Goal: Task Accomplishment & Management: Complete application form

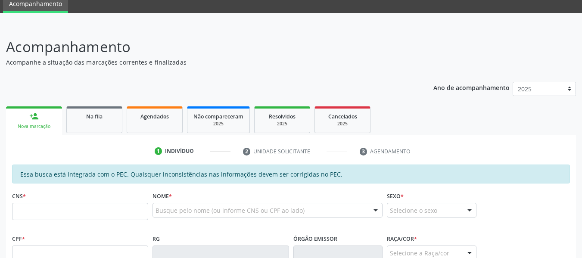
scroll to position [86, 0]
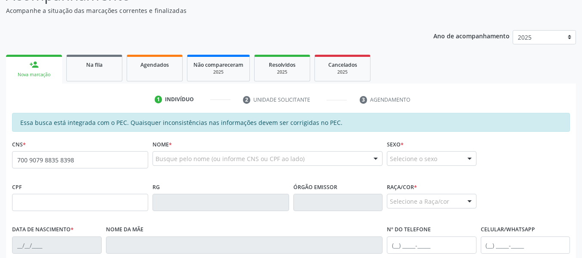
type input "700 9079 8835 8398"
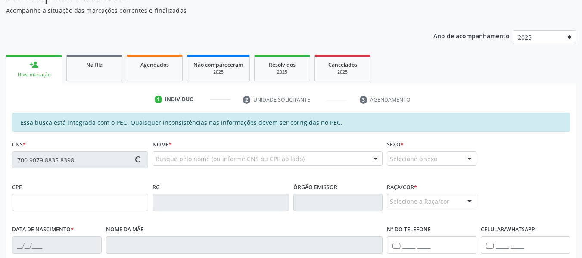
type input "208.569.204-44"
type input "09/05/1958"
type input "Djanira Miguel Pereira"
type input "(82) 99403-9066"
type input "91"
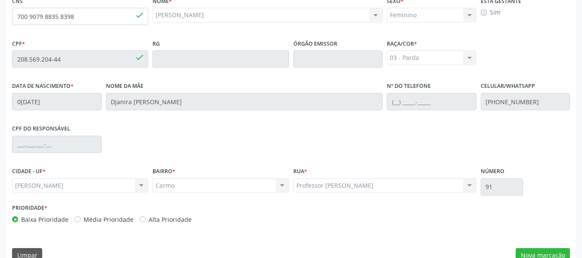
scroll to position [246, 0]
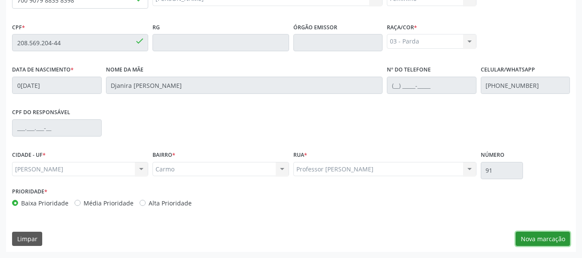
click at [537, 237] on button "Nova marcação" at bounding box center [543, 239] width 54 height 15
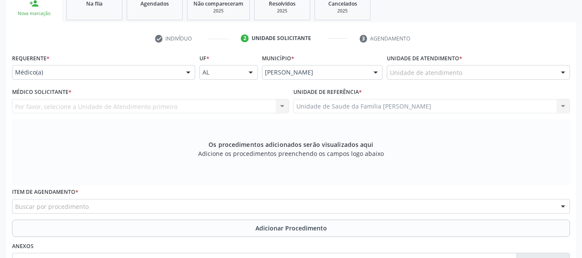
scroll to position [143, 0]
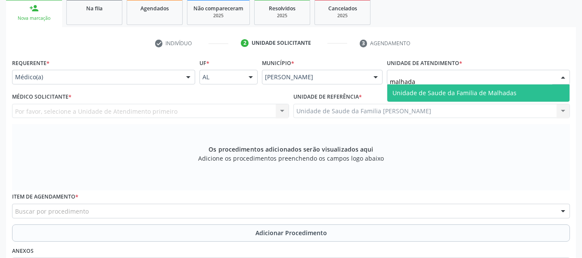
type input "malhadas"
click at [414, 91] on span "Unidade de Saude da Familia de Malhadas" at bounding box center [455, 93] width 124 height 8
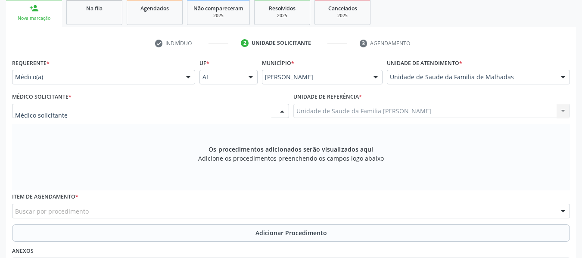
click at [283, 108] on div at bounding box center [282, 111] width 13 height 15
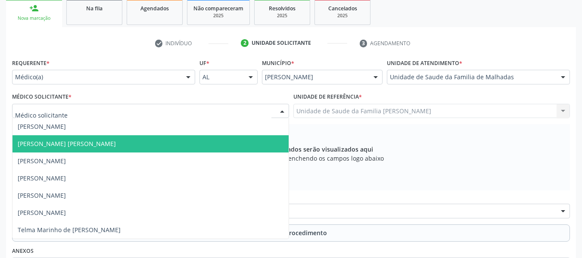
click at [68, 143] on span "Dan Reuter Ferraz de Araujo" at bounding box center [67, 144] width 98 height 8
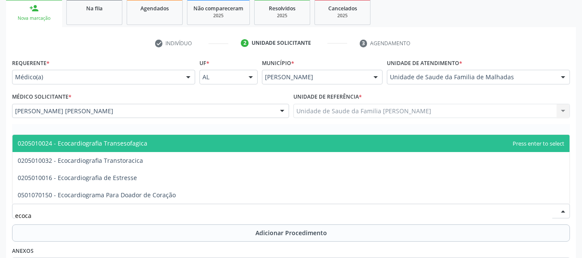
type input "ecocar"
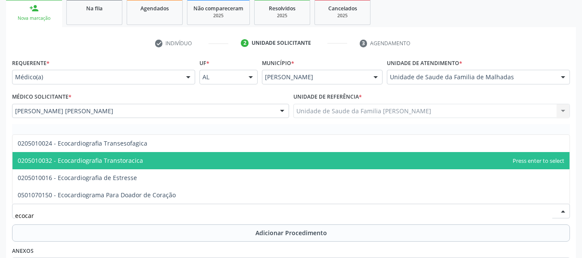
click at [108, 161] on span "0205010032 - Ecocardiografia Transtoracica" at bounding box center [80, 160] width 125 height 8
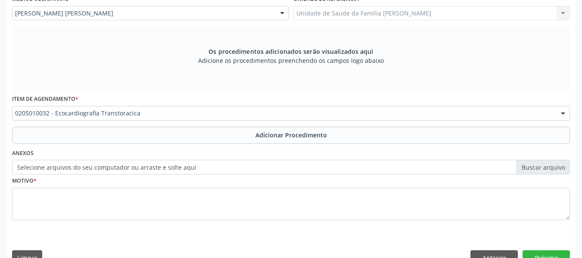
scroll to position [259, 0]
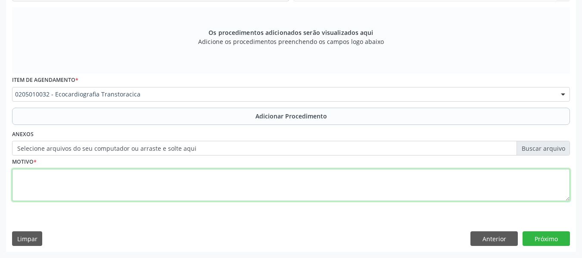
click at [29, 188] on textarea at bounding box center [291, 185] width 558 height 33
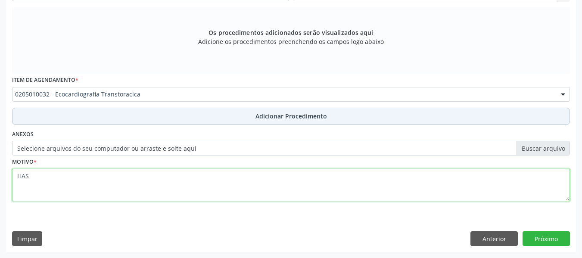
type textarea "HAS"
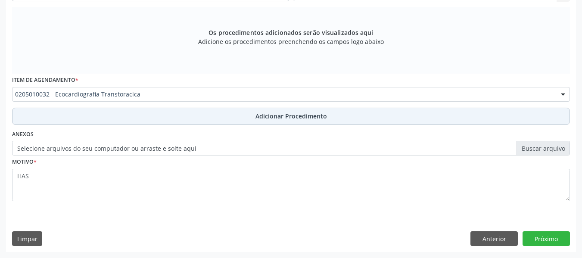
click at [302, 112] on span "Adicionar Procedimento" at bounding box center [292, 116] width 72 height 9
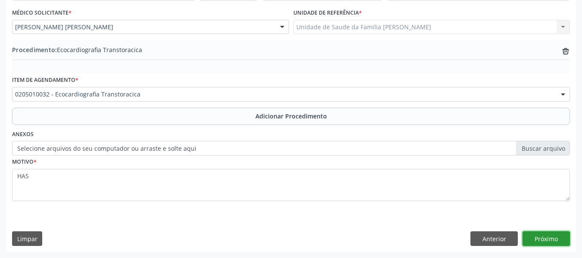
click at [547, 238] on button "Próximo" at bounding box center [546, 238] width 47 height 15
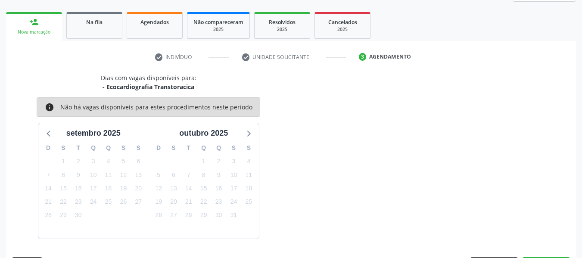
scroll to position [154, 0]
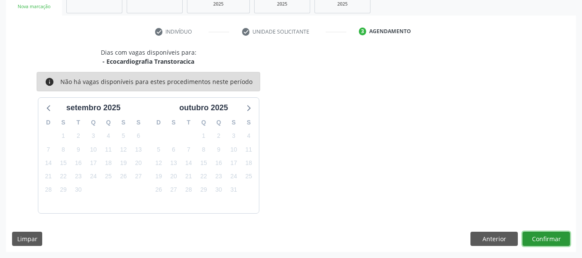
click at [546, 238] on button "Confirmar" at bounding box center [546, 239] width 47 height 15
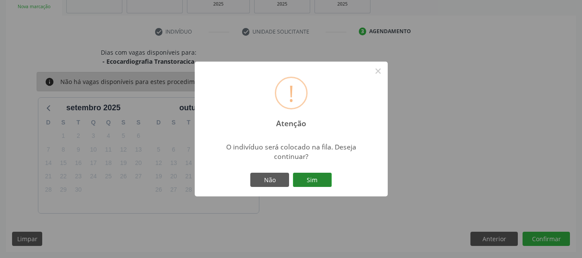
click at [315, 181] on button "Sim" at bounding box center [312, 180] width 39 height 15
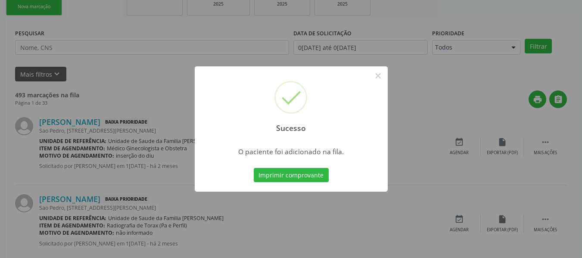
scroll to position [38, 0]
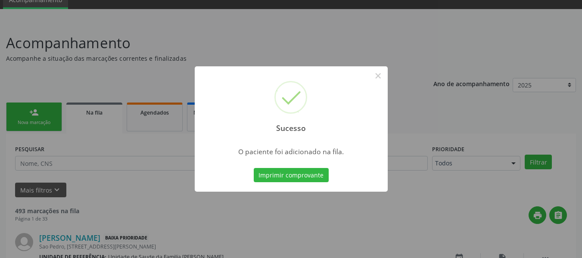
click at [31, 113] on div "Sucesso × O paciente foi adicionado na fila. Imprimir comprovante Cancel" at bounding box center [291, 129] width 582 height 258
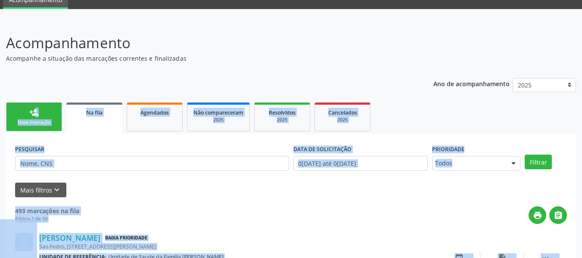
click at [31, 113] on div "person_add" at bounding box center [33, 112] width 9 height 9
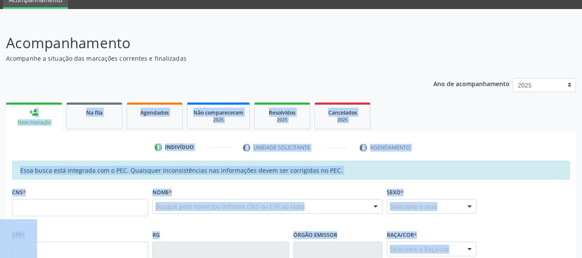
click at [165, 187] on label "Nome *" at bounding box center [162, 192] width 19 height 13
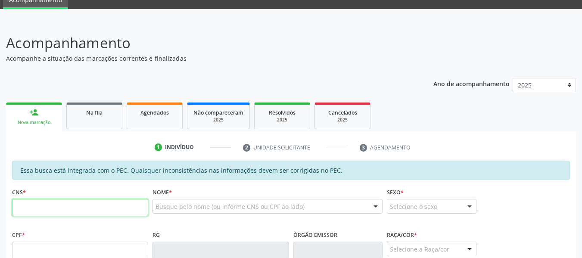
click at [60, 211] on input "text" at bounding box center [80, 207] width 136 height 17
type input "702 6072 3394 8645"
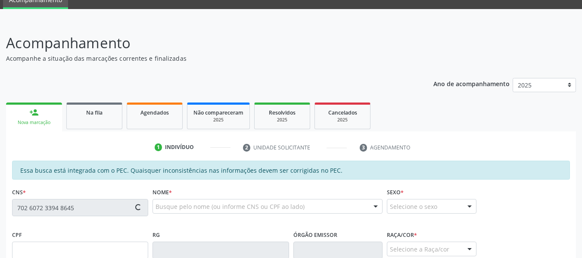
type input "23/05/1983"
type input "Eliane Silva de Souza"
type input "(82) 99406-7467"
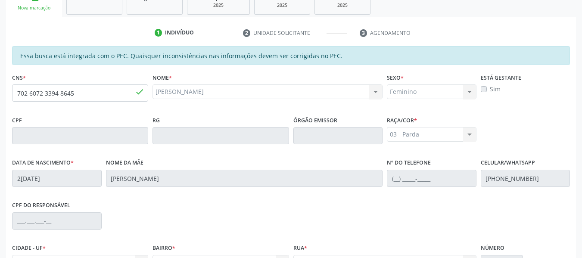
scroll to position [187, 0]
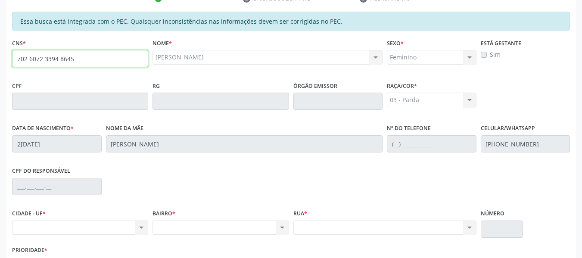
click at [85, 59] on input "702 6072 3394 8645" at bounding box center [80, 58] width 136 height 17
type input "7"
type input "898 0042 0838 8023"
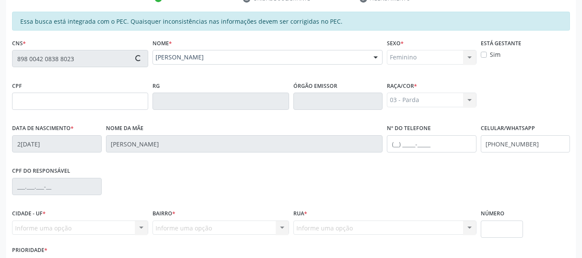
type input "153.727.374-41"
type input "06[DATE]"
type input "[PERSON_NAME] da Dilva"
type input "[PHONE_NUMBER]"
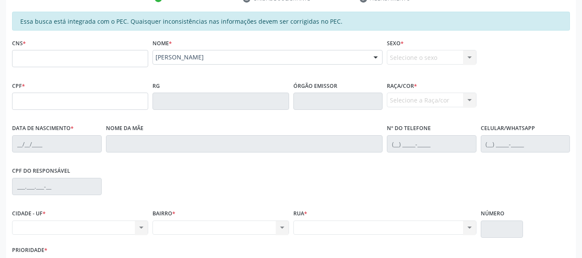
scroll to position [0, 0]
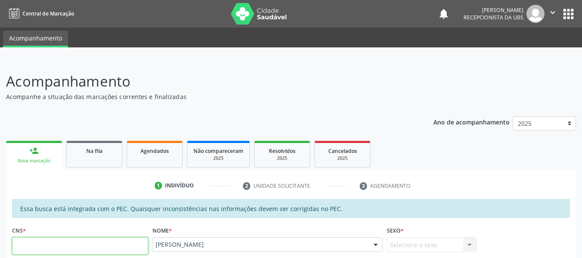
click at [68, 251] on input "text" at bounding box center [80, 245] width 136 height 17
type input "704 8005 0314 0147"
type input "648.003.854-15"
type input "[DATE]"
type input "[PERSON_NAME]"
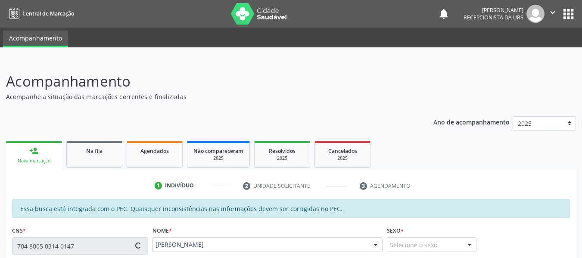
type input "[PHONE_NUMBER]"
type input "12"
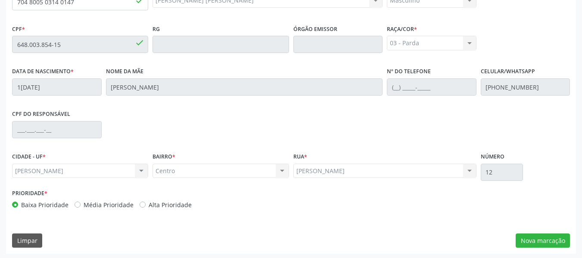
scroll to position [246, 0]
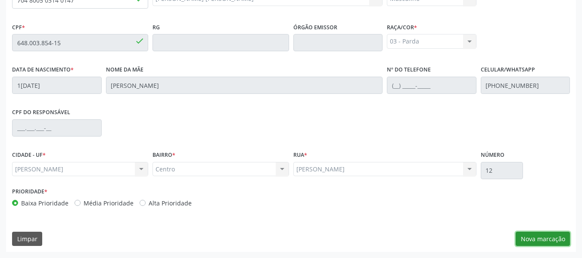
click at [553, 240] on button "Nova marcação" at bounding box center [543, 239] width 54 height 15
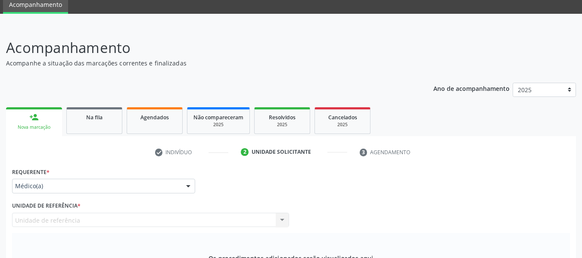
scroll to position [5, 0]
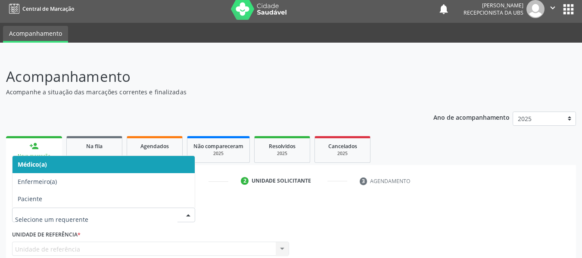
click at [190, 213] on div at bounding box center [188, 215] width 13 height 15
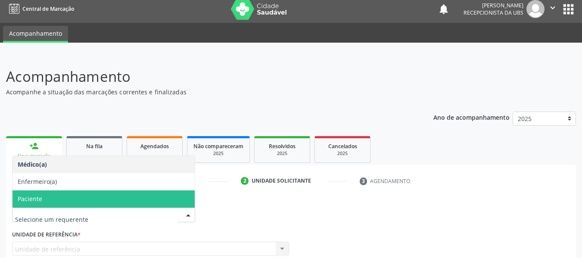
click at [49, 202] on span "Paciente" at bounding box center [103, 198] width 182 height 17
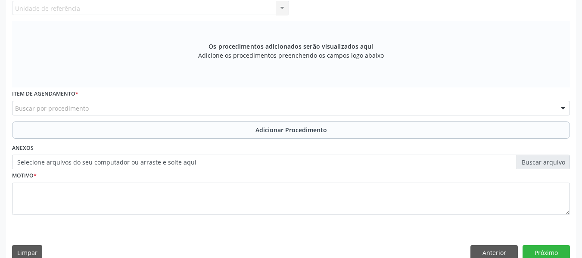
scroll to position [252, 0]
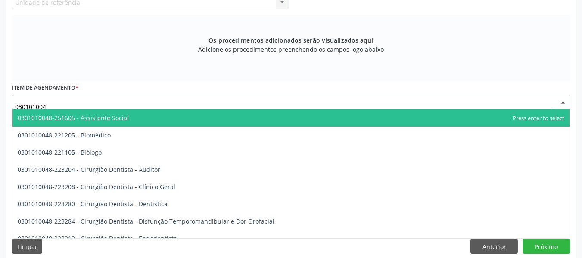
type input "0301010048"
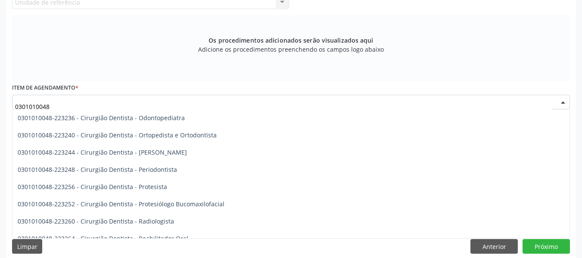
scroll to position [276, 0]
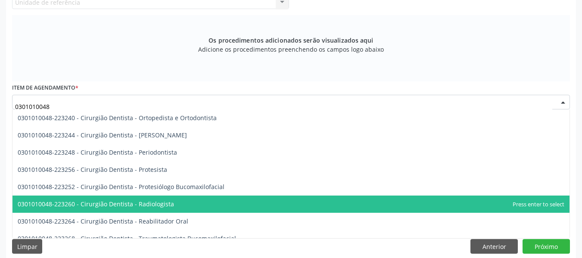
click at [139, 205] on span "0301010048-223260 - Cirurgião Dentista - Radiologista" at bounding box center [96, 204] width 156 height 8
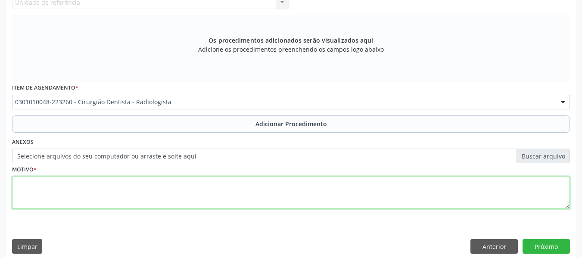
click at [60, 194] on textarea at bounding box center [291, 193] width 558 height 33
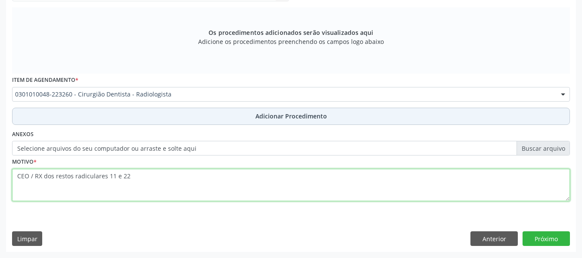
type textarea "CEO / RX dos restos radiculares 11 e 22"
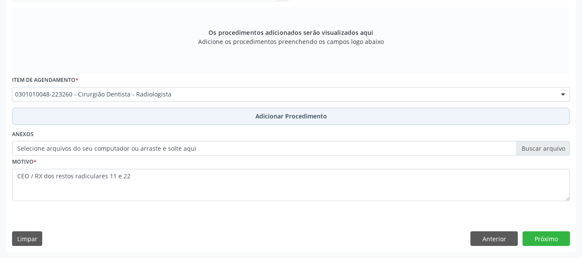
click at [269, 115] on span "Adicionar Procedimento" at bounding box center [292, 116] width 72 height 9
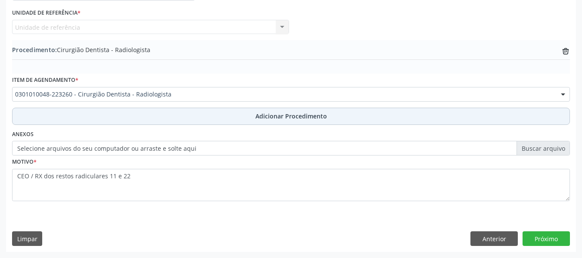
scroll to position [227, 0]
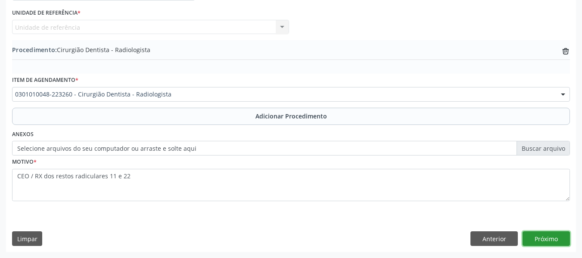
click at [549, 239] on button "Próximo" at bounding box center [546, 238] width 47 height 15
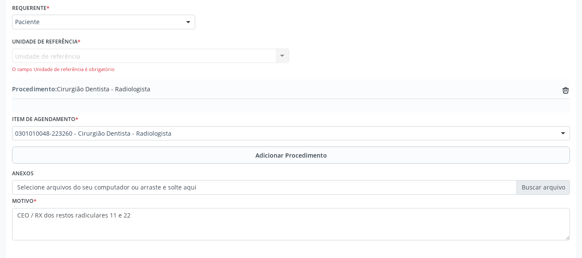
scroll to position [237, 0]
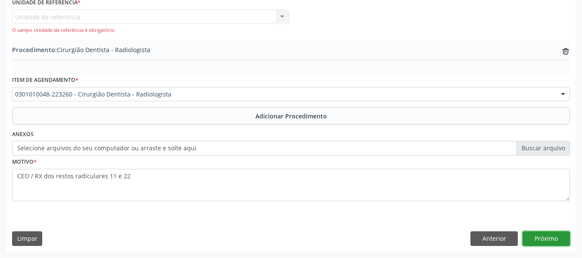
click at [550, 238] on button "Próximo" at bounding box center [546, 238] width 47 height 15
click at [206, 16] on div "Unidade de referência Unidade de Saude da Familia Barro Vermelho Nenhum resulta…" at bounding box center [150, 21] width 277 height 25
click at [284, 17] on div "Unidade de referência Unidade de Saude da Familia Barro Vermelho Nenhum resulta…" at bounding box center [150, 21] width 277 height 25
click at [282, 16] on div "Unidade de referência Unidade de Saude da Familia Barro Vermelho Nenhum resulta…" at bounding box center [150, 21] width 277 height 25
drag, startPoint x: 53, startPoint y: 16, endPoint x: 330, endPoint y: 14, distance: 276.6
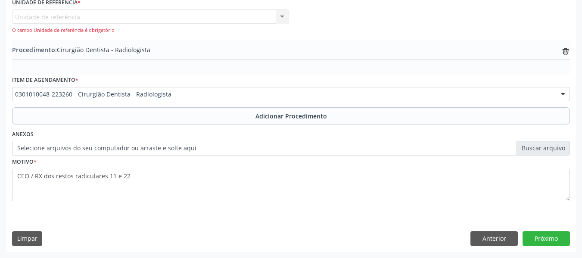
click at [330, 14] on div "Médico Solicitante Por favor, selecione a Unidade de Atendimento primeiro Nenhu…" at bounding box center [291, 18] width 562 height 44
click at [495, 239] on button "Anterior" at bounding box center [494, 238] width 47 height 15
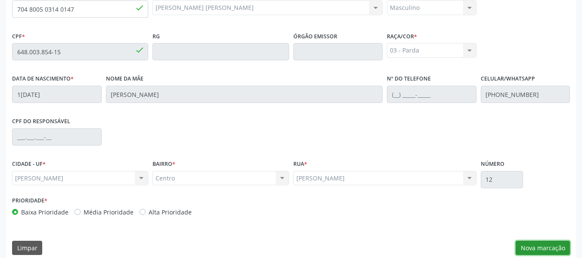
click at [538, 247] on button "Nova marcação" at bounding box center [543, 248] width 54 height 15
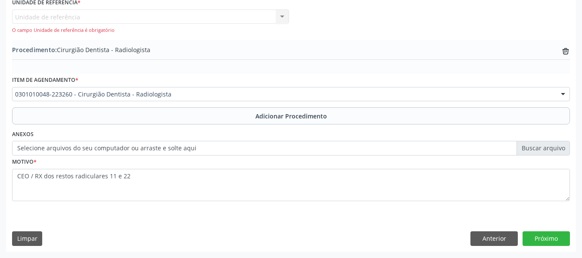
drag, startPoint x: 284, startPoint y: 15, endPoint x: 346, endPoint y: 44, distance: 67.9
click at [346, 44] on div "Requerente * Paciente Médico(a) Enfermeiro(a) Paciente Nenhum resultado encontr…" at bounding box center [291, 87] width 558 height 251
click at [346, 44] on div "Procedimento: Cirurgião Dentista - Radiologista trash-outline icon" at bounding box center [291, 57] width 558 height 34
click at [543, 240] on button "Próximo" at bounding box center [546, 238] width 47 height 15
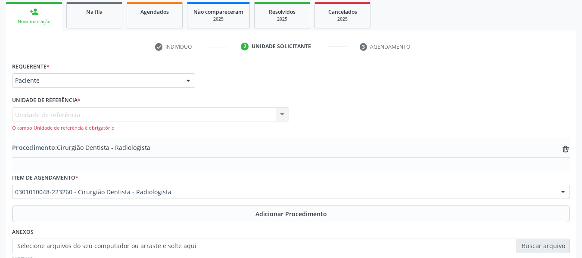
scroll to position [116, 0]
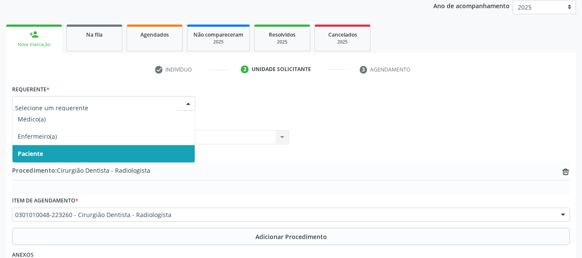
click at [186, 103] on div at bounding box center [188, 104] width 13 height 15
click at [32, 155] on span "Paciente" at bounding box center [30, 154] width 25 height 8
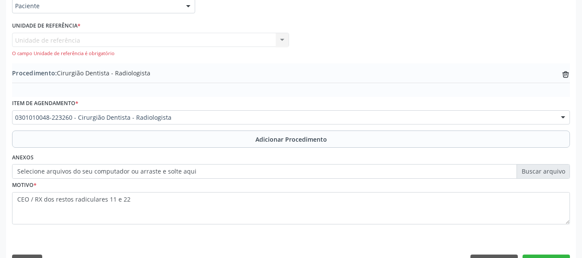
scroll to position [237, 0]
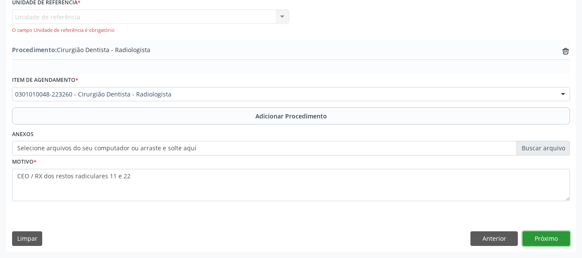
click at [543, 237] on button "Próximo" at bounding box center [546, 238] width 47 height 15
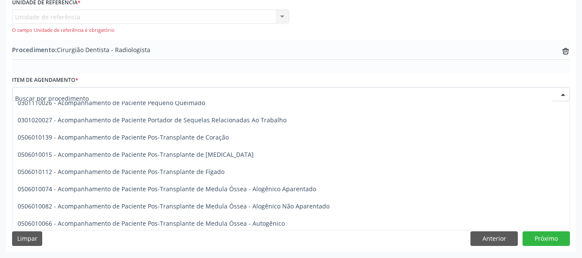
scroll to position [563, 0]
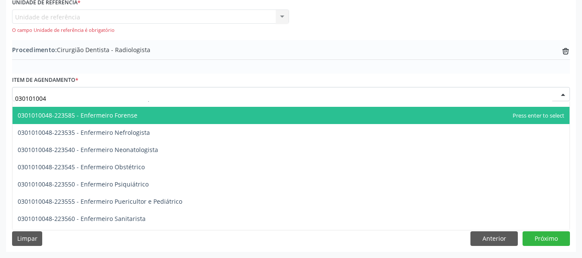
type input "0301010048"
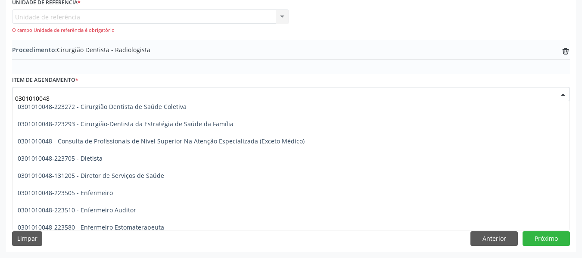
scroll to position [399, 0]
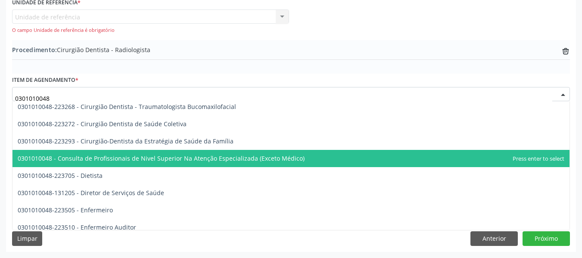
click at [319, 161] on span "0301010048 - Consulta de Profissionais de Nivel Superior Na Atenção Especializa…" at bounding box center [290, 158] width 557 height 17
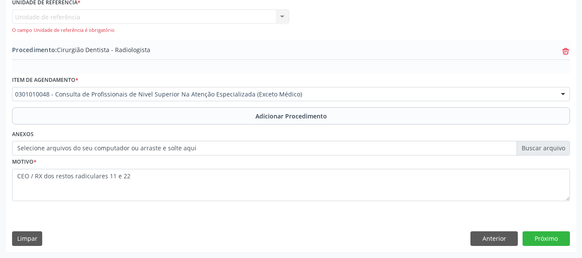
click at [565, 51] on icon at bounding box center [566, 51] width 6 height 4
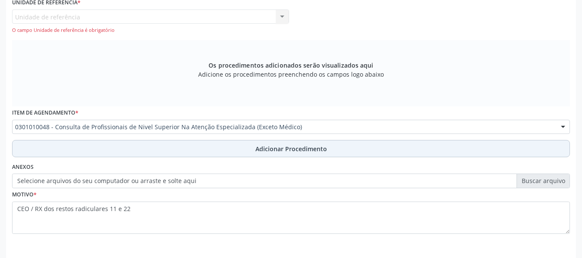
click at [293, 147] on span "Adicionar Procedimento" at bounding box center [292, 148] width 72 height 9
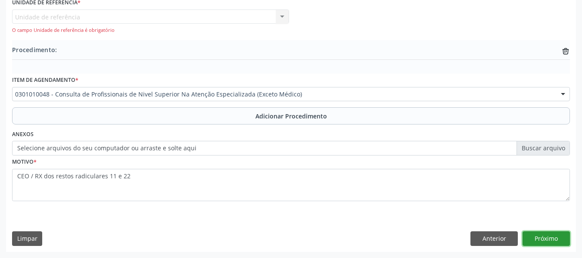
click at [547, 238] on button "Próximo" at bounding box center [546, 238] width 47 height 15
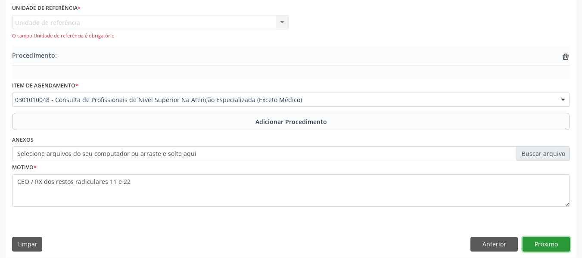
scroll to position [237, 0]
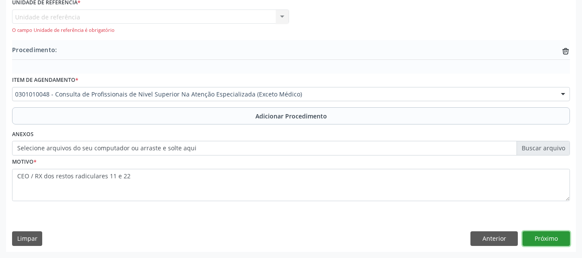
click at [553, 240] on button "Próximo" at bounding box center [546, 238] width 47 height 15
click at [539, 237] on button "Próximo" at bounding box center [546, 238] width 47 height 15
click at [566, 50] on icon at bounding box center [566, 51] width 6 height 4
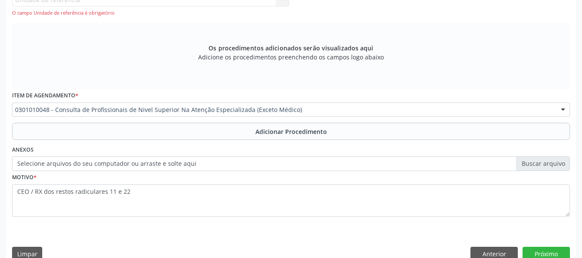
scroll to position [270, 0]
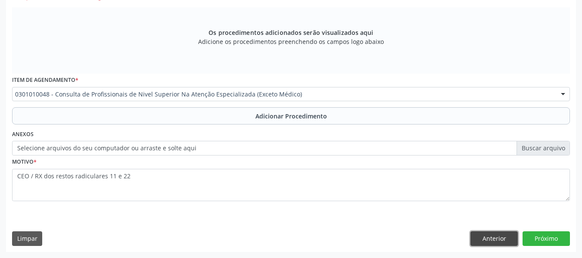
click at [498, 237] on button "Anterior" at bounding box center [494, 238] width 47 height 15
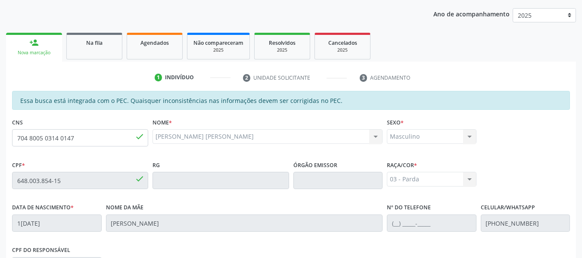
scroll to position [91, 0]
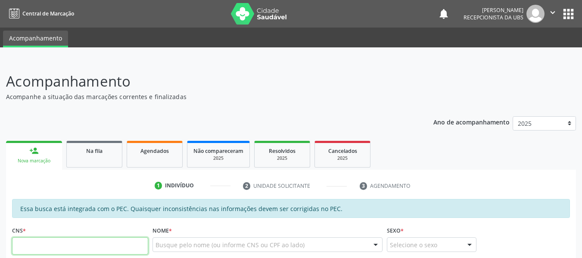
click at [54, 248] on input "text" at bounding box center [80, 245] width 136 height 17
type input "704 8005 0314 0147"
type input "648.003.854-15"
type input "[DATE]"
type input "[PERSON_NAME]"
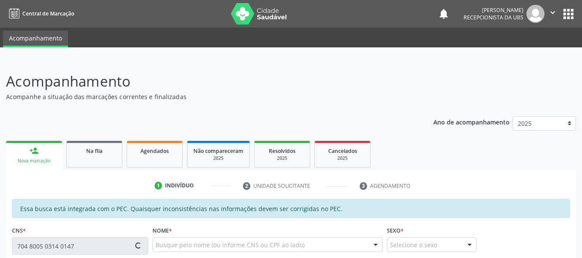
type input "[PHONE_NUMBER]"
type input "12"
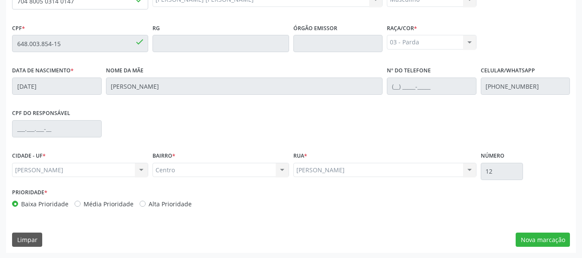
scroll to position [246, 0]
click at [537, 240] on button "Nova marcação" at bounding box center [543, 239] width 54 height 15
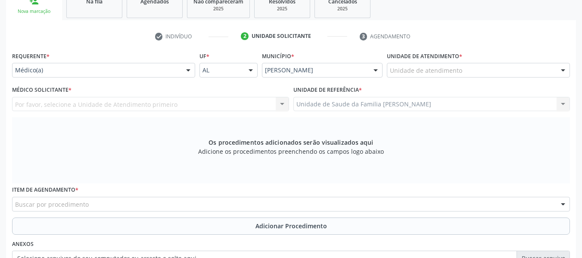
scroll to position [137, 0]
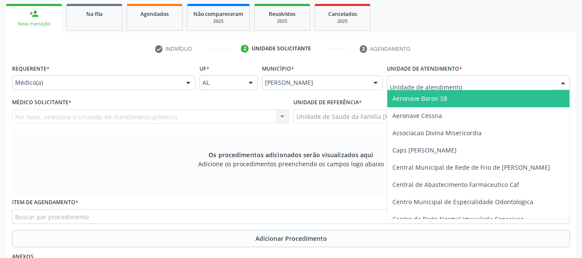
click at [563, 82] on div at bounding box center [563, 83] width 13 height 15
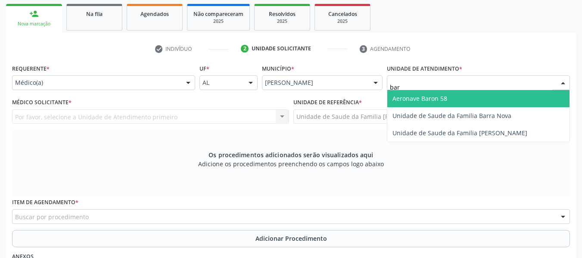
type input "barr"
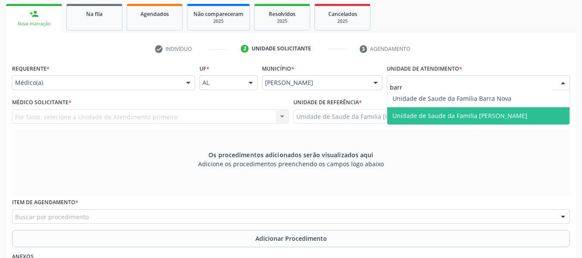
click at [451, 117] on span "Unidade de Saude da Familia [PERSON_NAME]" at bounding box center [460, 116] width 135 height 8
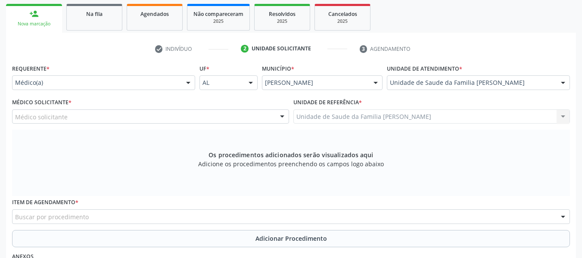
click at [188, 83] on div at bounding box center [188, 83] width 13 height 15
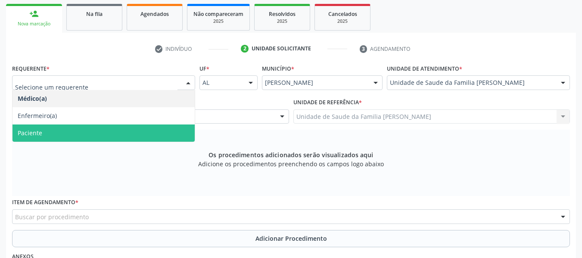
click at [47, 134] on span "Paciente" at bounding box center [103, 133] width 182 height 17
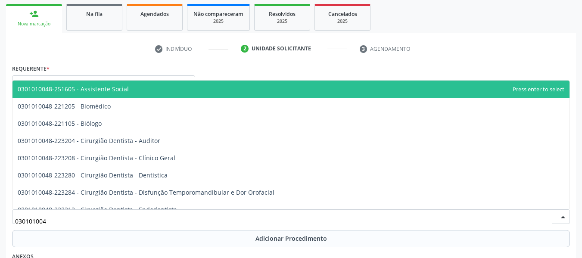
type input "0301010048"
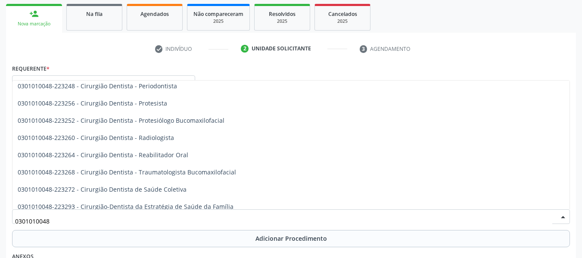
scroll to position [316, 0]
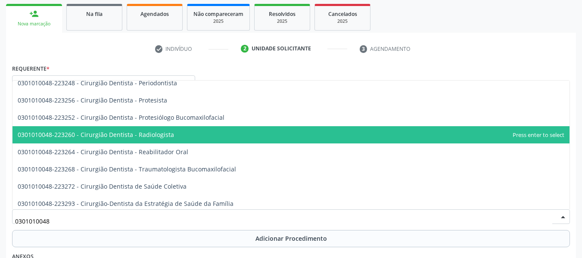
click at [184, 133] on span "0301010048-223260 - Cirurgião Dentista - Radiologista" at bounding box center [290, 134] width 557 height 17
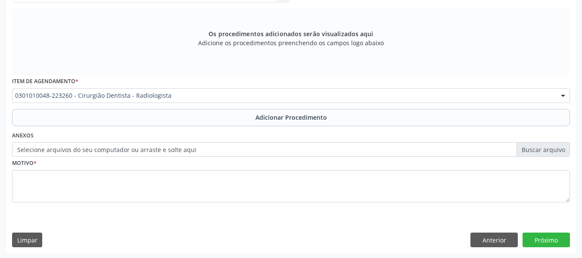
scroll to position [259, 0]
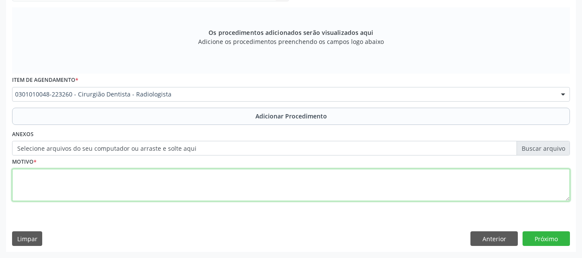
click at [25, 185] on textarea at bounding box center [291, 185] width 558 height 33
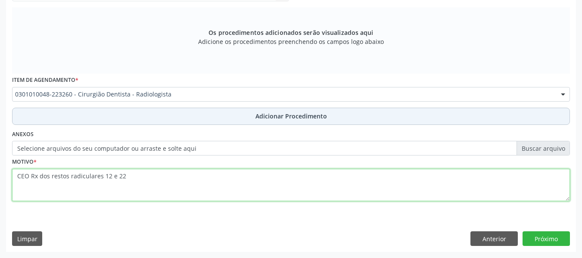
type textarea "CEO Rx dos restos radiculares 12 e 22"
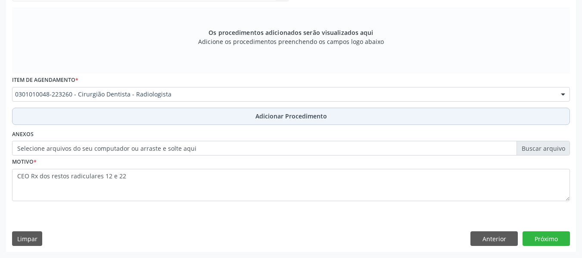
click at [281, 118] on span "Adicionar Procedimento" at bounding box center [292, 116] width 72 height 9
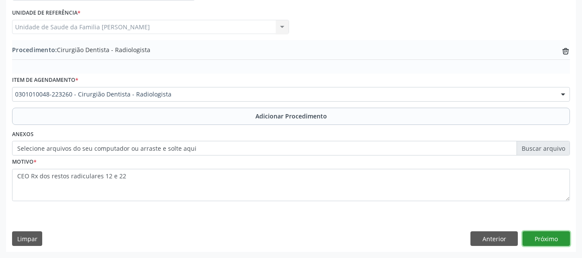
click at [558, 237] on button "Próximo" at bounding box center [546, 238] width 47 height 15
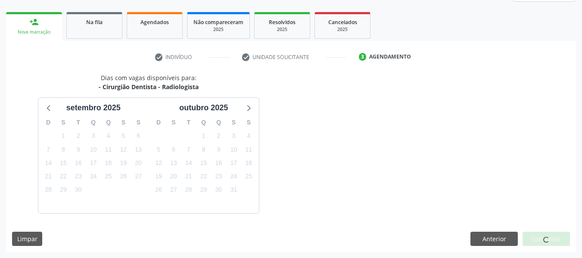
scroll to position [154, 0]
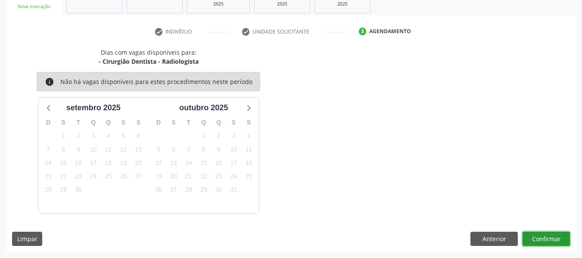
click at [549, 236] on button "Confirmar" at bounding box center [546, 239] width 47 height 15
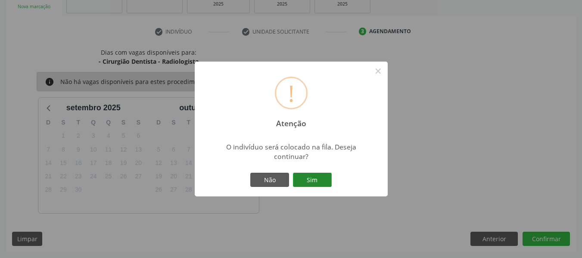
click at [316, 180] on button "Sim" at bounding box center [312, 180] width 39 height 15
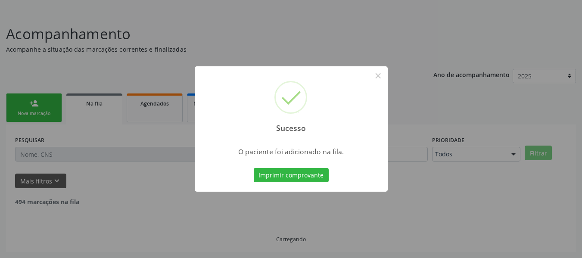
scroll to position [38, 0]
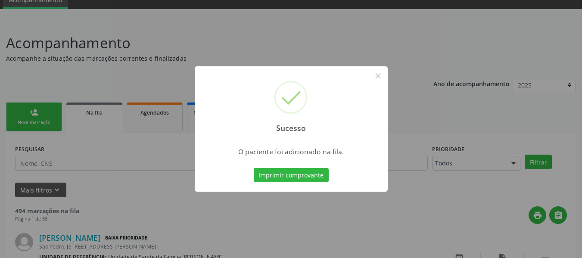
click at [27, 112] on div "Sucesso × O paciente foi adicionado na fila. Imprimir comprovante Cancel" at bounding box center [291, 129] width 582 height 258
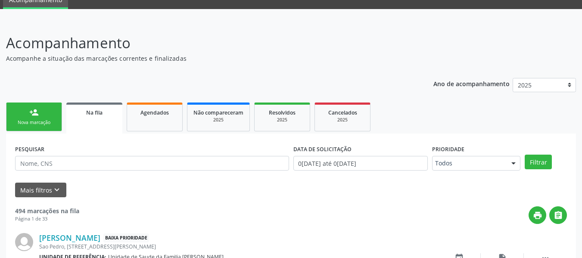
click at [27, 112] on link "person_add Nova marcação" at bounding box center [34, 117] width 56 height 29
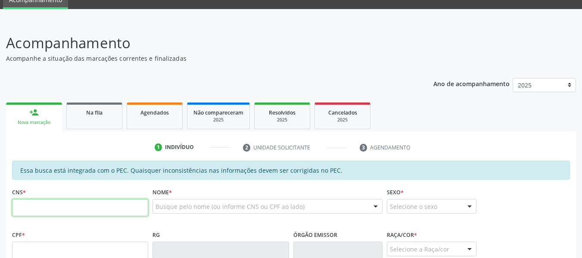
click at [38, 210] on input "text" at bounding box center [80, 207] width 136 height 17
type input "898 0042 0838 8023"
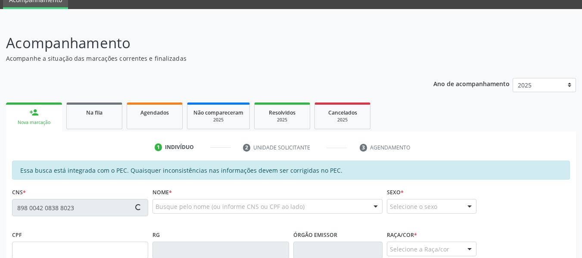
type input "153.727.374-41"
type input "06[DATE]"
type input "[PERSON_NAME] da Dilva"
type input "[PHONE_NUMBER]"
type input "08"
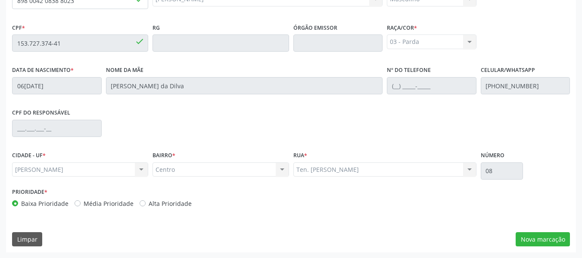
scroll to position [246, 0]
click at [535, 239] on button "Nova marcação" at bounding box center [543, 239] width 54 height 15
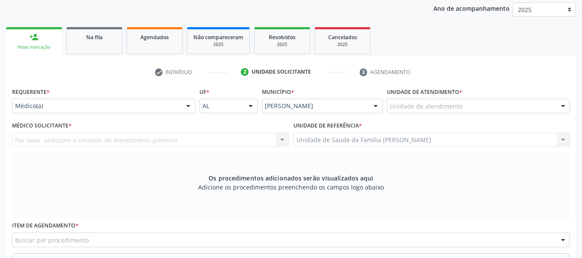
scroll to position [85, 0]
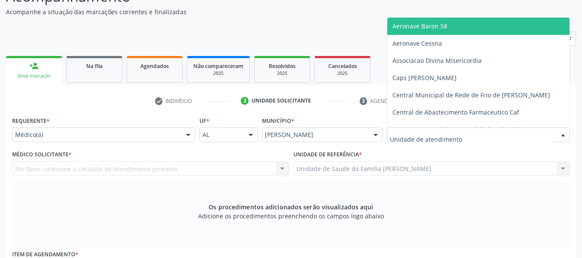
click at [566, 136] on div at bounding box center [563, 135] width 13 height 15
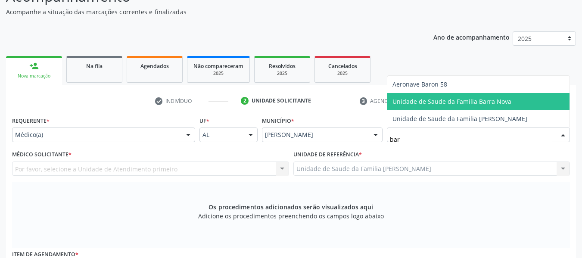
type input "barr"
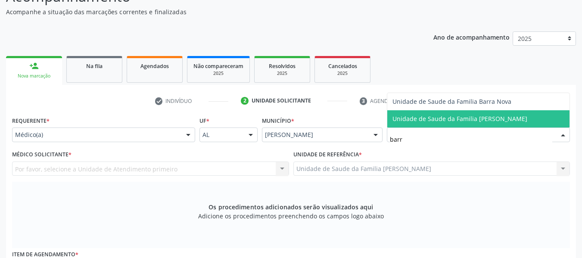
click at [469, 119] on span "Unidade de Saude da Familia [PERSON_NAME]" at bounding box center [460, 119] width 135 height 8
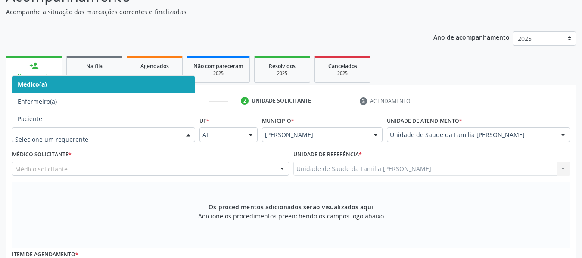
click at [188, 134] on div at bounding box center [188, 135] width 13 height 15
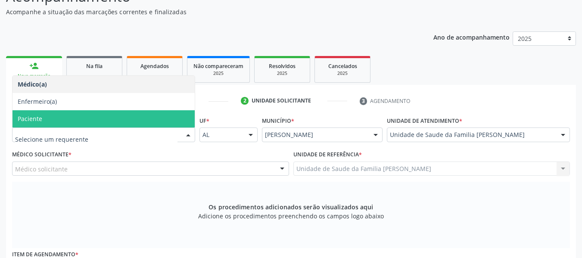
click at [72, 119] on span "Paciente" at bounding box center [103, 118] width 182 height 17
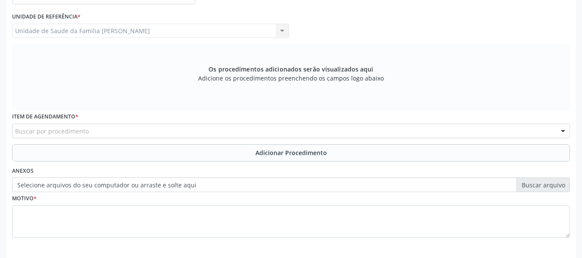
scroll to position [246, 0]
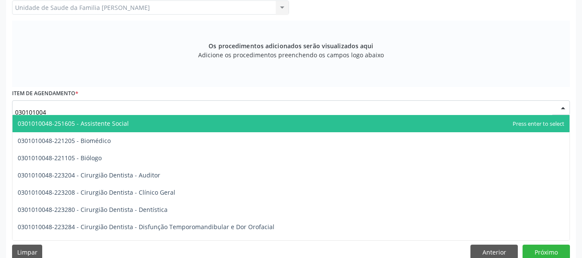
type input "0301010048"
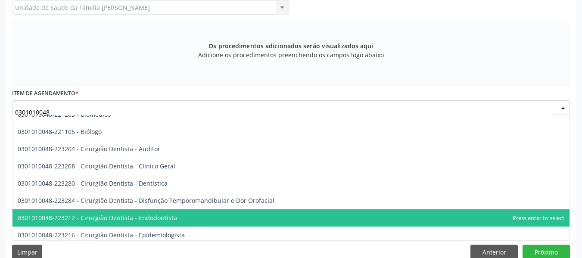
scroll to position [34, 0]
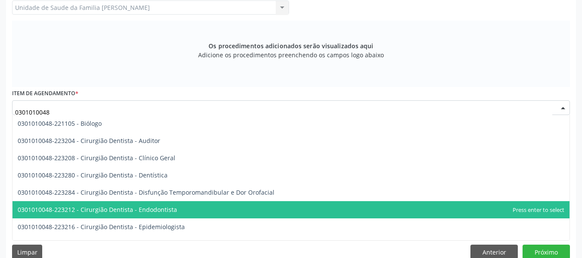
click at [170, 211] on span "0301010048-223212 - Cirurgião Dentista - Endodontista" at bounding box center [97, 210] width 159 height 8
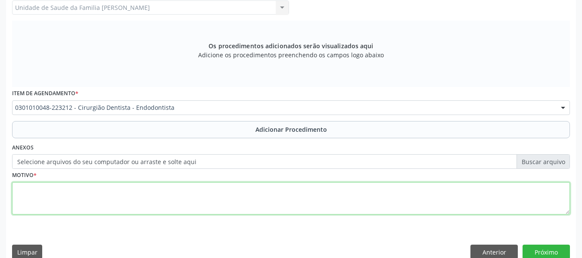
click at [34, 199] on textarea at bounding box center [291, 198] width 558 height 33
click at [246, 198] on textarea "CEO/ Tratamento endodôntico do dente 46 (já com aceesso e medicação)" at bounding box center [291, 198] width 558 height 33
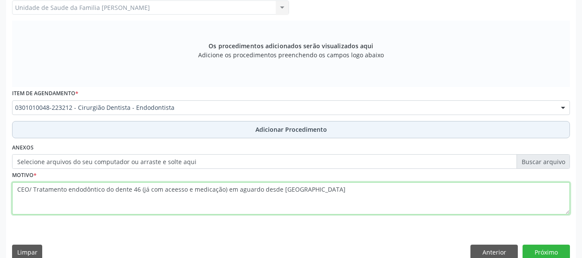
type textarea "CEO/ Tratamento endodôntico do dente 46 (já com aceesso e medicação) em aguardo…"
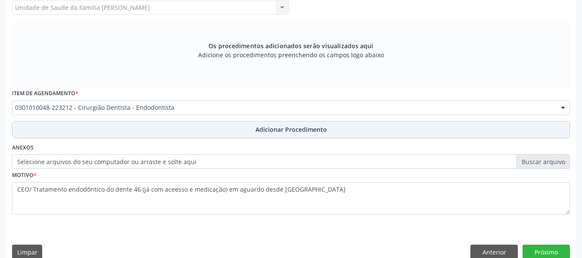
click at [293, 130] on span "Adicionar Procedimento" at bounding box center [292, 129] width 72 height 9
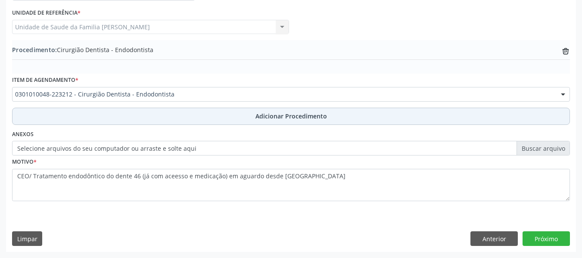
scroll to position [227, 0]
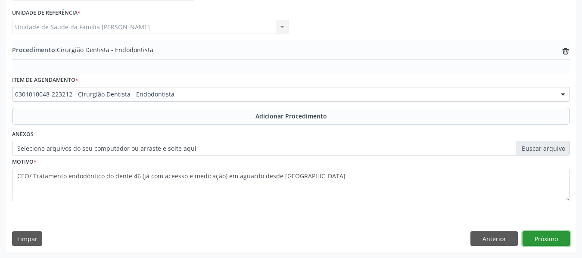
click at [549, 237] on button "Próximo" at bounding box center [546, 238] width 47 height 15
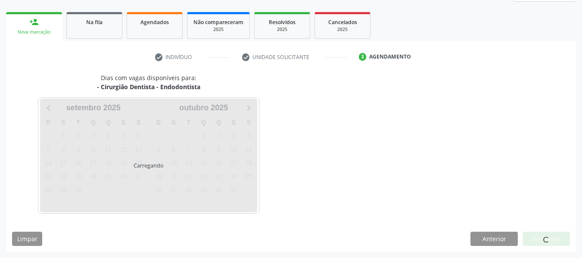
scroll to position [154, 0]
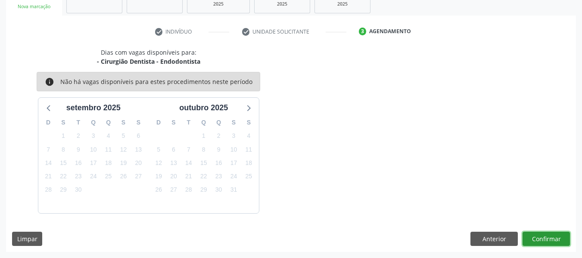
click at [549, 237] on button "Confirmar" at bounding box center [546, 239] width 47 height 15
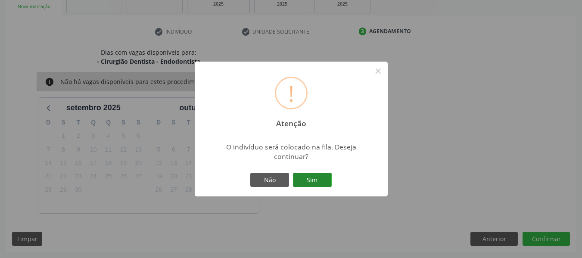
click at [313, 179] on button "Sim" at bounding box center [312, 180] width 39 height 15
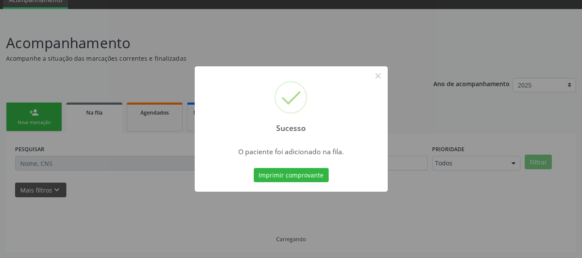
scroll to position [38, 0]
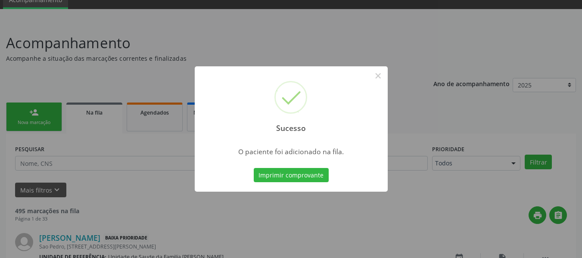
click at [31, 111] on div "Sucesso × O paciente foi adicionado na fila. Imprimir comprovante Cancel" at bounding box center [291, 129] width 582 height 258
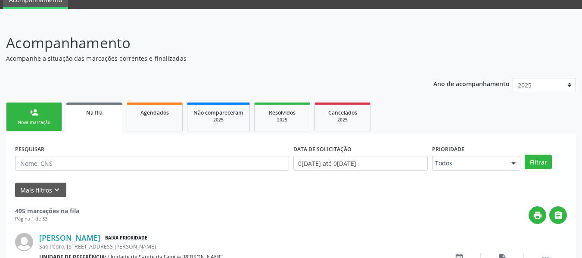
click at [12, 112] on link "person_add Nova marcação" at bounding box center [34, 117] width 56 height 29
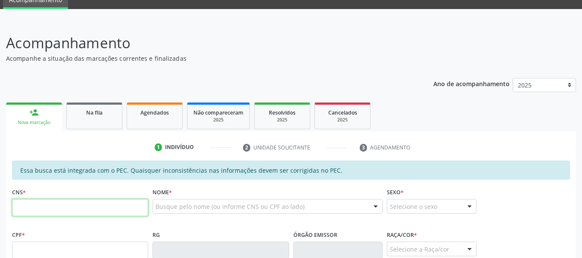
click at [32, 209] on input "text" at bounding box center [80, 207] width 136 height 17
type input "709 6046 6967 5675"
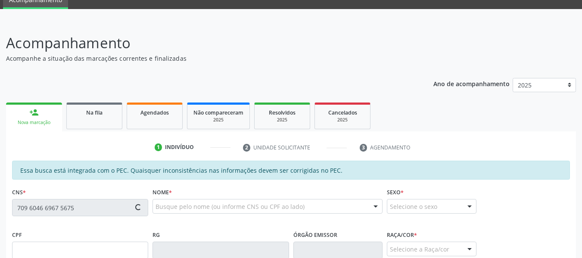
type input "156.865.054-03"
type input "05[DATE]"
type input "[PERSON_NAME]"
type input "[PHONE_NUMBER]"
type input "66"
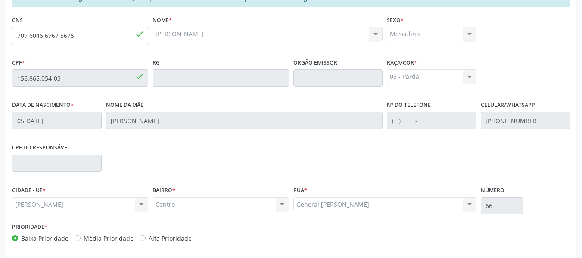
scroll to position [246, 0]
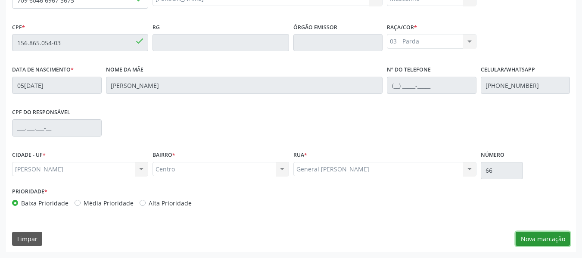
click at [546, 241] on button "Nova marcação" at bounding box center [543, 239] width 54 height 15
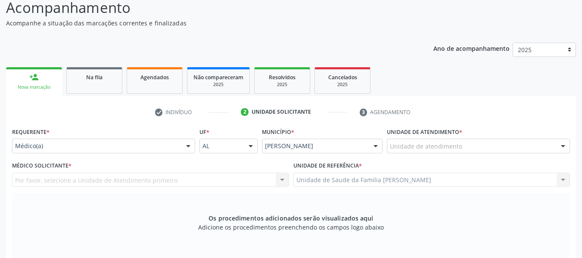
scroll to position [56, 0]
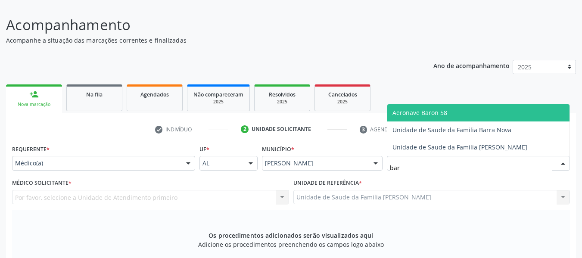
type input "barr"
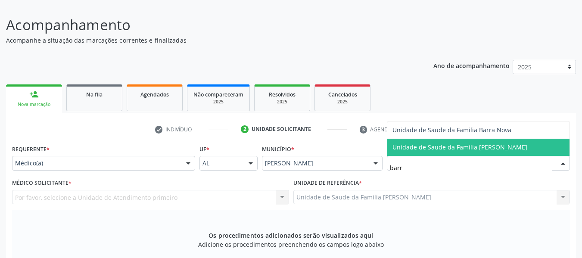
click at [436, 145] on span "Unidade de Saude da Familia [PERSON_NAME]" at bounding box center [460, 147] width 135 height 8
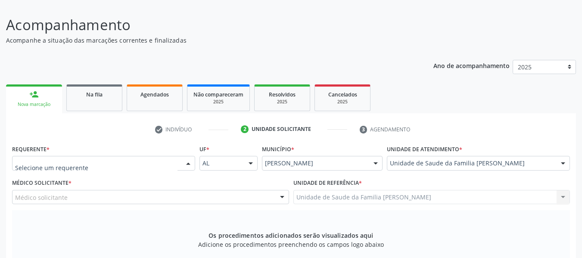
click at [188, 162] on div at bounding box center [188, 163] width 13 height 15
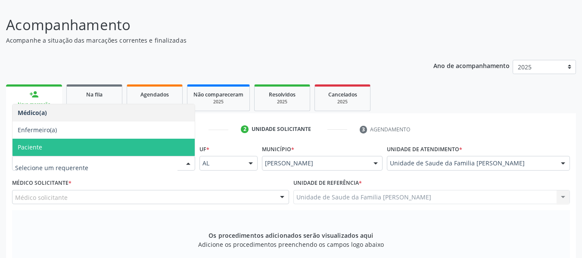
click at [43, 146] on span "Paciente" at bounding box center [103, 147] width 182 height 17
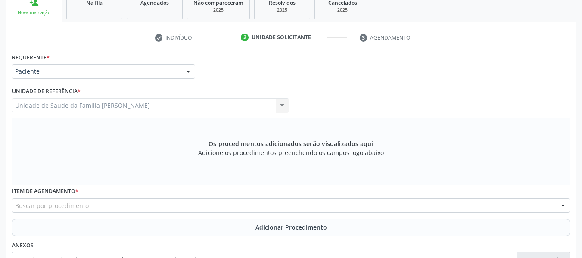
scroll to position [160, 0]
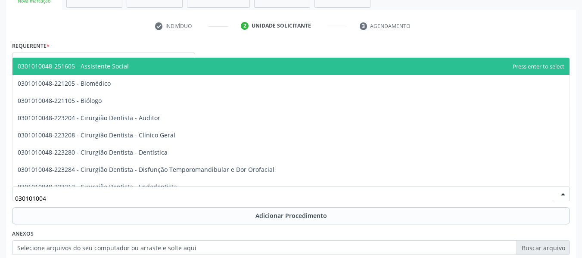
type input "0301010048"
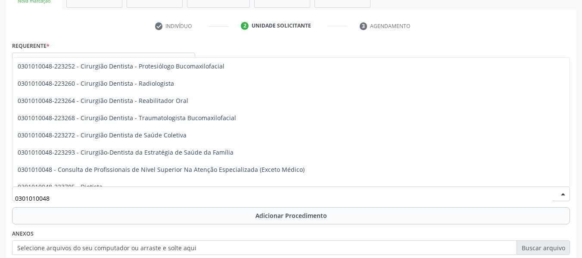
scroll to position [362, 0]
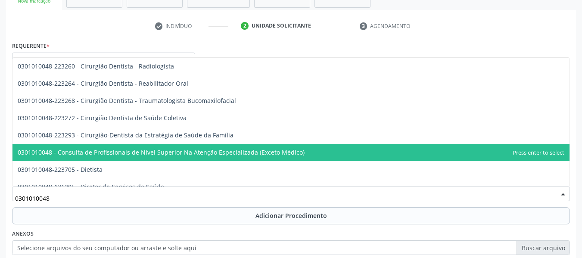
click at [311, 148] on span "0301010048 - Consulta de Profissionais de Nivel Superior Na Atenção Especializa…" at bounding box center [290, 152] width 557 height 17
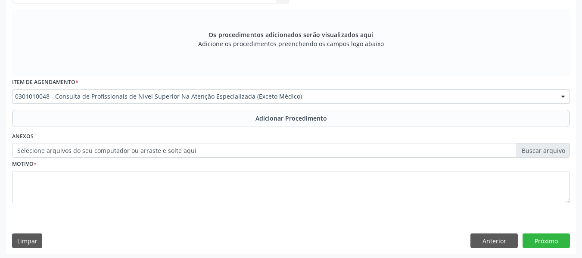
scroll to position [259, 0]
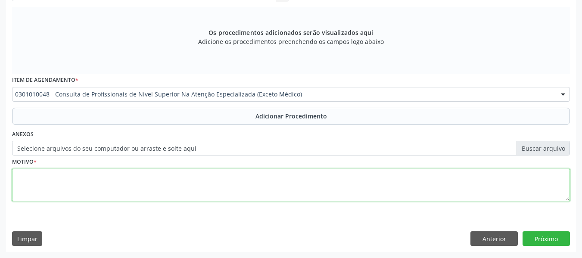
click at [45, 181] on textarea at bounding box center [291, 185] width 558 height 33
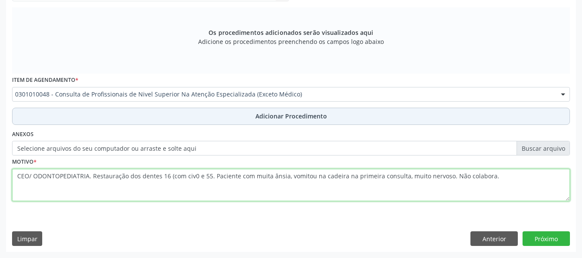
type textarea "CEO/ ODONTOPEDIATRIA. Restauração dos dentes 16 (com civ0 e 55. Paciente com mu…"
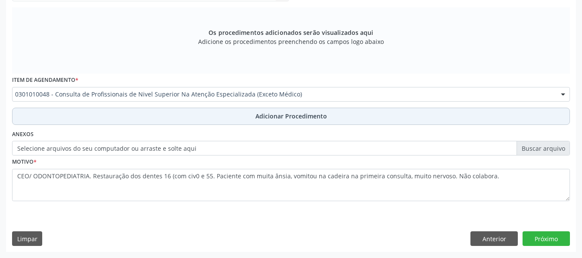
click at [292, 114] on span "Adicionar Procedimento" at bounding box center [292, 116] width 72 height 9
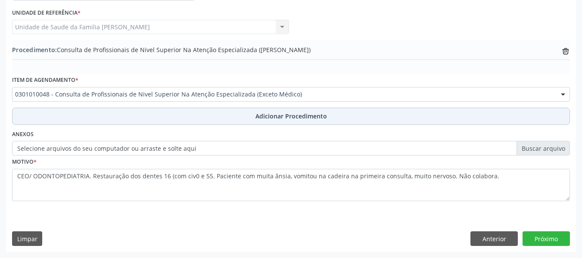
scroll to position [227, 0]
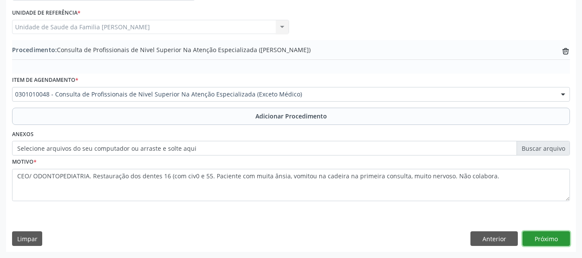
click at [546, 238] on button "Próximo" at bounding box center [546, 238] width 47 height 15
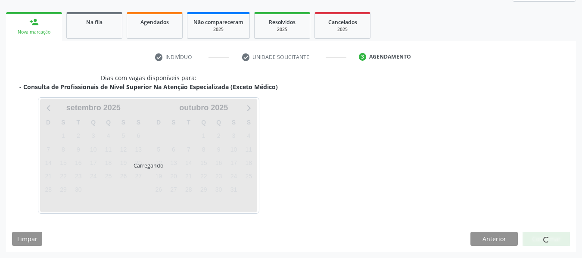
scroll to position [154, 0]
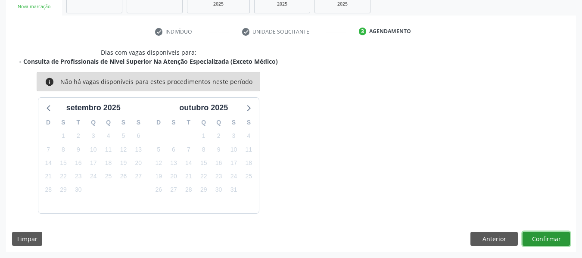
click at [543, 238] on button "Confirmar" at bounding box center [546, 239] width 47 height 15
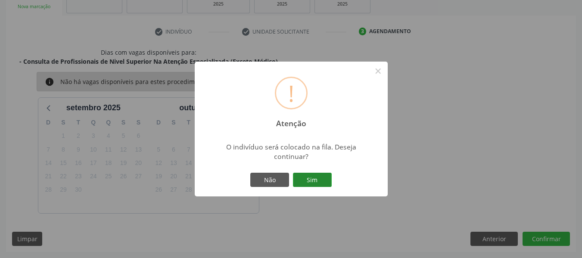
click at [315, 181] on button "Sim" at bounding box center [312, 180] width 39 height 15
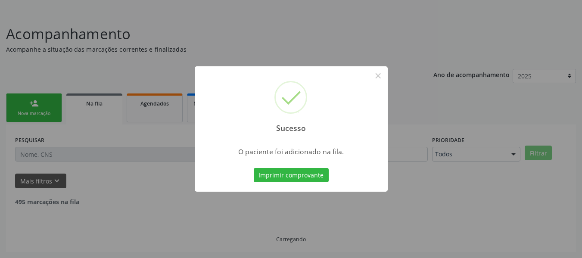
scroll to position [38, 0]
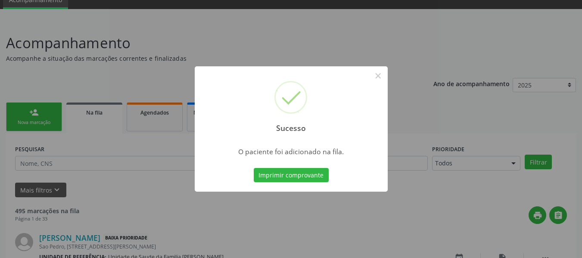
click at [29, 113] on div "Sucesso × O paciente foi adicionado na fila. Imprimir comprovante Cancel" at bounding box center [291, 129] width 582 height 258
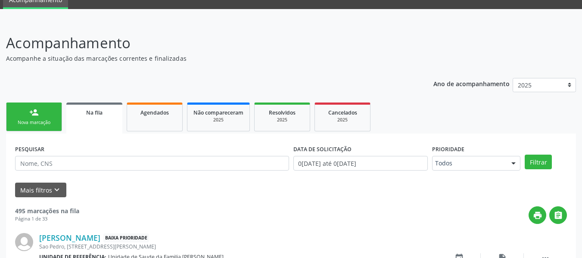
click at [29, 113] on link "person_add Nova marcação" at bounding box center [34, 117] width 56 height 29
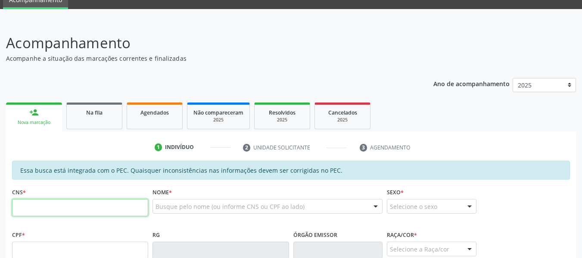
click at [29, 214] on input "text" at bounding box center [80, 207] width 136 height 17
type input "706 0028 8125 1947"
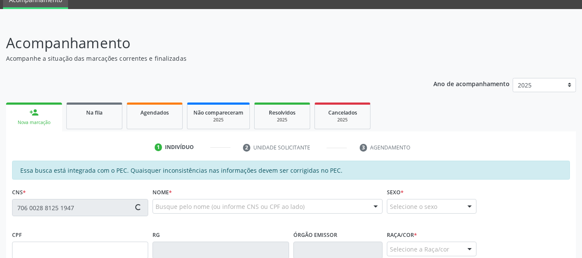
type input "077.280.974-74"
type input "[DATE]"
type input "[PERSON_NAME] e [PERSON_NAME]"
type input "[PHONE_NUMBER]"
type input "342"
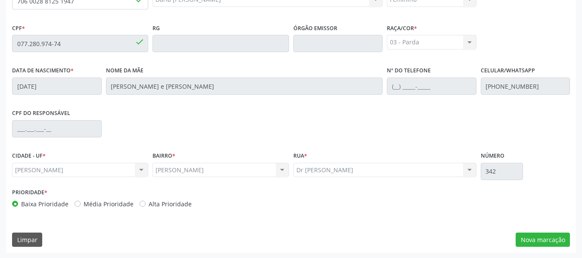
scroll to position [246, 0]
click at [539, 235] on button "Nova marcação" at bounding box center [543, 239] width 54 height 15
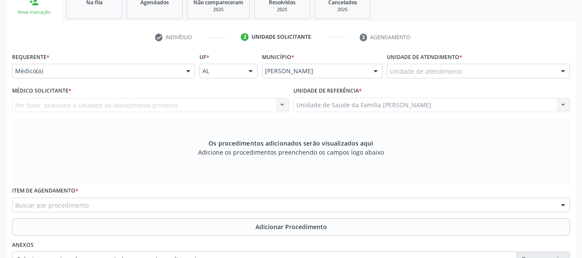
scroll to position [74, 0]
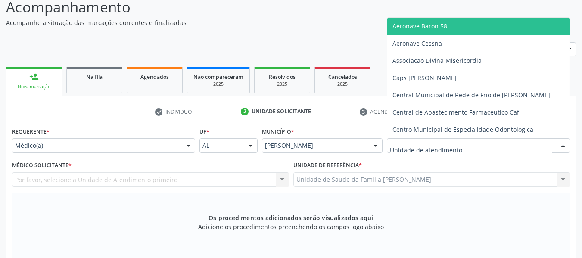
click at [541, 146] on div at bounding box center [478, 145] width 183 height 15
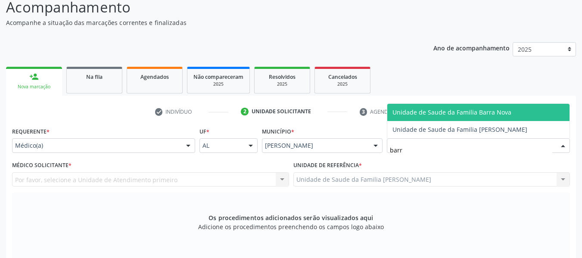
type input "barro"
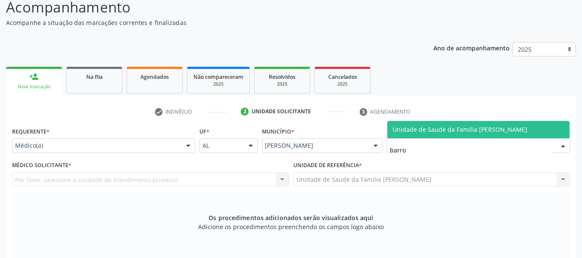
click at [514, 125] on span "Unidade de Saude da Familia [PERSON_NAME]" at bounding box center [460, 129] width 135 height 8
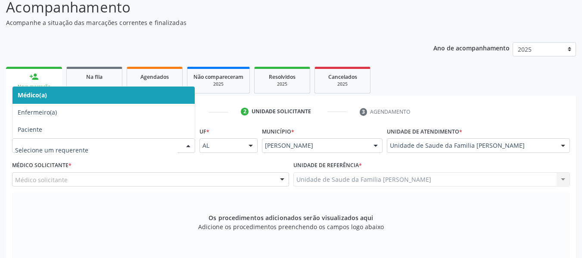
click at [186, 143] on div at bounding box center [188, 146] width 13 height 15
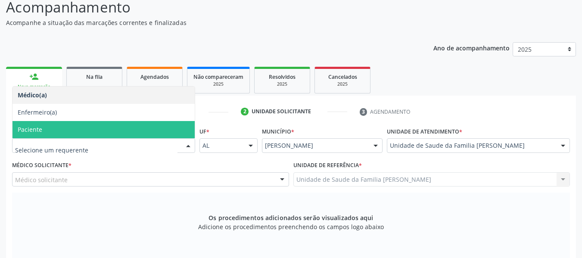
click at [55, 131] on span "Paciente" at bounding box center [103, 129] width 182 height 17
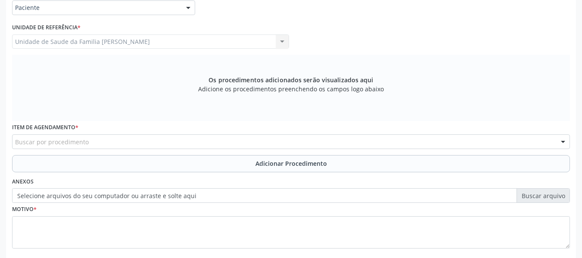
scroll to position [235, 0]
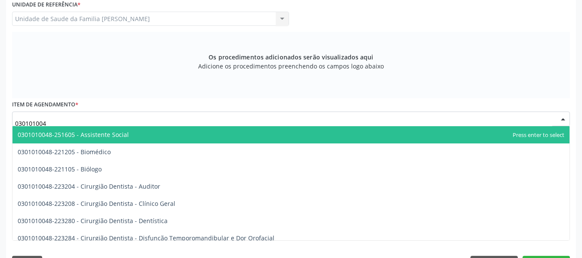
type input "0301010048"
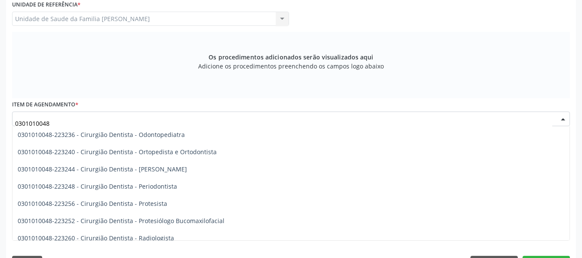
scroll to position [276, 0]
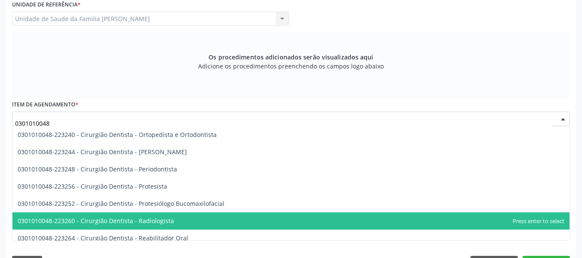
click at [169, 221] on span "0301010048-223260 - Cirurgião Dentista - Radiologista" at bounding box center [96, 221] width 156 height 8
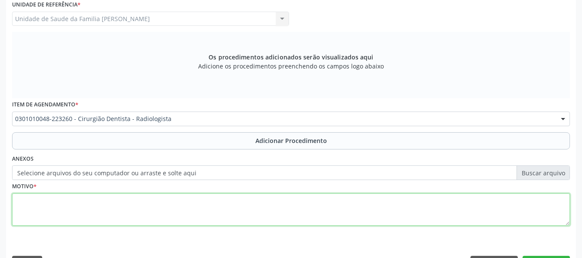
click at [87, 212] on textarea at bounding box center [291, 209] width 558 height 33
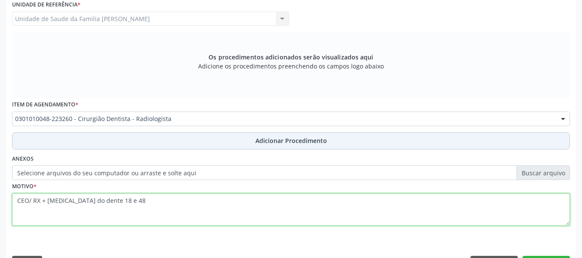
type textarea "CEO/ RX + [MEDICAL_DATA] do dente 18 e 48"
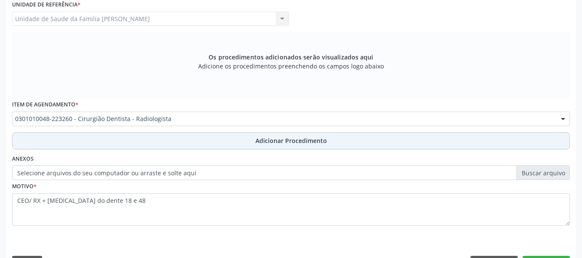
click at [322, 141] on span "Adicionar Procedimento" at bounding box center [292, 140] width 72 height 9
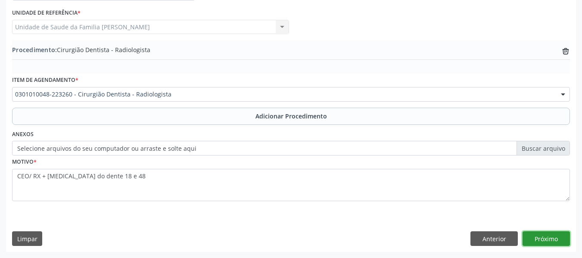
click at [554, 237] on button "Próximo" at bounding box center [546, 238] width 47 height 15
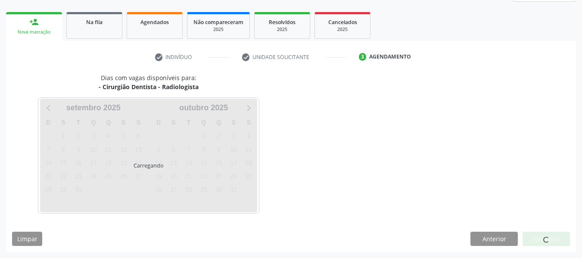
scroll to position [154, 0]
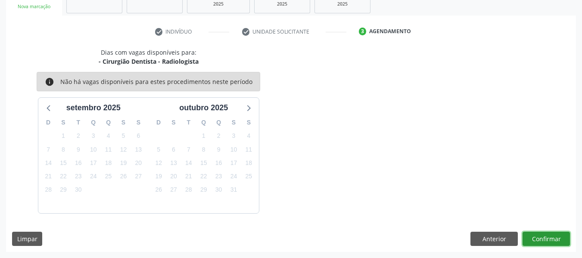
click at [554, 235] on button "Confirmar" at bounding box center [546, 239] width 47 height 15
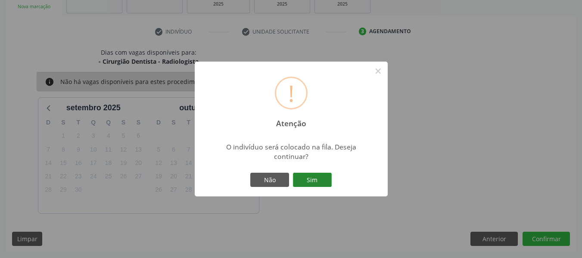
click at [307, 175] on button "Sim" at bounding box center [312, 180] width 39 height 15
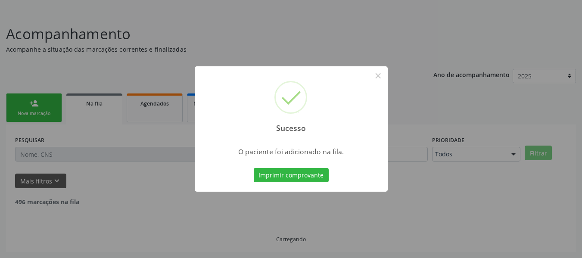
scroll to position [38, 0]
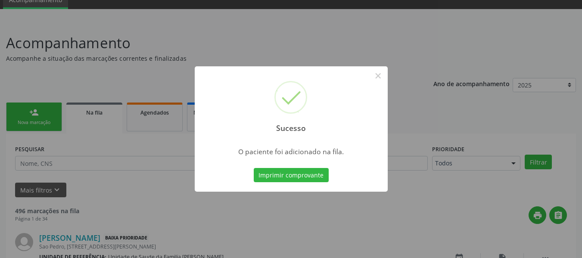
click at [32, 111] on div "Sucesso × O paciente foi adicionado na fila. Imprimir comprovante Cancel" at bounding box center [291, 129] width 582 height 258
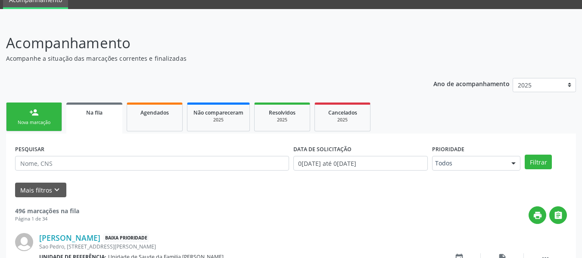
click at [81, 131] on link "Na fila" at bounding box center [94, 118] width 56 height 31
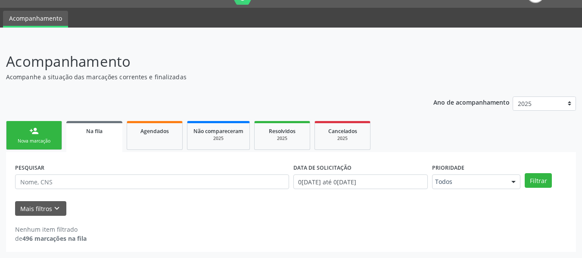
scroll to position [20, 0]
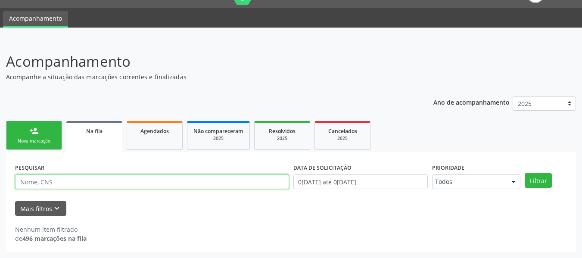
click at [58, 186] on input "text" at bounding box center [152, 182] width 274 height 15
type input "c"
type input "[PERSON_NAME]"
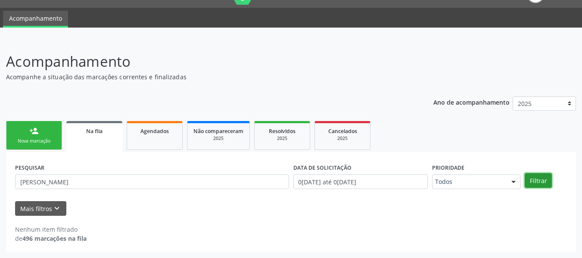
click at [541, 181] on button "Filtrar" at bounding box center [538, 180] width 27 height 15
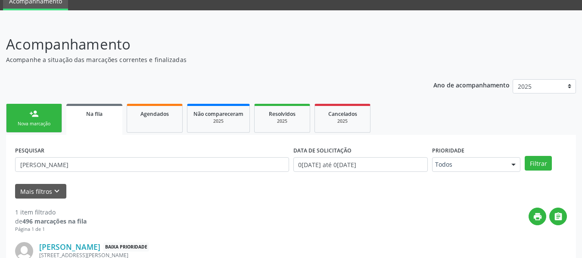
scroll to position [104, 0]
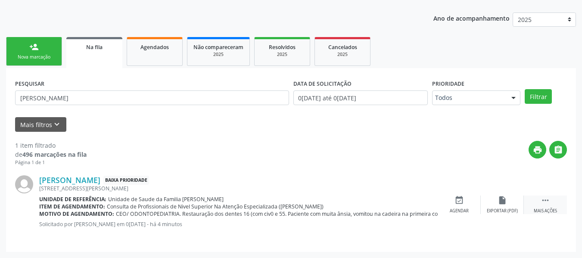
click at [546, 202] on icon "" at bounding box center [545, 200] width 9 height 9
click at [501, 203] on icon "edit" at bounding box center [502, 200] width 9 height 9
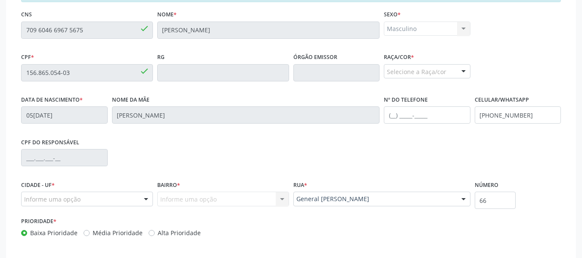
scroll to position [258, 0]
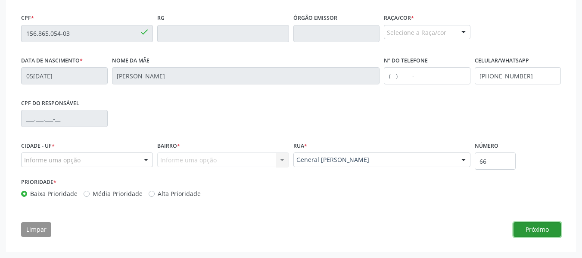
click at [546, 228] on button "Próximo" at bounding box center [537, 229] width 47 height 15
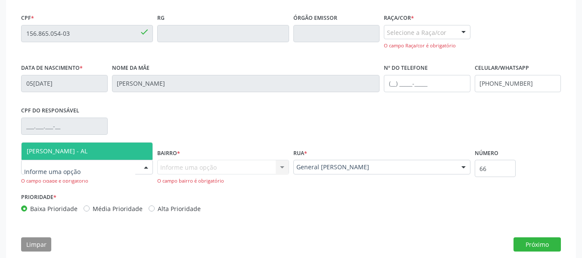
click at [147, 163] on div at bounding box center [146, 167] width 13 height 15
click at [128, 149] on span "[PERSON_NAME] - AL" at bounding box center [87, 151] width 131 height 17
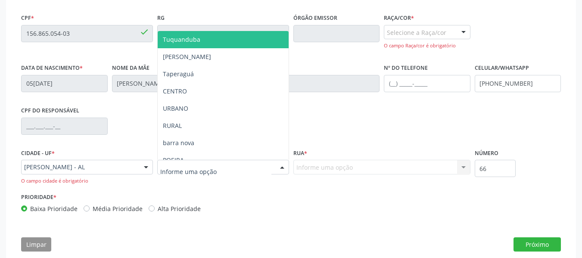
click at [283, 167] on div at bounding box center [282, 167] width 13 height 15
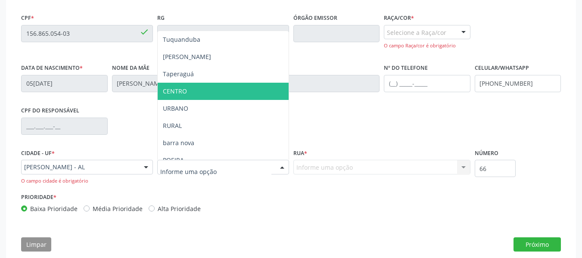
click at [181, 91] on span "CENTRO" at bounding box center [175, 91] width 24 height 8
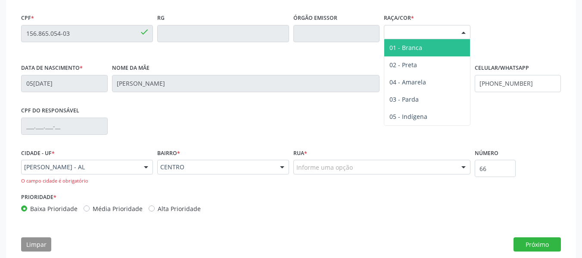
click at [464, 32] on div at bounding box center [463, 32] width 13 height 15
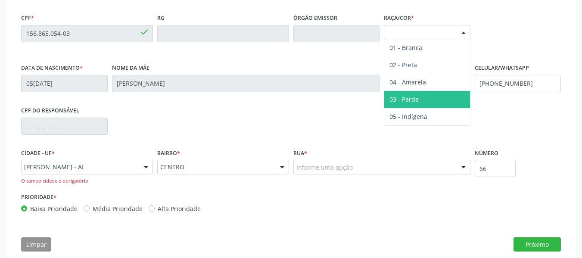
click at [407, 102] on span "03 - Parda" at bounding box center [404, 99] width 29 height 8
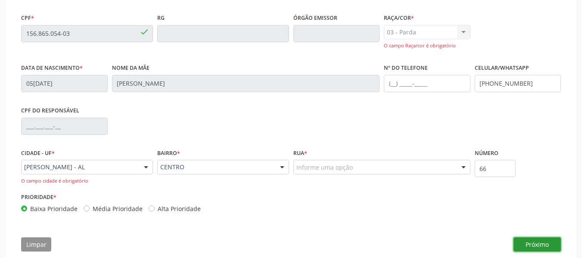
click at [534, 244] on button "Próximo" at bounding box center [537, 244] width 47 height 15
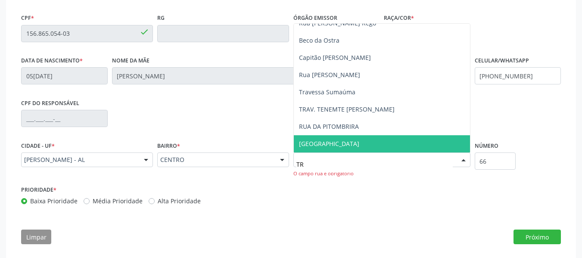
scroll to position [0, 0]
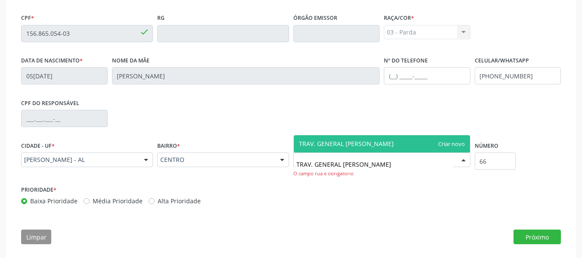
type input "TRAV. GENERAL [PERSON_NAME]"
click at [448, 145] on span "TRAV. GENERAL [PERSON_NAME]" at bounding box center [382, 143] width 176 height 17
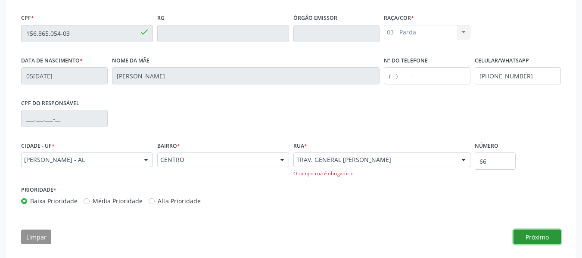
click at [538, 239] on button "Próximo" at bounding box center [537, 237] width 47 height 15
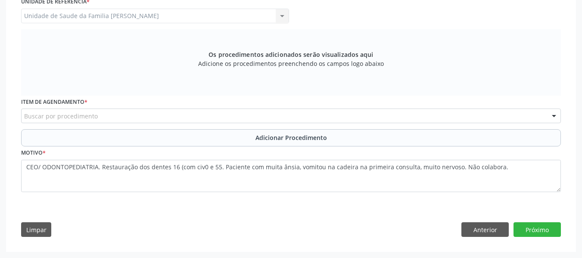
scroll to position [240, 0]
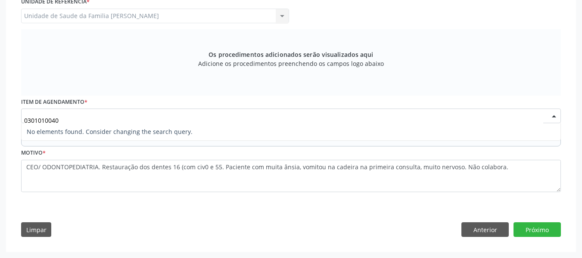
click at [50, 116] on input "0301010040" at bounding box center [283, 120] width 519 height 17
click at [59, 118] on input "0301018040" at bounding box center [283, 120] width 519 height 17
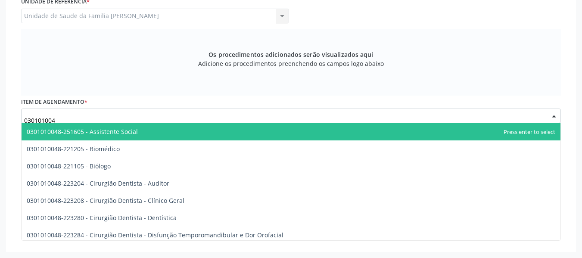
type input "0301010048"
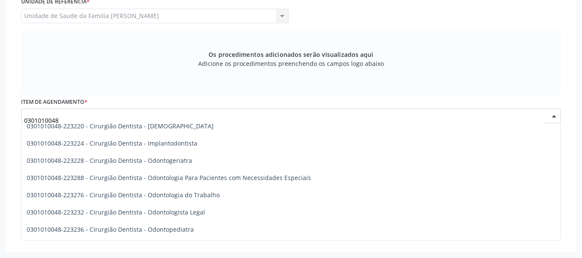
scroll to position [178, 0]
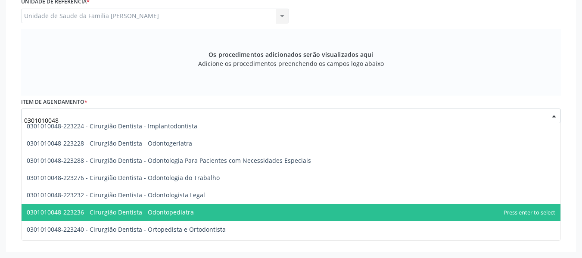
click at [218, 213] on span "0301010048-223236 - Cirurgião Dentista - Odontopediatra" at bounding box center [291, 212] width 539 height 17
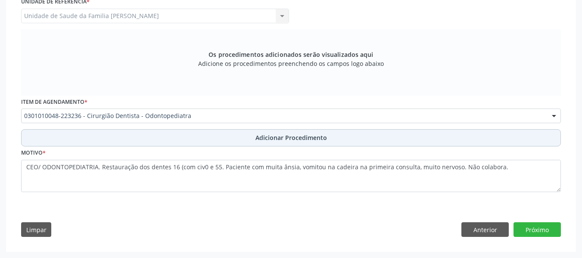
click at [311, 139] on span "Adicionar Procedimento" at bounding box center [292, 137] width 72 height 9
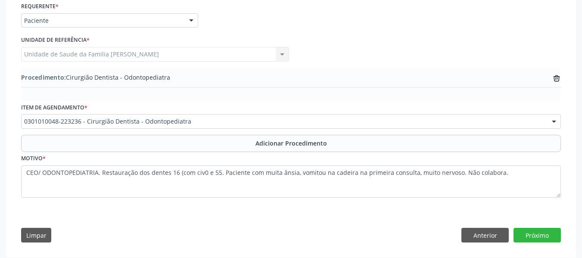
scroll to position [207, 0]
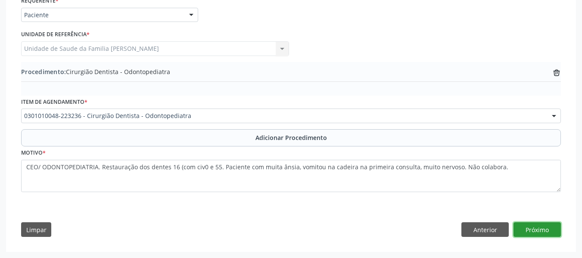
click at [546, 231] on button "Próximo" at bounding box center [537, 229] width 47 height 15
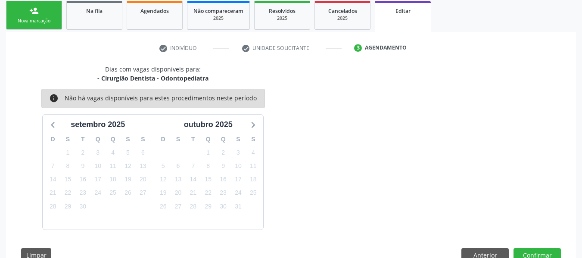
scroll to position [165, 0]
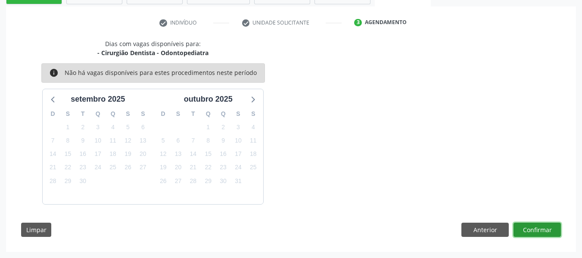
click at [546, 231] on button "Confirmar" at bounding box center [537, 230] width 47 height 15
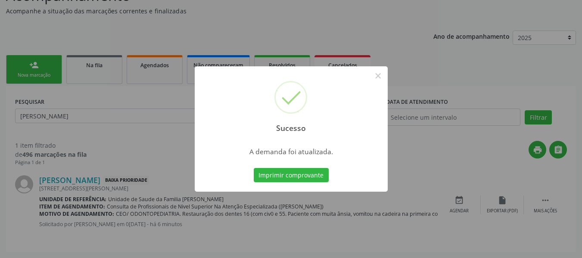
scroll to position [0, 0]
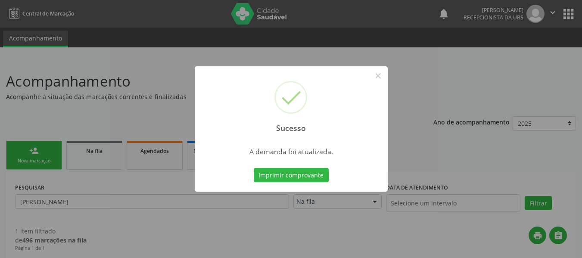
click at [30, 149] on div "Sucesso × A demanda foi atualizada. Imprimir comprovante Cancel" at bounding box center [291, 129] width 582 height 258
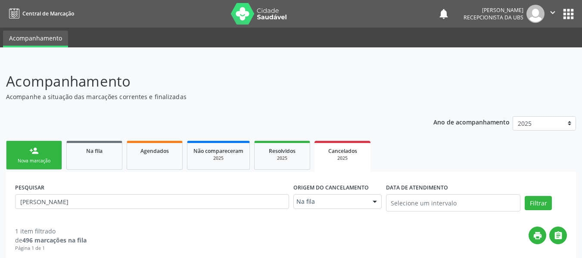
click at [30, 149] on div "person_add" at bounding box center [33, 150] width 9 height 9
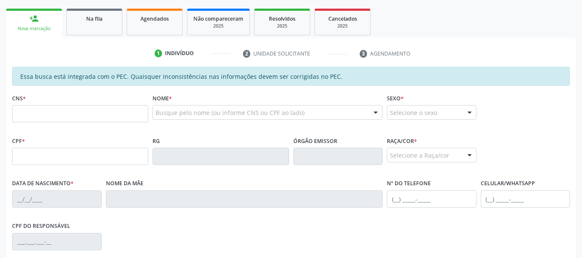
scroll to position [150, 0]
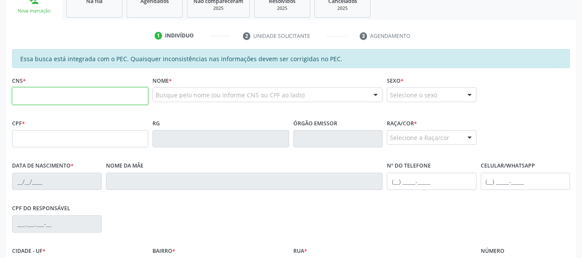
click at [67, 97] on input "text" at bounding box center [80, 95] width 136 height 17
type input "709 1012 6424 4530"
type input "081.874.134-17"
type input "1[DATE]"
type input "[PERSON_NAME]"
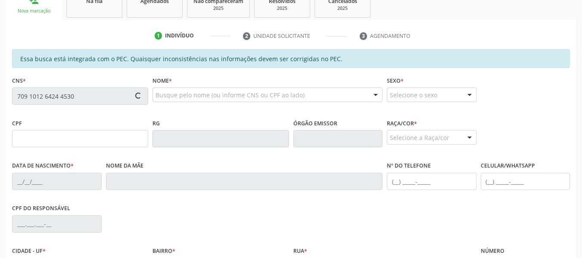
type input "[PHONE_NUMBER]"
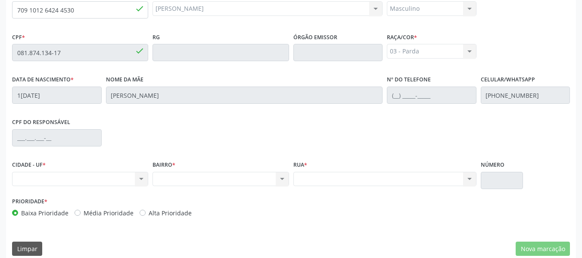
scroll to position [246, 0]
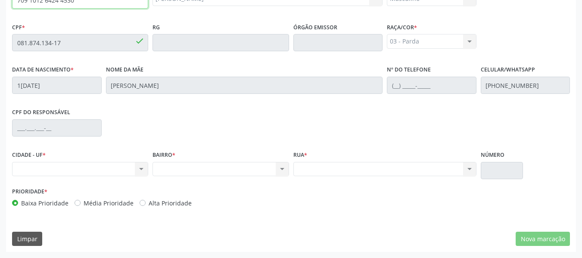
click at [111, 3] on input "709 1012 6424 4530" at bounding box center [80, -1] width 136 height 17
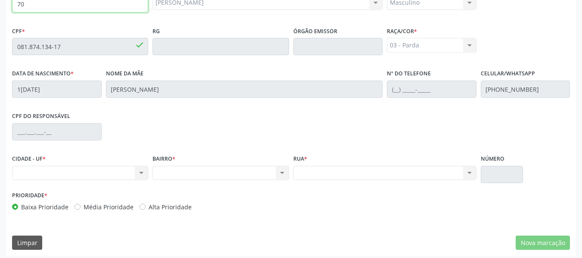
type input "7"
type input "700 3079 9278 4040"
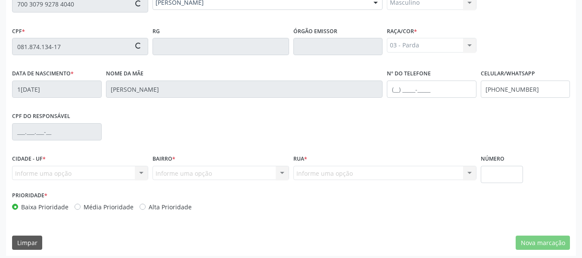
type input "081.504.504-24"
type input "24[DATE]"
type input "[PERSON_NAME]"
type input "[PHONE_NUMBER]"
type input "S/N"
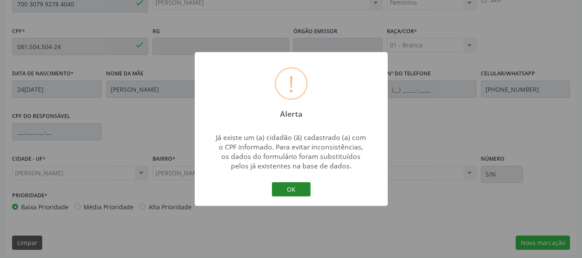
click at [294, 182] on button "OK" at bounding box center [291, 189] width 39 height 15
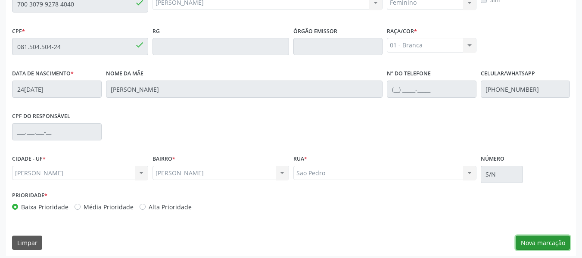
click at [540, 245] on button "Nova marcação" at bounding box center [543, 243] width 54 height 15
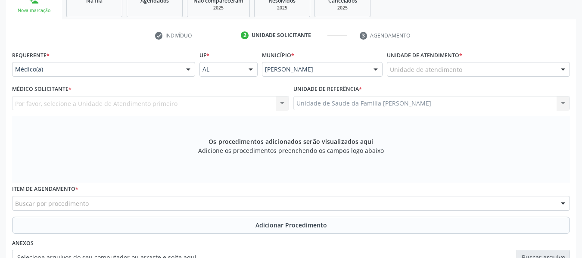
scroll to position [87, 0]
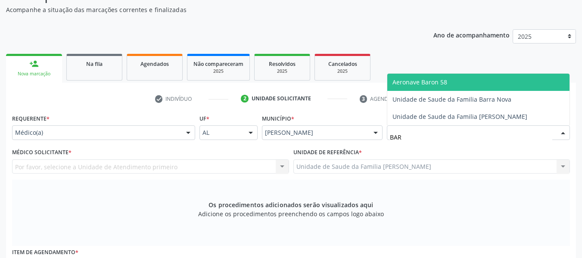
type input "BARR"
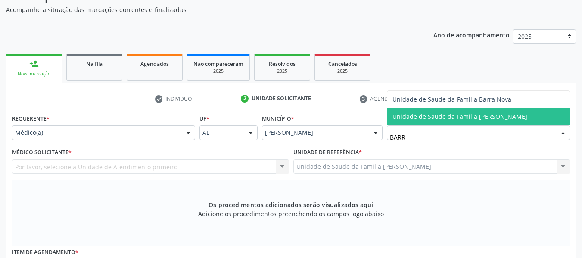
click at [424, 117] on span "Unidade de Saude da Familia [PERSON_NAME]" at bounding box center [460, 116] width 135 height 8
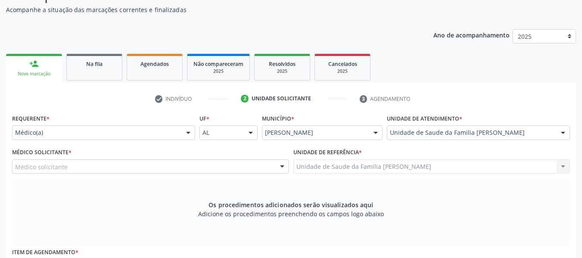
click at [283, 165] on div at bounding box center [282, 167] width 13 height 15
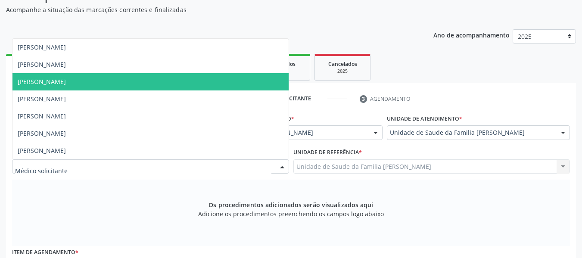
click at [66, 81] on span "[PERSON_NAME]" at bounding box center [42, 82] width 48 height 8
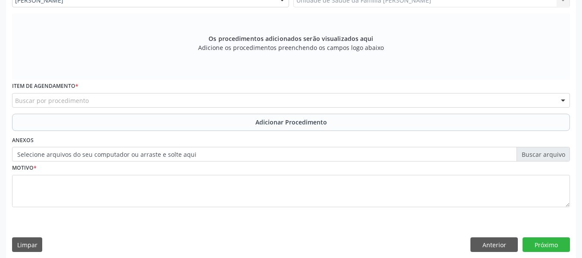
scroll to position [259, 0]
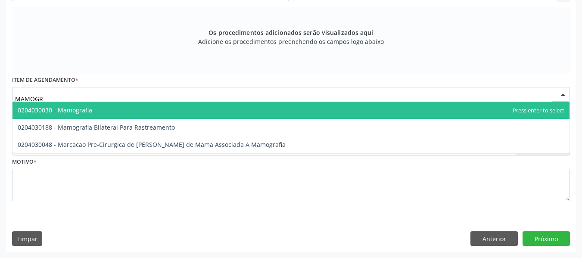
type input "MAMOGRA"
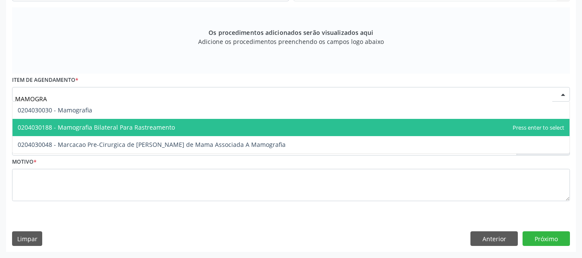
click at [78, 125] on span "0204030188 - Mamografia Bilateral Para Rastreamento" at bounding box center [96, 127] width 157 height 8
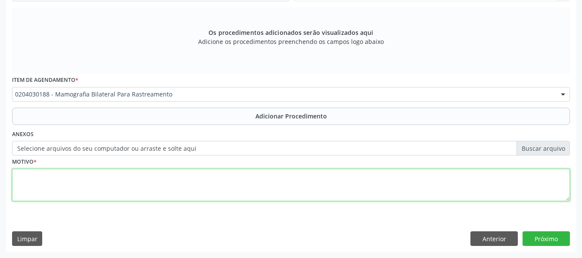
click at [46, 184] on textarea at bounding box center [291, 185] width 558 height 33
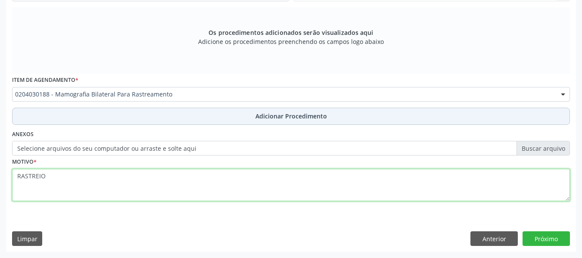
type textarea "RASTREIO"
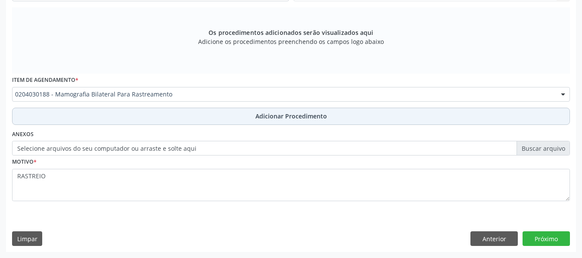
click at [296, 116] on span "Adicionar Procedimento" at bounding box center [292, 116] width 72 height 9
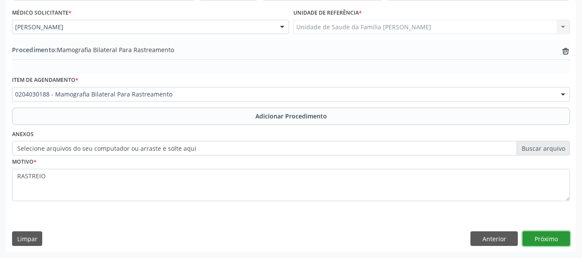
click at [550, 238] on button "Próximo" at bounding box center [546, 238] width 47 height 15
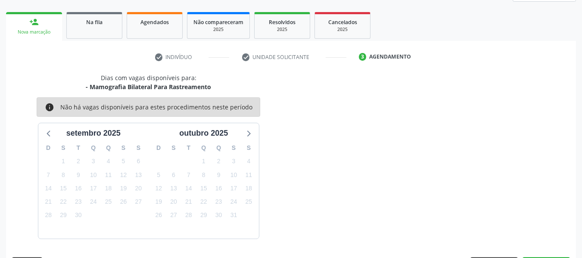
scroll to position [154, 0]
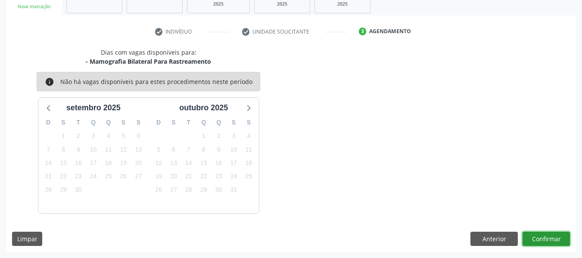
click at [538, 238] on button "Confirmar" at bounding box center [546, 239] width 47 height 15
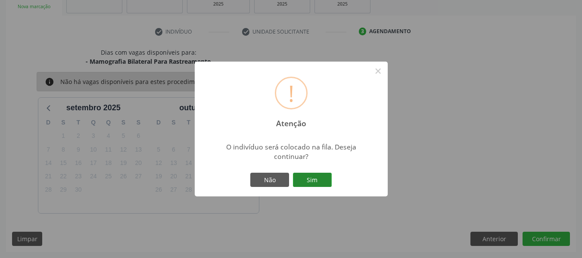
click at [314, 176] on button "Sim" at bounding box center [312, 180] width 39 height 15
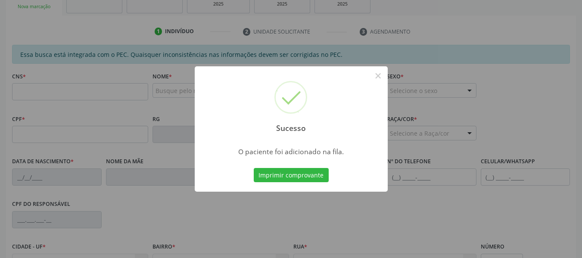
scroll to position [0, 0]
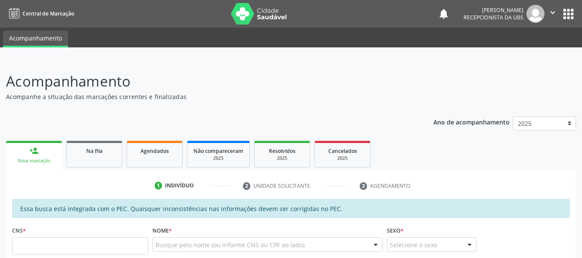
click at [37, 246] on input "text" at bounding box center [80, 245] width 136 height 17
type input "709 0008 9343 8713"
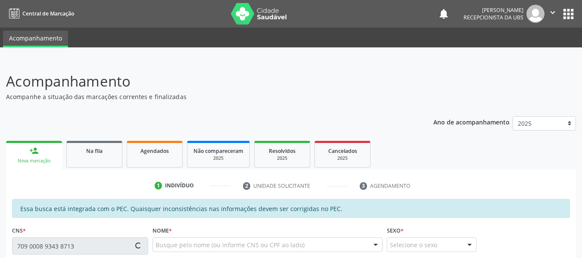
type input "047.765.314-61"
type input "[DATE]"
type input "[PERSON_NAME]"
type input "[PHONE_NUMBER]"
type input "227"
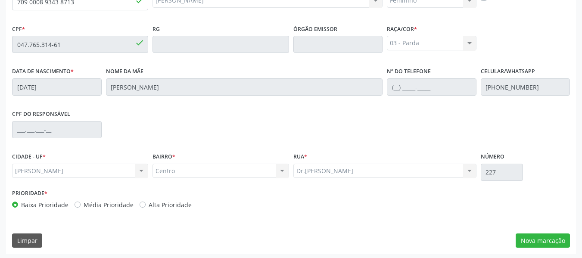
scroll to position [246, 0]
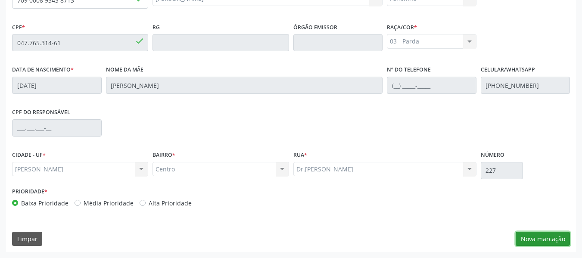
click at [546, 240] on button "Nova marcação" at bounding box center [543, 239] width 54 height 15
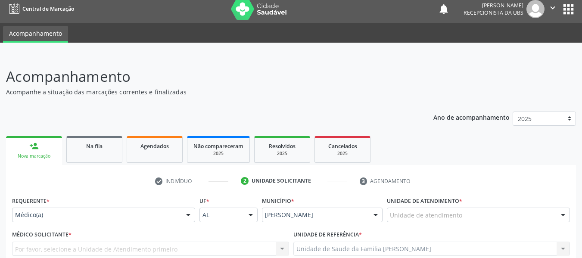
scroll to position [0, 0]
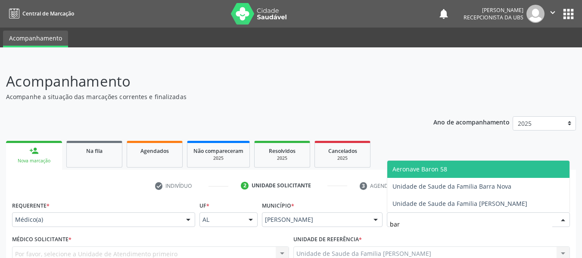
type input "barr"
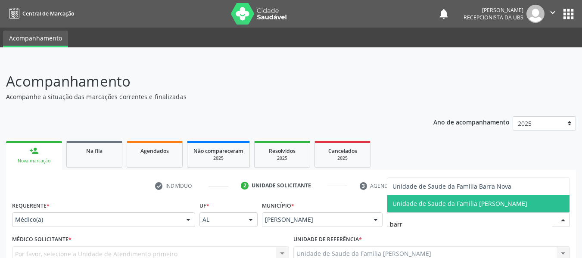
click at [438, 204] on span "Unidade de Saude da Familia [PERSON_NAME]" at bounding box center [460, 204] width 135 height 8
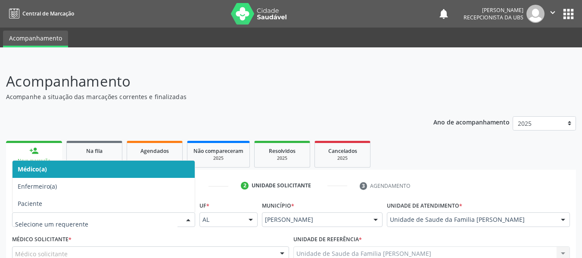
click at [187, 219] on div at bounding box center [188, 220] width 13 height 15
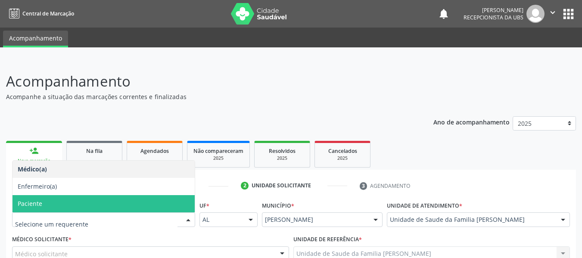
click at [80, 200] on span "Paciente" at bounding box center [103, 203] width 182 height 17
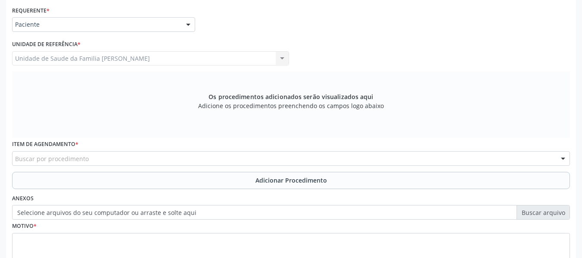
scroll to position [224, 0]
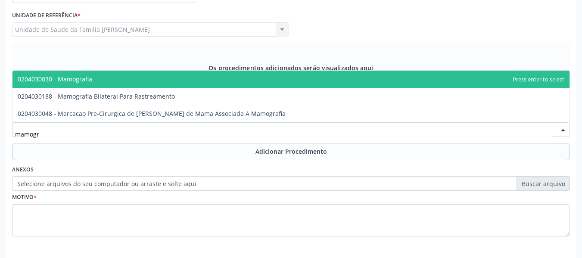
type input "mamogra"
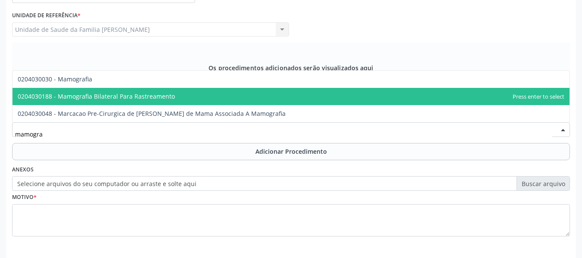
click at [100, 97] on span "0204030188 - Mamografia Bilateral Para Rastreamento" at bounding box center [96, 96] width 157 height 8
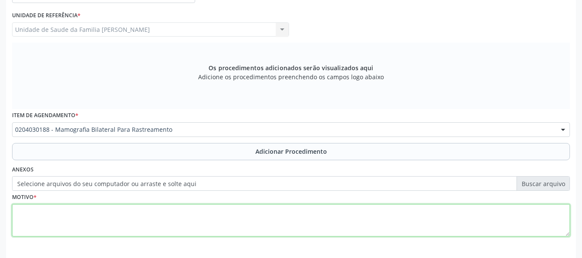
click at [50, 218] on textarea at bounding box center [291, 220] width 558 height 33
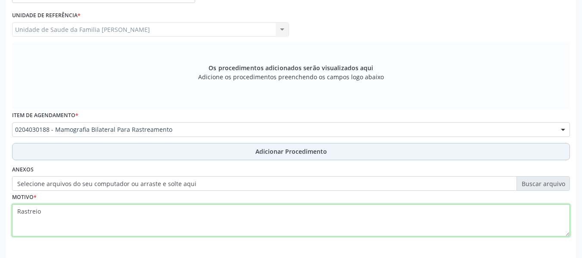
type textarea "Rastreio"
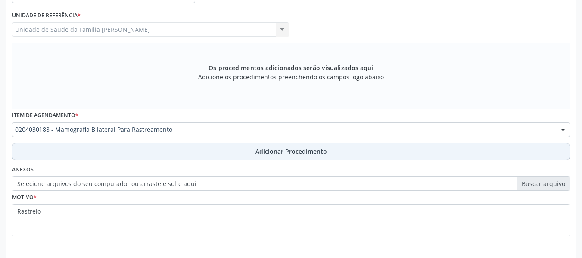
click at [266, 153] on span "Adicionar Procedimento" at bounding box center [292, 151] width 72 height 9
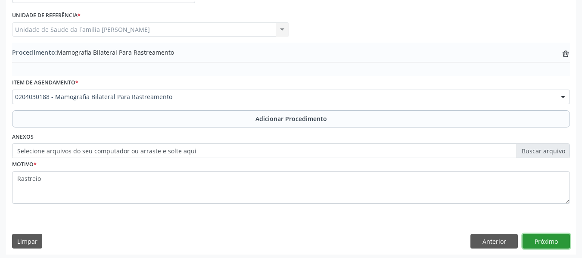
click at [542, 240] on button "Próximo" at bounding box center [546, 241] width 47 height 15
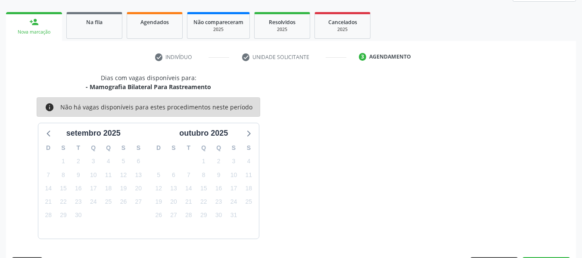
scroll to position [154, 0]
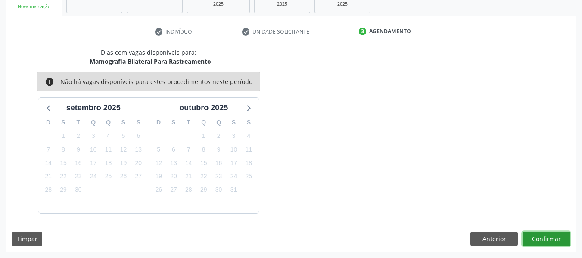
click at [542, 240] on button "Confirmar" at bounding box center [546, 239] width 47 height 15
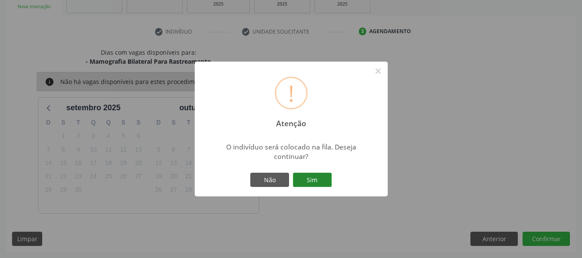
click at [312, 179] on button "Sim" at bounding box center [312, 180] width 39 height 15
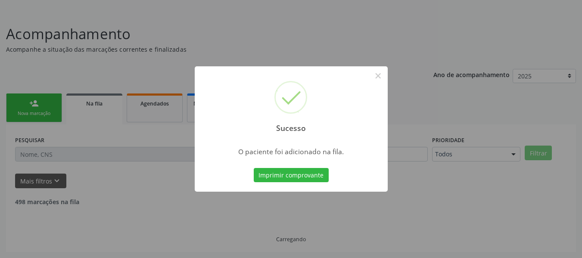
scroll to position [38, 0]
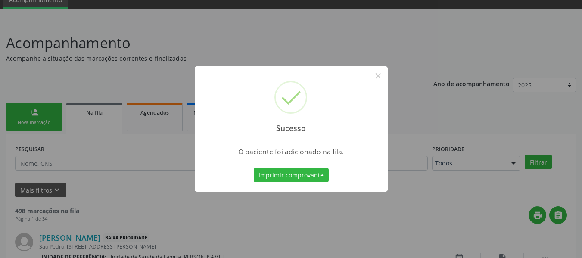
click at [34, 108] on div "Sucesso × O paciente foi adicionado na fila. Imprimir comprovante Cancel" at bounding box center [291, 129] width 582 height 258
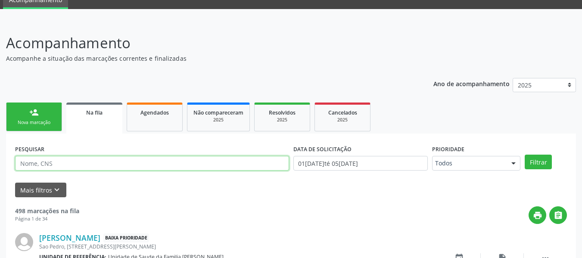
click at [76, 161] on input "text" at bounding box center [152, 163] width 274 height 15
type input "7"
click at [31, 108] on div "person_add" at bounding box center [33, 112] width 9 height 9
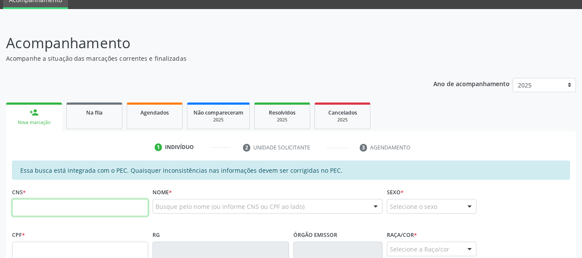
click at [25, 207] on input "text" at bounding box center [80, 207] width 136 height 17
type input "702 3011 8721 0011"
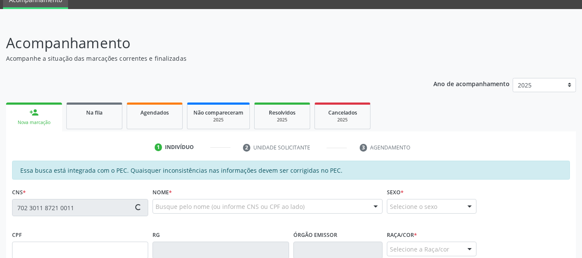
type input "117.889.074-00"
type input "08/12/1991"
type input "Grinauria Nascimento Cavalcante"
type input "(82) 98801-0621"
type input "S/N"
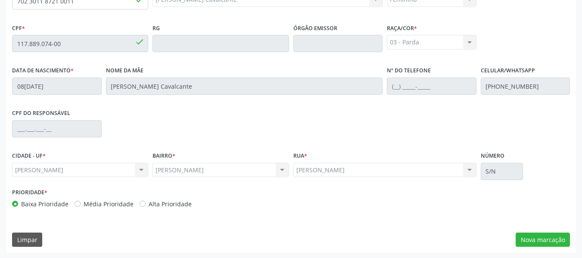
scroll to position [246, 0]
click at [558, 236] on button "Nova marcação" at bounding box center [543, 239] width 54 height 15
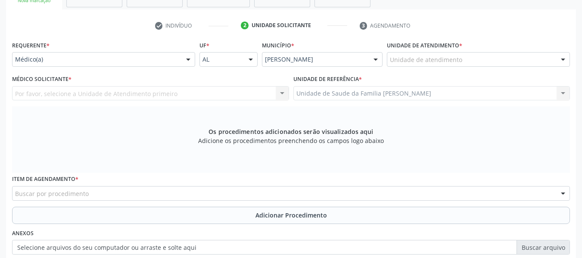
scroll to position [97, 0]
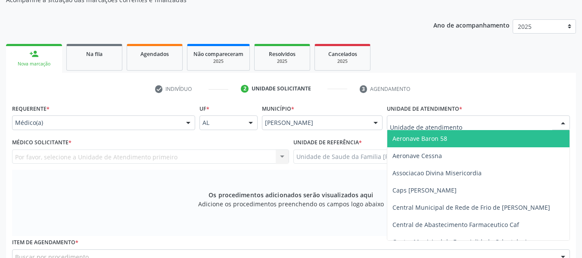
click at [473, 122] on div at bounding box center [478, 122] width 183 height 15
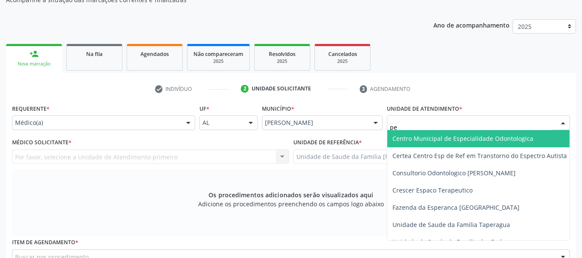
type input "p"
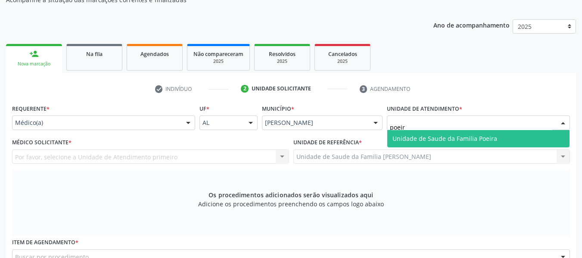
type input "poeira"
click at [459, 137] on span "Unidade de Saude da Familia Poeira" at bounding box center [445, 138] width 105 height 8
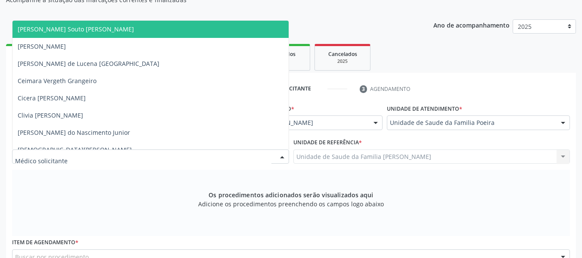
click at [281, 157] on div at bounding box center [282, 157] width 13 height 15
click at [120, 31] on span "Amanda Lais Souto Galvao Lima Santos" at bounding box center [76, 29] width 116 height 8
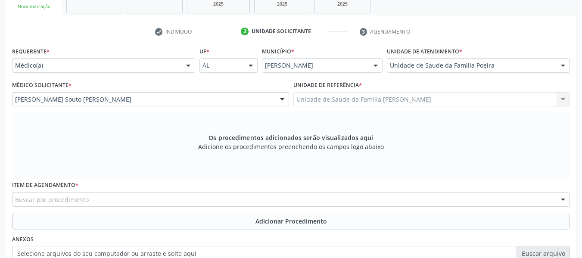
scroll to position [229, 0]
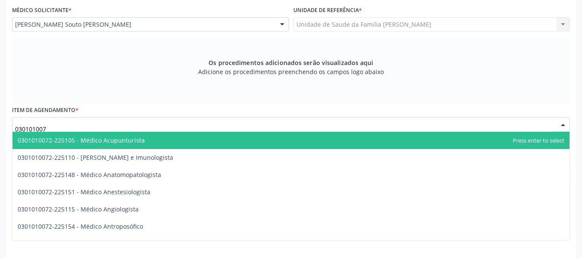
type input "0301010072"
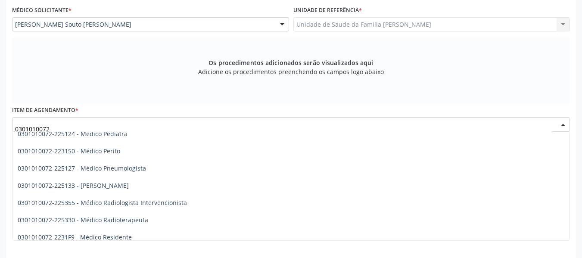
scroll to position [839, 0]
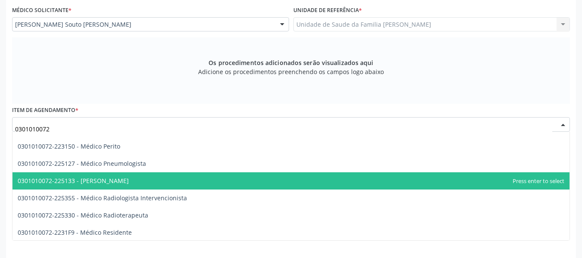
click at [131, 180] on span "0301010072-225133 - [PERSON_NAME]" at bounding box center [290, 180] width 557 height 17
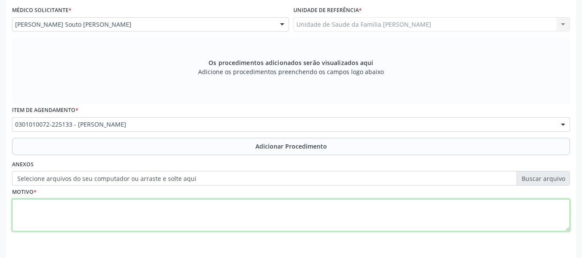
click at [79, 213] on textarea at bounding box center [291, 215] width 558 height 33
click at [19, 206] on textarea "ansiedade" at bounding box center [291, 215] width 558 height 33
click at [53, 205] on textarea "Ansiedade" at bounding box center [291, 215] width 558 height 33
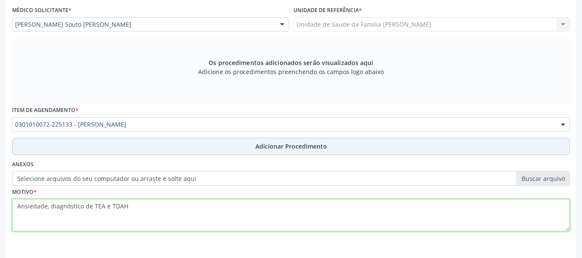
type textarea "Ansiedade, diagnóstico de TEA e TDAH"
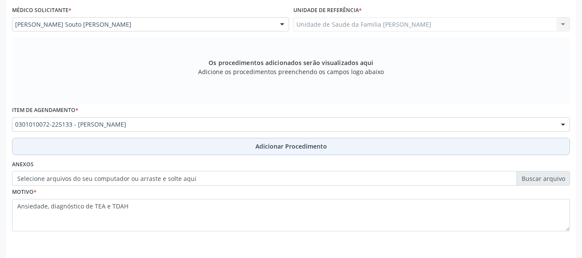
click at [293, 145] on span "Adicionar Procedimento" at bounding box center [292, 146] width 72 height 9
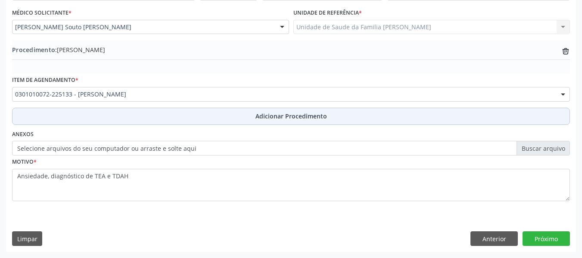
scroll to position [227, 0]
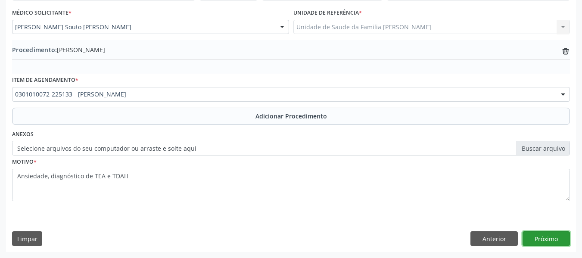
click at [543, 238] on button "Próximo" at bounding box center [546, 238] width 47 height 15
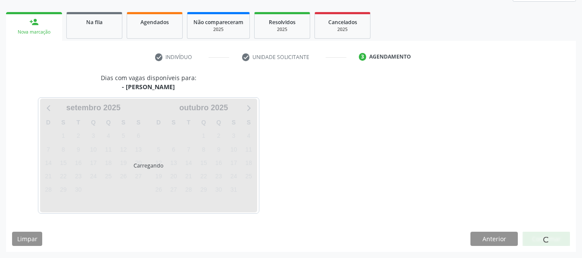
scroll to position [154, 0]
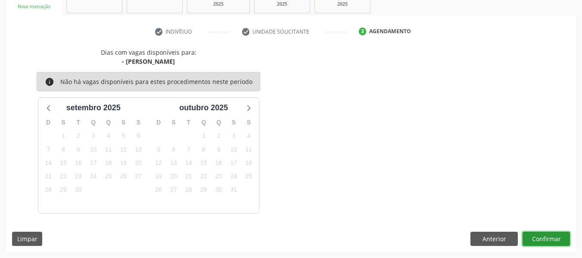
click at [543, 238] on button "Confirmar" at bounding box center [546, 239] width 47 height 15
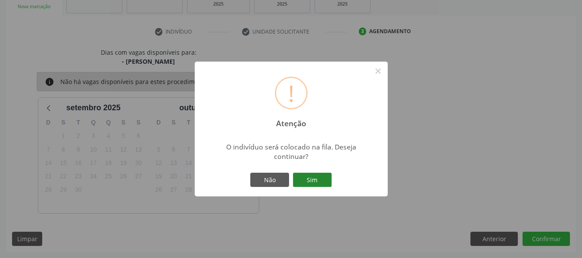
click at [316, 179] on button "Sim" at bounding box center [312, 180] width 39 height 15
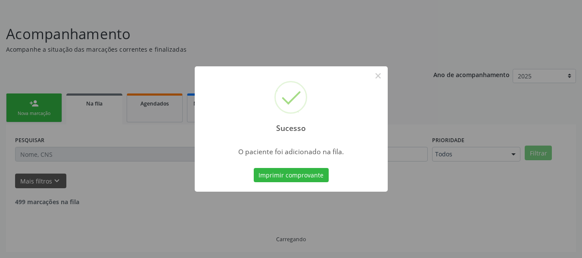
scroll to position [38, 0]
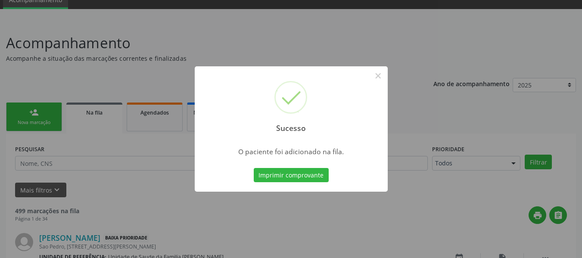
click at [33, 108] on div "Sucesso × O paciente foi adicionado na fila. Imprimir comprovante Cancel" at bounding box center [291, 129] width 582 height 258
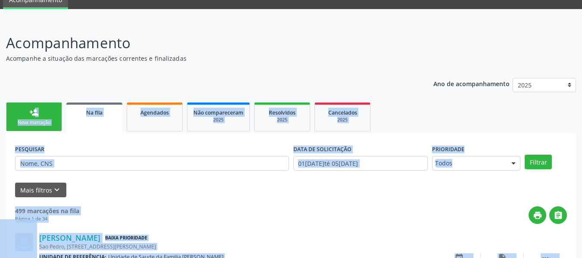
click at [151, 185] on div "Mais filtros keyboard_arrow_down" at bounding box center [291, 190] width 556 height 15
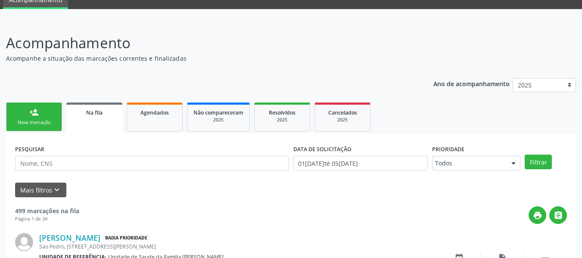
click at [31, 112] on div "person_add" at bounding box center [33, 112] width 9 height 9
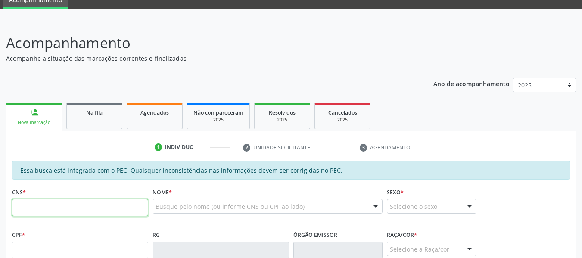
click at [36, 212] on input "text" at bounding box center [80, 207] width 136 height 17
type input "700 6094 0530 5661"
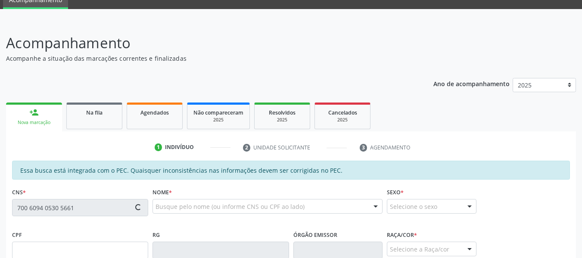
type input "081.579.124-07"
type input "08/07/1973"
type input "Marileide Pacheco dos Santos"
type input "(82) 99382-7948"
type input "S/N"
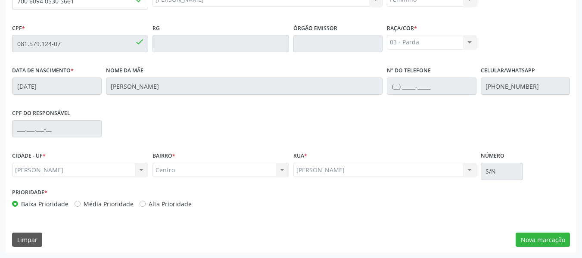
scroll to position [246, 0]
click at [544, 238] on button "Nova marcação" at bounding box center [543, 239] width 54 height 15
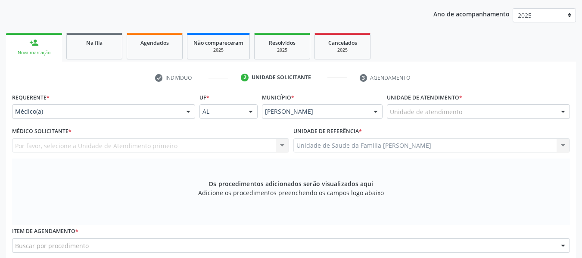
scroll to position [80, 0]
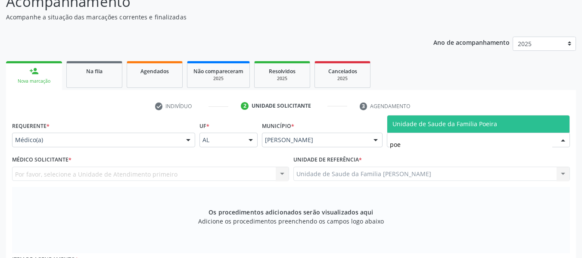
type input "poei"
click at [427, 124] on span "Unidade de Saude da Familia Poeira" at bounding box center [445, 124] width 105 height 8
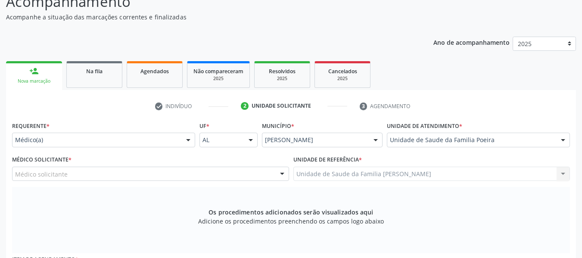
click at [281, 173] on div at bounding box center [282, 174] width 13 height 15
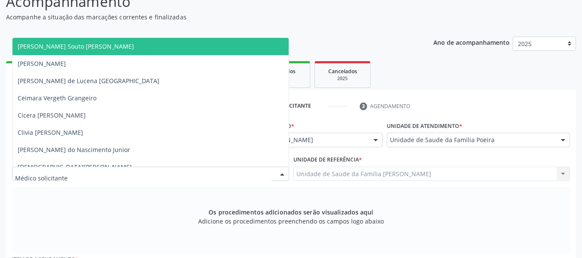
click at [134, 44] on span "Amanda Lais Souto Galvao Lima Santos" at bounding box center [150, 46] width 276 height 17
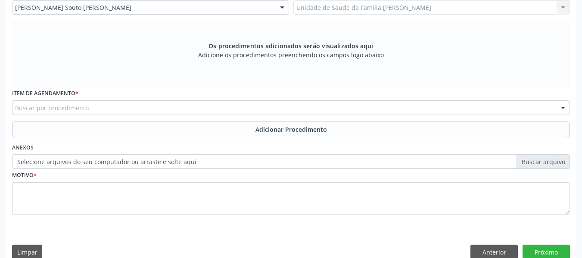
scroll to position [252, 0]
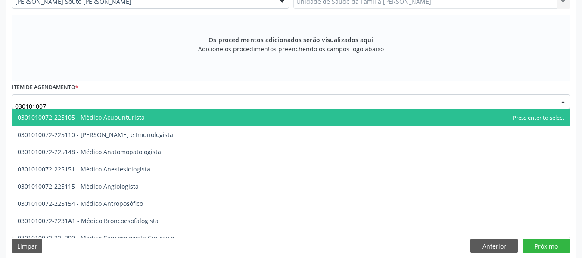
type input "0301010072"
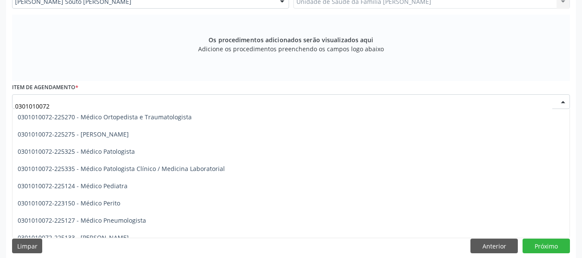
scroll to position [776, 0]
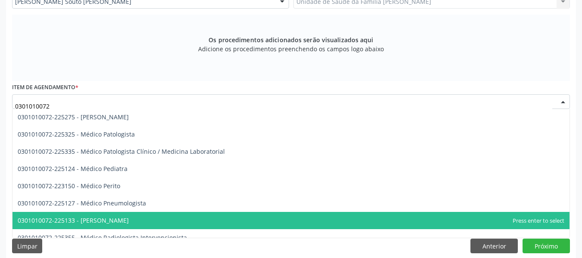
click at [184, 218] on span "0301010072-225133 - [PERSON_NAME]" at bounding box center [290, 220] width 557 height 17
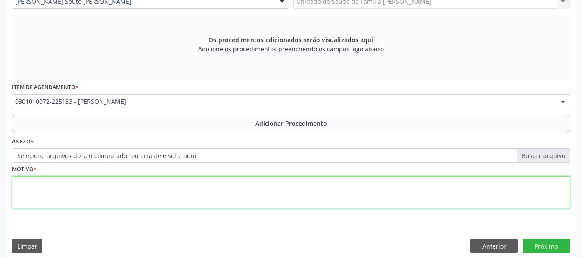
click at [87, 193] on textarea at bounding box center [291, 192] width 558 height 33
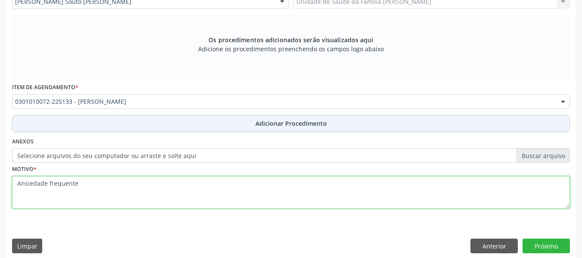
type textarea "Ansiedade frequente"
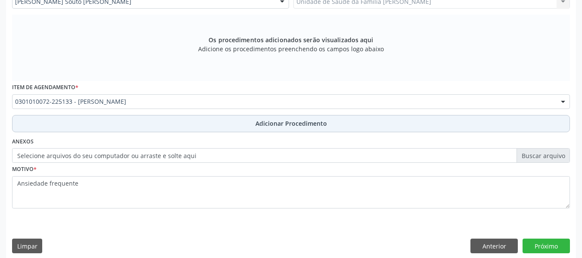
click at [283, 123] on span "Adicionar Procedimento" at bounding box center [292, 123] width 72 height 9
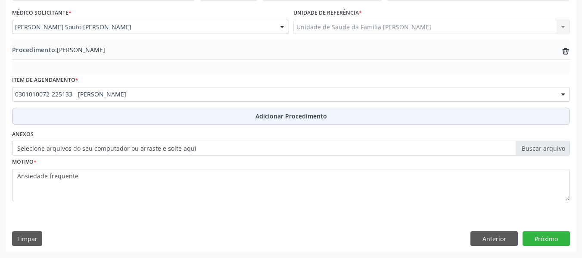
scroll to position [227, 0]
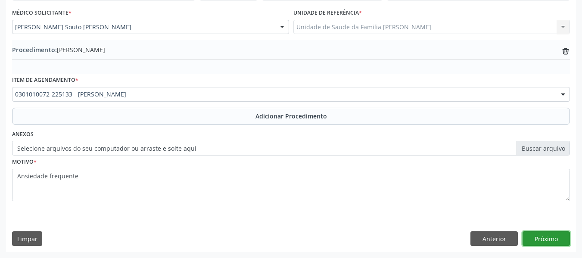
click at [543, 237] on button "Próximo" at bounding box center [546, 238] width 47 height 15
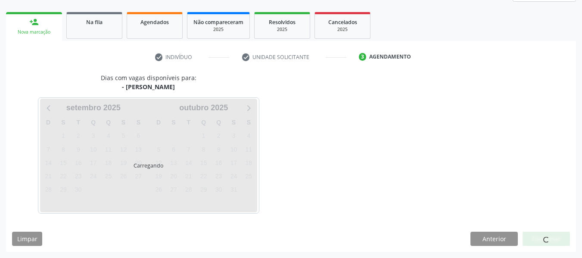
scroll to position [154, 0]
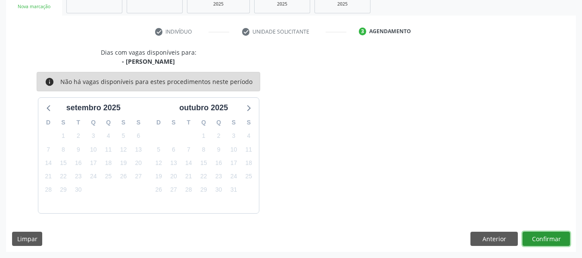
click at [543, 237] on button "Confirmar" at bounding box center [546, 239] width 47 height 15
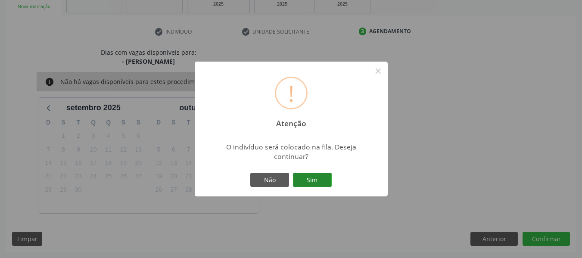
click at [308, 181] on button "Sim" at bounding box center [312, 180] width 39 height 15
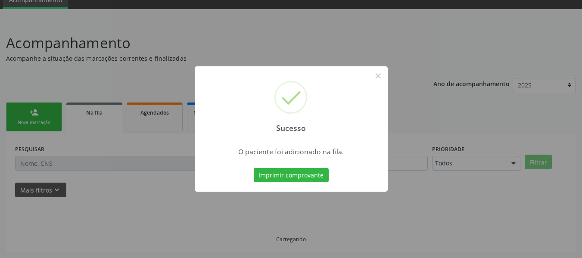
scroll to position [38, 0]
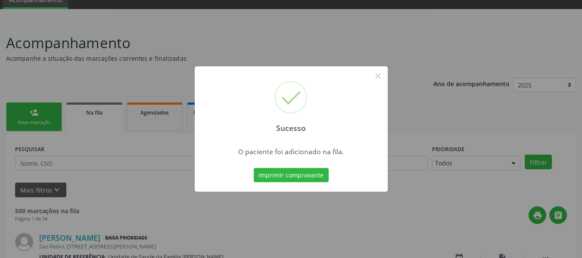
click at [30, 112] on div "Sucesso × O paciente foi adicionado na fila. Imprimir comprovante Cancel" at bounding box center [291, 129] width 582 height 258
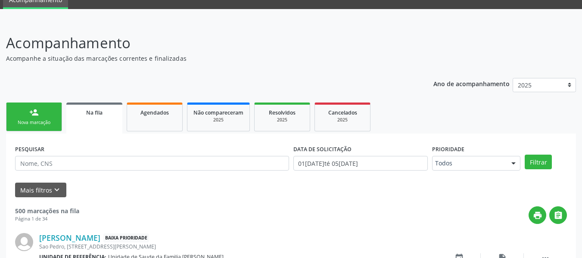
click at [30, 112] on div "person_add" at bounding box center [33, 112] width 9 height 9
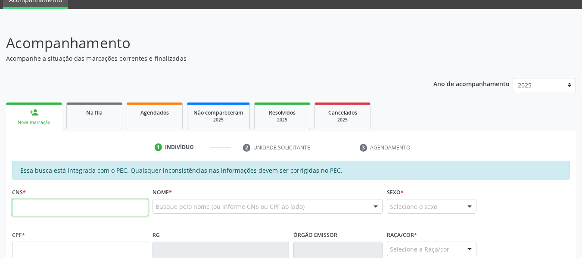
click at [28, 209] on input "text" at bounding box center [80, 207] width 136 height 17
type input "705 4084 4162 9392"
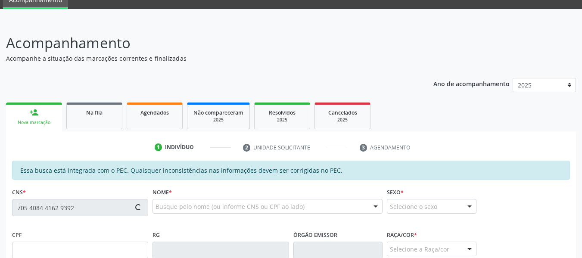
type input "210.657.214-04"
type input "15/12/1959"
type input "Lanusa Melo de Lima"
type input "(82) 99150-8592"
type input "356"
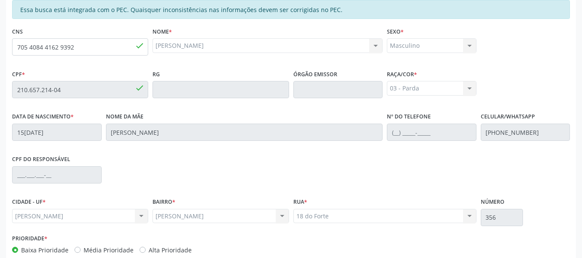
scroll to position [239, 0]
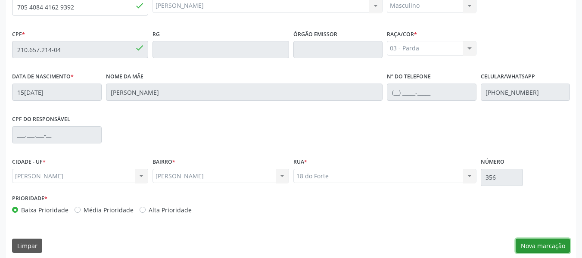
click at [552, 246] on button "Nova marcação" at bounding box center [543, 246] width 54 height 15
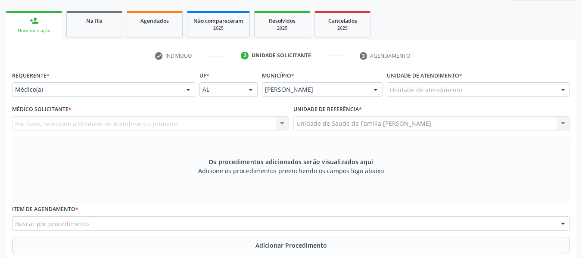
scroll to position [113, 0]
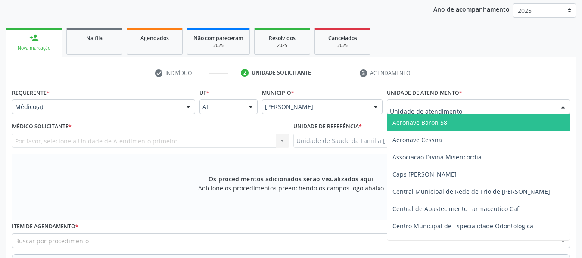
click at [527, 108] on div at bounding box center [478, 107] width 183 height 15
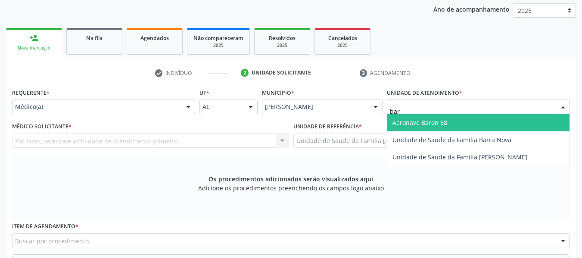
type input "barr"
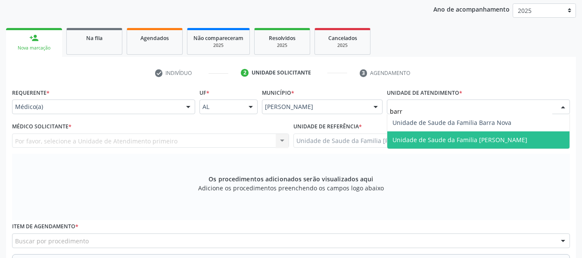
click at [473, 137] on span "Unidade de Saude da Familia [PERSON_NAME]" at bounding box center [460, 140] width 135 height 8
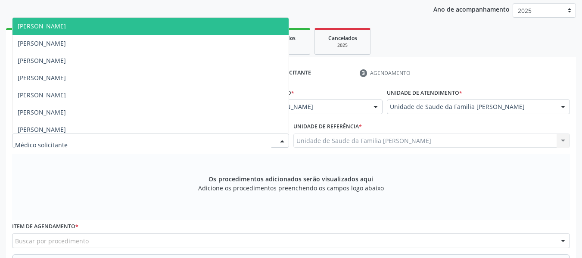
click at [283, 138] on div at bounding box center [282, 141] width 13 height 15
click at [66, 27] on span "[PERSON_NAME]" at bounding box center [42, 26] width 48 height 8
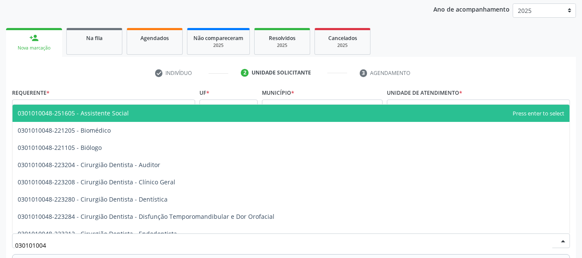
type input "0301010048"
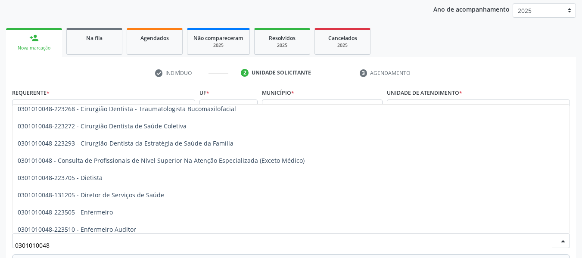
scroll to position [408, 0]
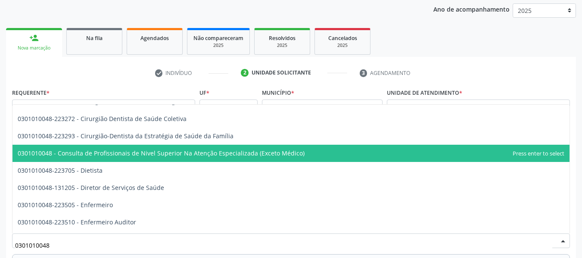
click at [271, 156] on span "0301010048 - Consulta de Profissionais de Nivel Superior Na Atenção Especializa…" at bounding box center [161, 153] width 287 height 8
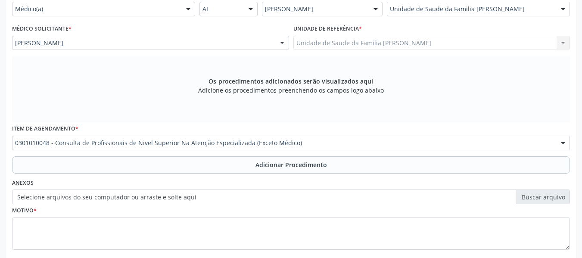
scroll to position [251, 0]
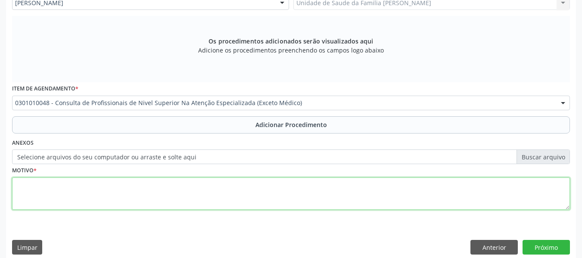
click at [39, 194] on textarea at bounding box center [291, 194] width 558 height 33
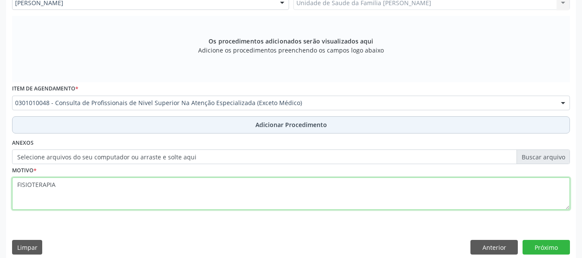
type textarea "FISIOTERAPIA"
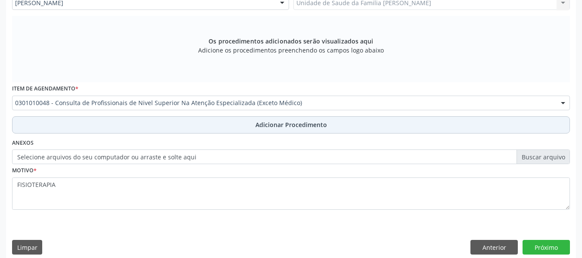
click at [293, 125] on span "Adicionar Procedimento" at bounding box center [292, 124] width 72 height 9
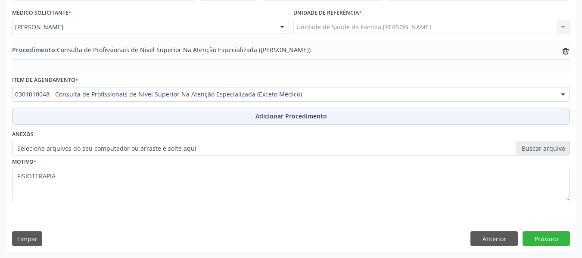
scroll to position [227, 0]
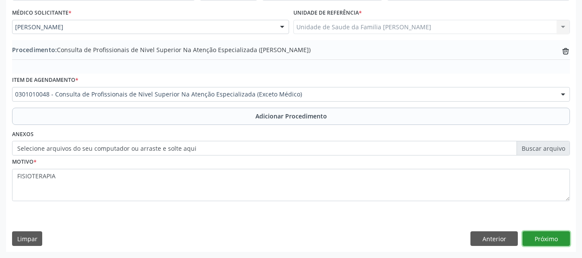
click at [552, 240] on button "Próximo" at bounding box center [546, 238] width 47 height 15
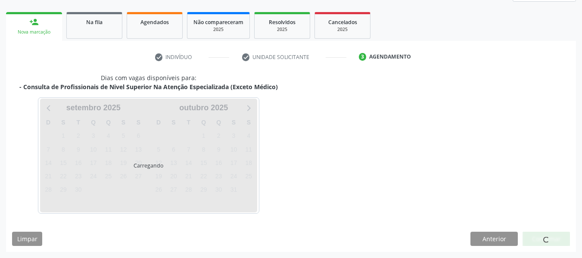
scroll to position [154, 0]
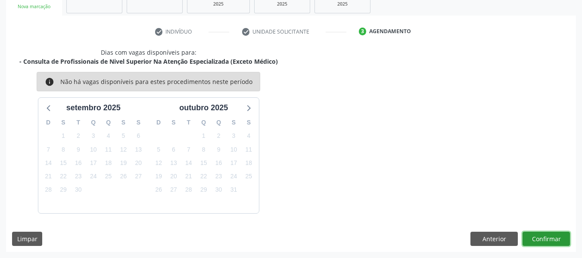
click at [552, 240] on button "Confirmar" at bounding box center [546, 239] width 47 height 15
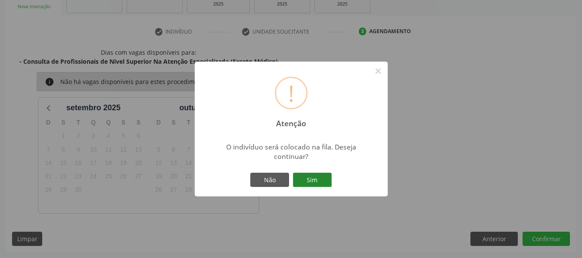
click at [315, 177] on button "Sim" at bounding box center [312, 180] width 39 height 15
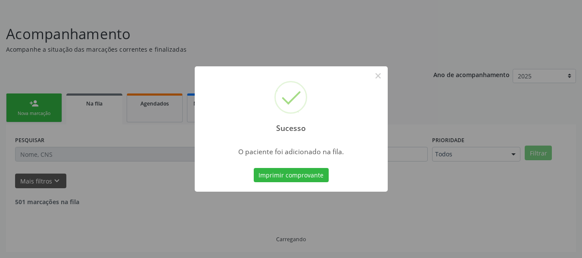
scroll to position [38, 0]
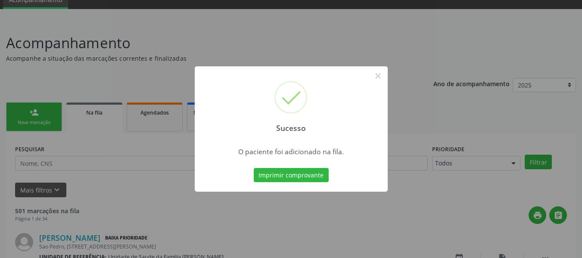
click at [31, 113] on div "Sucesso × O paciente foi adicionado na fila. Imprimir comprovante Cancel" at bounding box center [291, 129] width 582 height 258
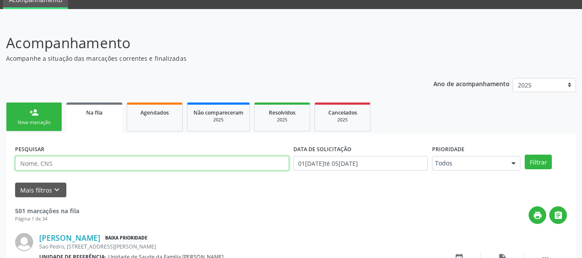
click at [86, 163] on input "text" at bounding box center [152, 163] width 274 height 15
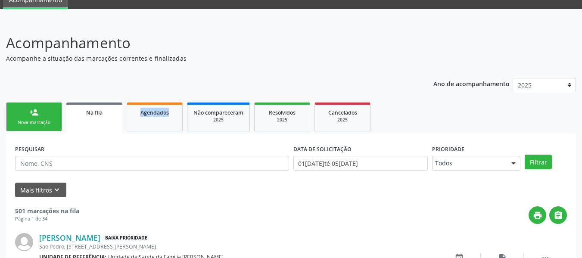
drag, startPoint x: 181, startPoint y: 72, endPoint x: 114, endPoint y: 116, distance: 79.6
click at [114, 116] on div "Na fila" at bounding box center [94, 112] width 44 height 9
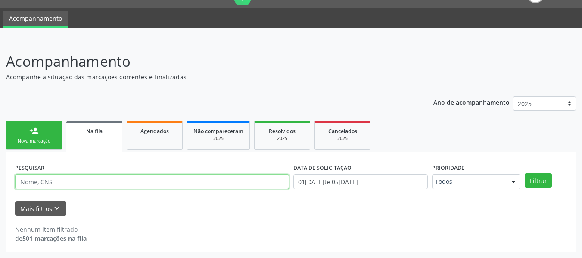
click at [70, 182] on input "text" at bounding box center [152, 182] width 274 height 15
type input "ALIEL"
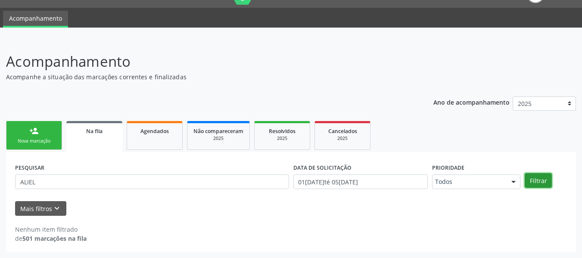
click at [536, 182] on button "Filtrar" at bounding box center [538, 180] width 27 height 15
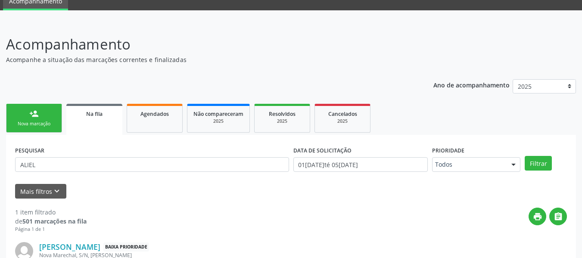
scroll to position [104, 0]
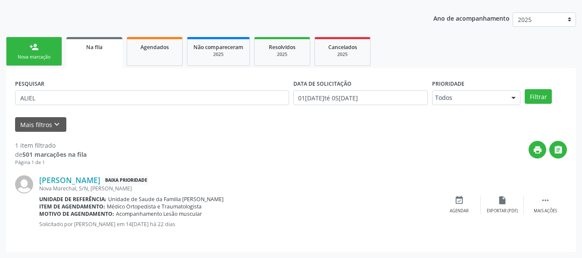
click at [30, 45] on div "person_add" at bounding box center [33, 46] width 9 height 9
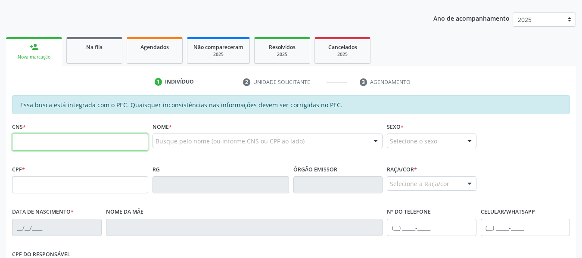
click at [58, 143] on input "text" at bounding box center [80, 142] width 136 height 17
drag, startPoint x: 58, startPoint y: 143, endPoint x: 176, endPoint y: -36, distance: 214.3
click at [176, 0] on html "Central de Marcação notifications Jacqueline Maria Peixoto Pinto Recepcionista …" at bounding box center [291, 25] width 582 height 258
click at [39, 147] on input "text" at bounding box center [80, 142] width 136 height 17
type input "706 9031 2840 0739"
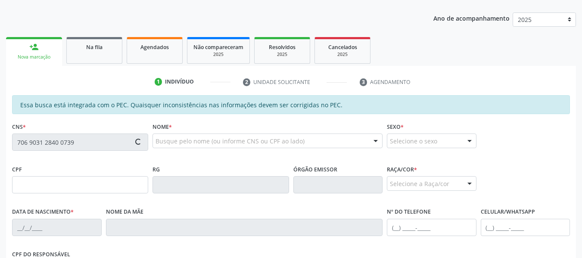
type input "070.342.324-07"
type input "23/08/1974"
type input "Maria Fagundes da Rocha"
type input "(82) 99326-1607"
type input "S/N"
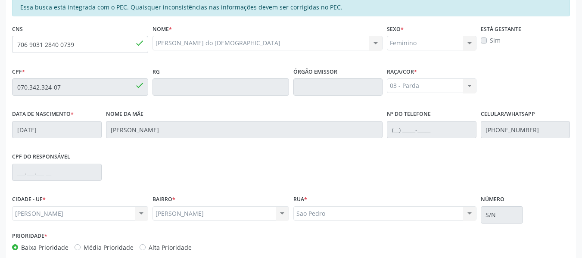
scroll to position [246, 0]
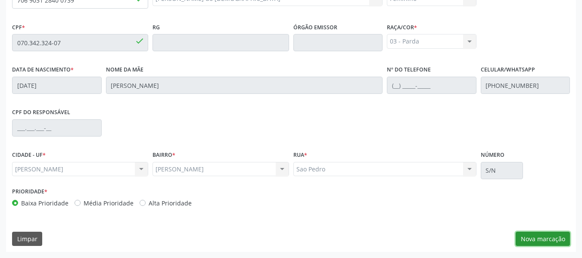
click at [540, 237] on button "Nova marcação" at bounding box center [543, 239] width 54 height 15
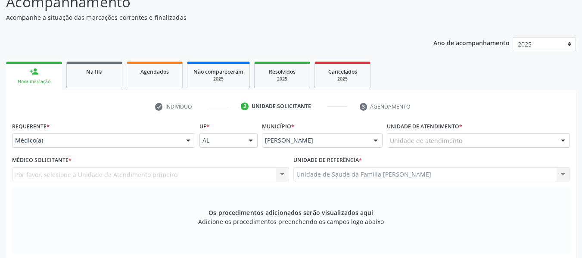
scroll to position [74, 0]
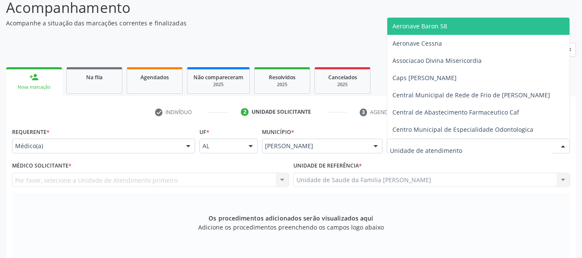
click at [467, 147] on div at bounding box center [478, 146] width 183 height 15
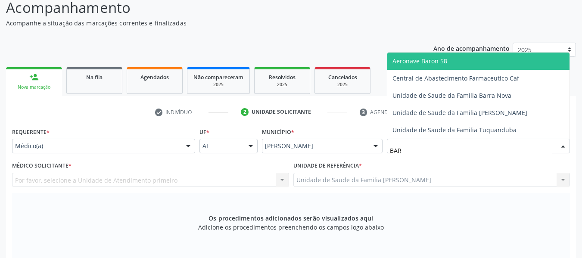
type input "BARR"
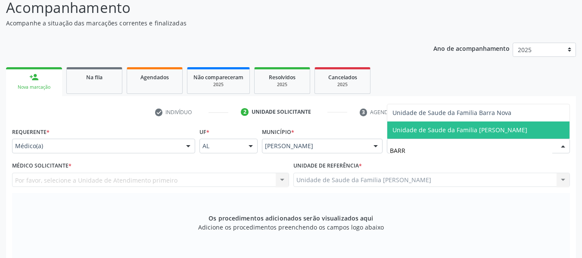
click at [461, 130] on span "Unidade de Saude da Familia [PERSON_NAME]" at bounding box center [460, 130] width 135 height 8
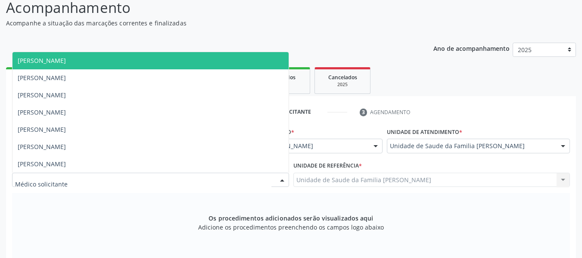
click at [285, 180] on div at bounding box center [282, 180] width 13 height 15
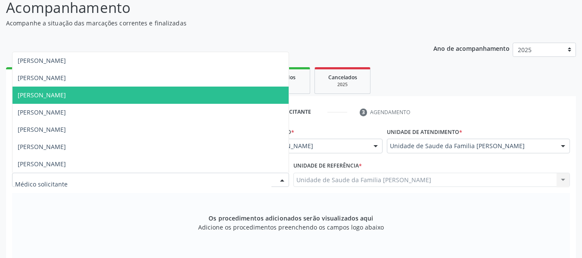
click at [66, 93] on span "[PERSON_NAME]" at bounding box center [42, 95] width 48 height 8
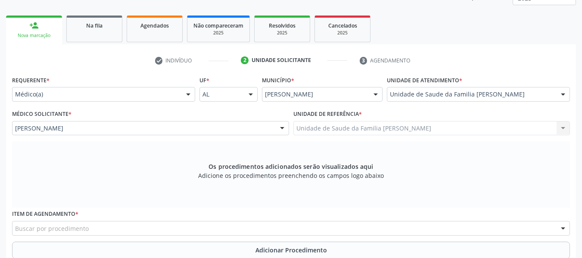
scroll to position [143, 0]
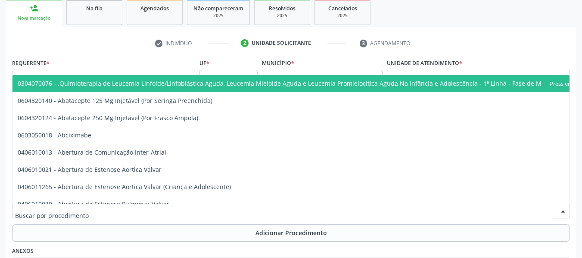
click at [97, 212] on div at bounding box center [291, 211] width 558 height 15
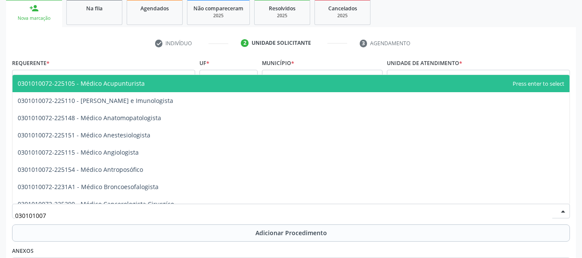
type input "0301010072"
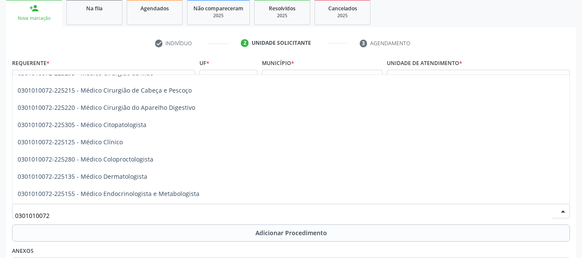
scroll to position [299, 0]
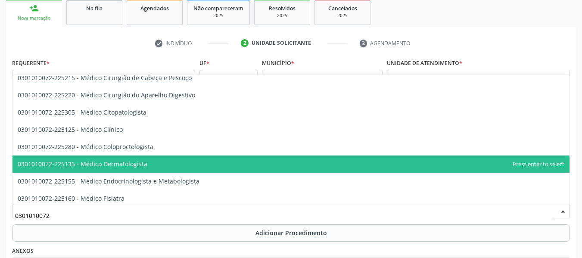
click at [139, 163] on span "0301010072-225135 - Médico Dermatologista" at bounding box center [83, 164] width 130 height 8
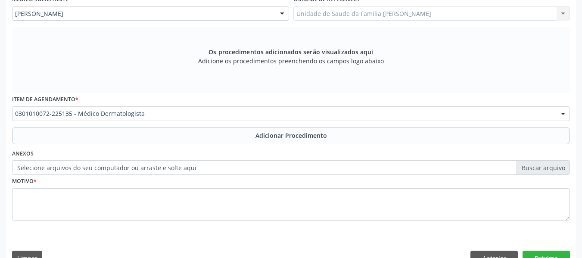
scroll to position [259, 0]
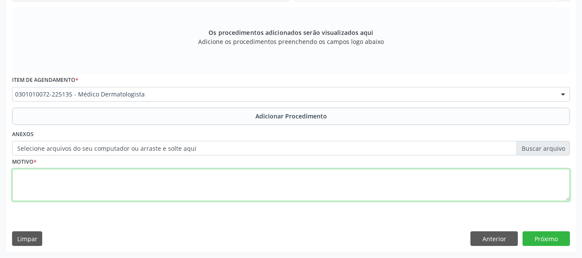
click at [34, 181] on textarea at bounding box center [291, 185] width 558 height 33
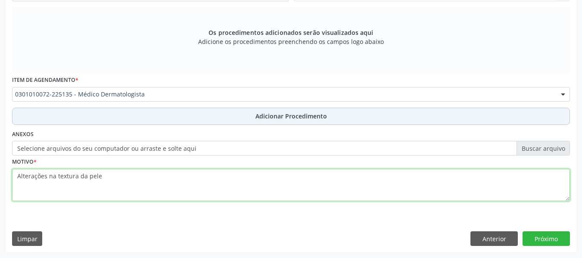
type textarea "Alterações na textura da pele"
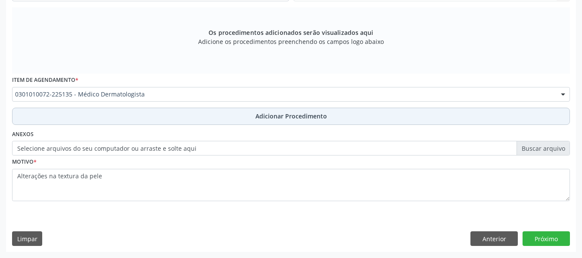
click at [299, 114] on span "Adicionar Procedimento" at bounding box center [292, 116] width 72 height 9
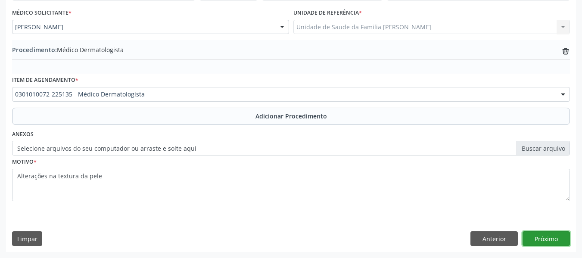
click at [547, 235] on button "Próximo" at bounding box center [546, 238] width 47 height 15
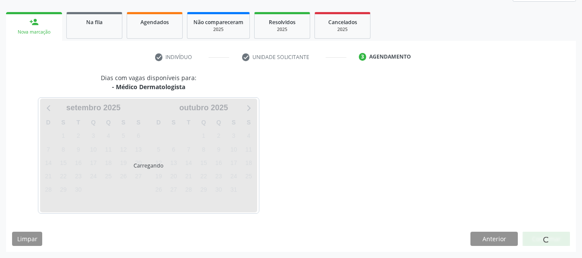
scroll to position [154, 0]
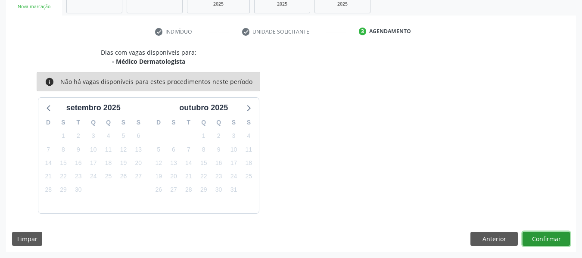
click at [546, 235] on button "Confirmar" at bounding box center [546, 239] width 47 height 15
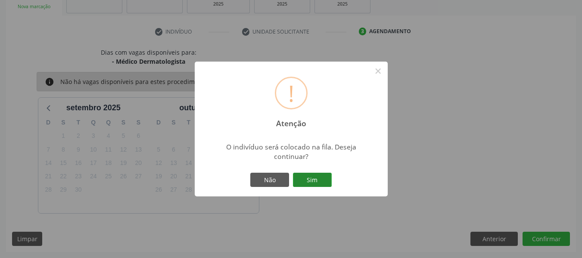
click at [315, 178] on button "Sim" at bounding box center [312, 180] width 39 height 15
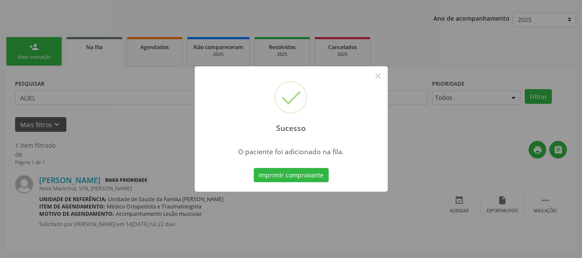
scroll to position [38, 0]
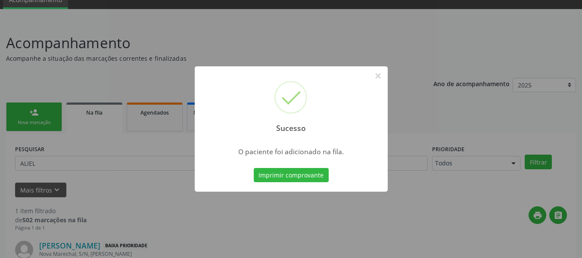
click at [30, 110] on div "Sucesso × O paciente foi adicionado na fila. Imprimir comprovante Cancel" at bounding box center [291, 129] width 582 height 258
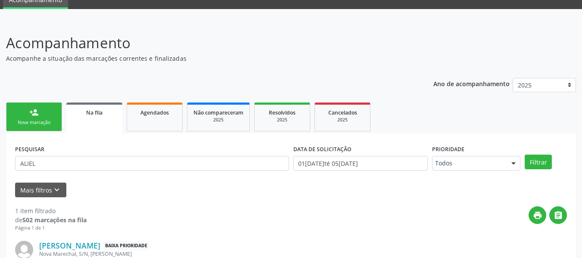
click at [30, 110] on div "person_add" at bounding box center [33, 112] width 9 height 9
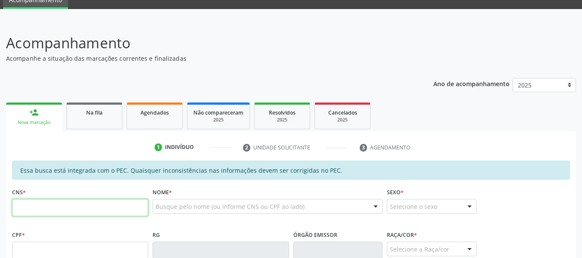
click at [39, 210] on input "text" at bounding box center [80, 207] width 136 height 17
type input "709 1012 6424 4530"
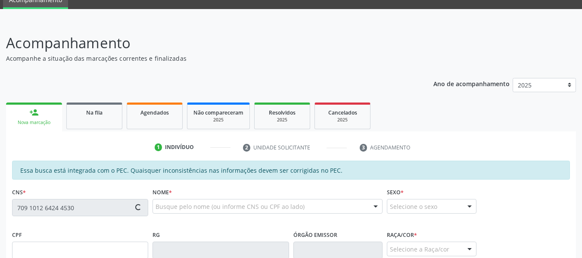
type input "081.874.134-17"
type input "1[DATE]"
type input "[PERSON_NAME]"
type input "[PHONE_NUMBER]"
type input "S/N"
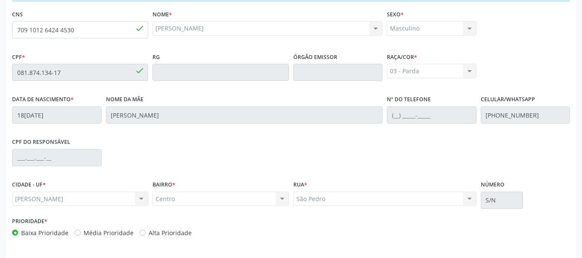
scroll to position [246, 0]
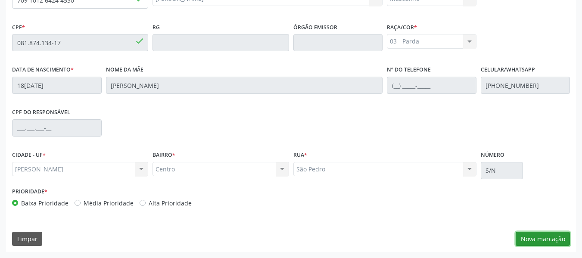
click at [552, 234] on button "Nova marcação" at bounding box center [543, 239] width 54 height 15
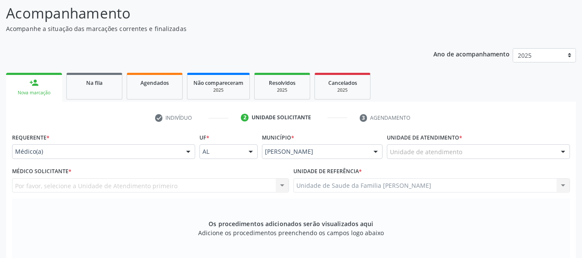
scroll to position [45, 0]
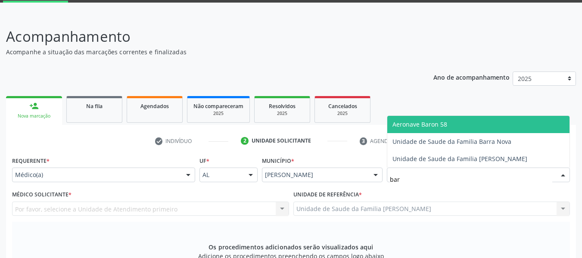
type input "barr"
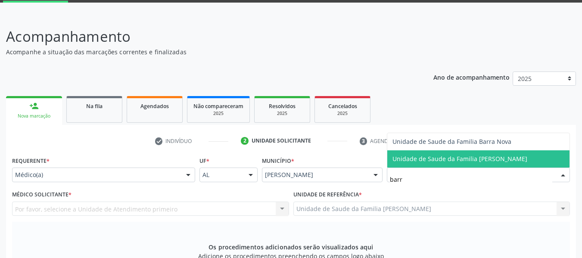
click at [440, 156] on span "Unidade de Saude da Familia [PERSON_NAME]" at bounding box center [460, 159] width 135 height 8
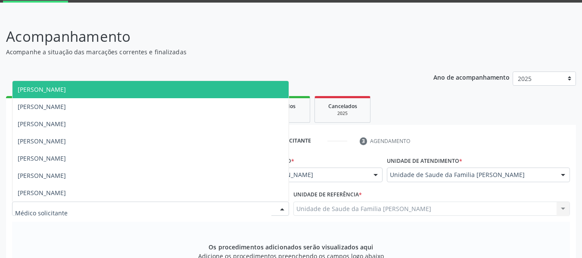
click at [284, 208] on div at bounding box center [282, 209] width 13 height 15
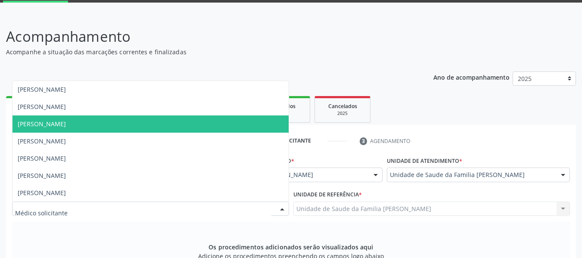
click at [66, 122] on span "[PERSON_NAME]" at bounding box center [42, 124] width 48 height 8
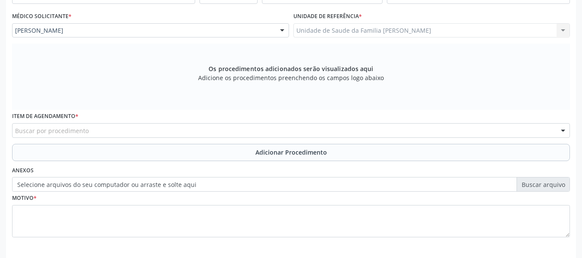
scroll to position [259, 0]
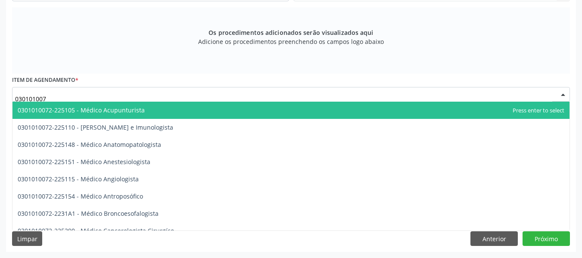
type input "0301010072"
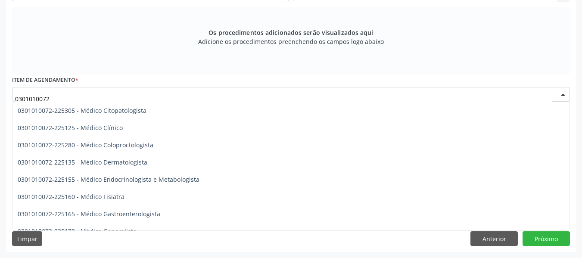
scroll to position [344, 0]
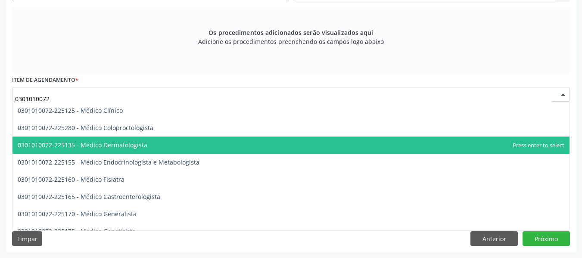
click at [128, 145] on span "0301010072-225135 - Médico Dermatologista" at bounding box center [83, 145] width 130 height 8
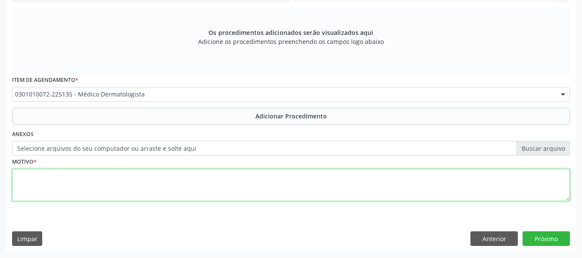
click at [43, 181] on textarea at bounding box center [291, 185] width 558 height 33
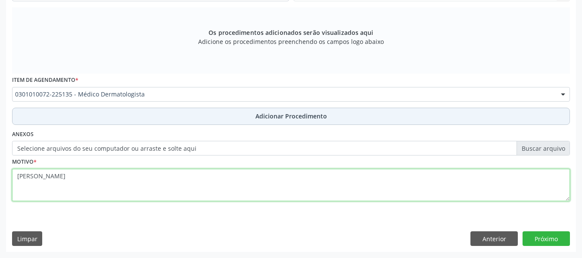
type textarea "Cisto Triquilemal"
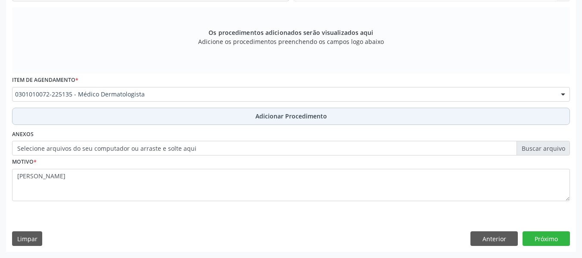
click at [290, 117] on span "Adicionar Procedimento" at bounding box center [292, 116] width 72 height 9
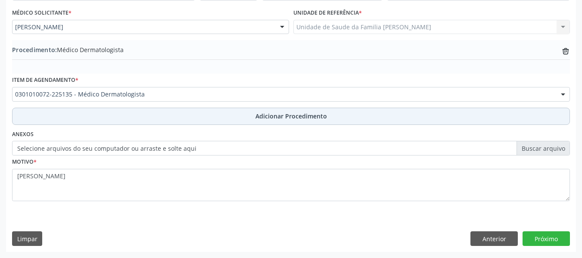
scroll to position [227, 0]
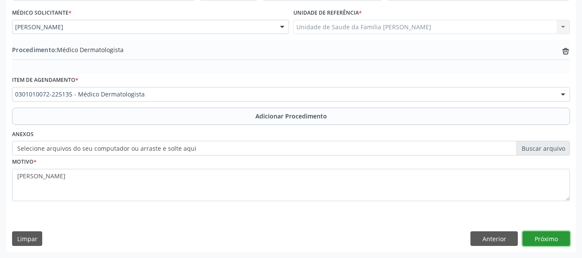
click at [552, 237] on button "Próximo" at bounding box center [546, 238] width 47 height 15
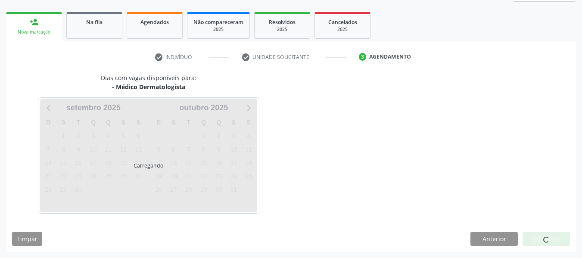
scroll to position [154, 0]
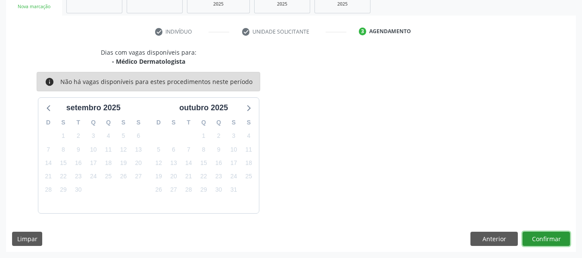
click at [552, 237] on button "Confirmar" at bounding box center [546, 239] width 47 height 15
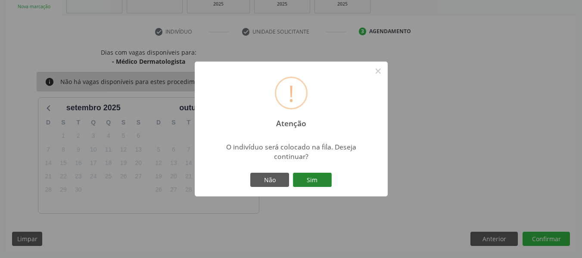
click at [310, 179] on button "Sim" at bounding box center [312, 180] width 39 height 15
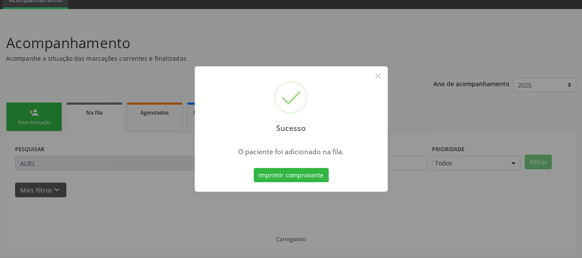
scroll to position [38, 0]
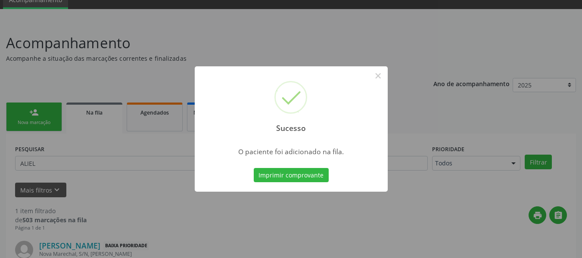
click at [37, 109] on div "Sucesso × O paciente foi adicionado na fila. Imprimir comprovante Cancel" at bounding box center [291, 129] width 582 height 258
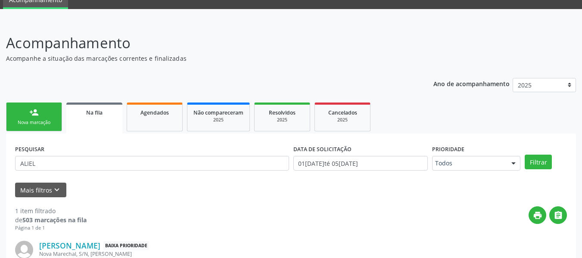
click at [32, 109] on div "person_add" at bounding box center [33, 112] width 9 height 9
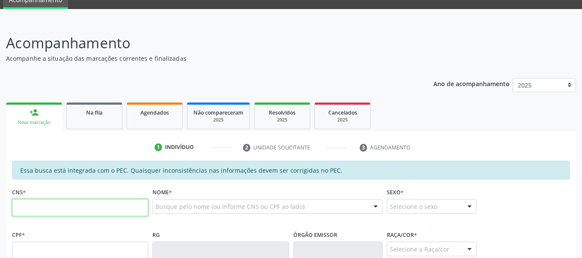
click at [29, 211] on input "text" at bounding box center [80, 207] width 136 height 17
type input "706 4086 5631 9884"
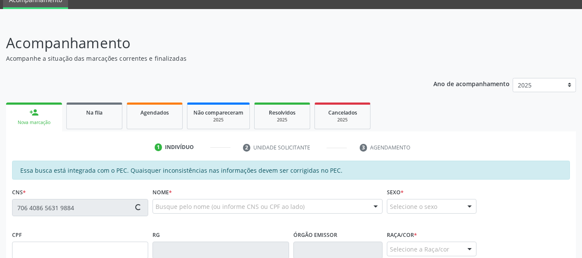
type input "605.979.254-53"
type input "19/04/1948"
type input "Jocelina Maria dos Santos"
type input "(82) 99311-3060"
type input "94"
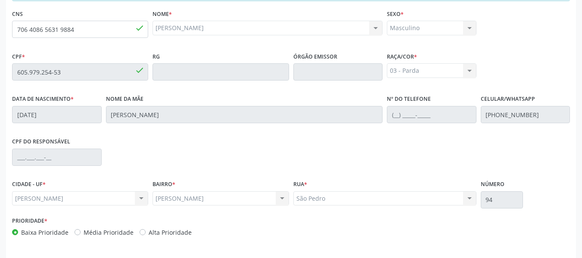
scroll to position [246, 0]
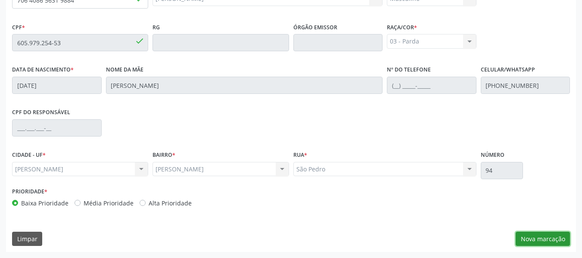
click at [544, 238] on button "Nova marcação" at bounding box center [543, 239] width 54 height 15
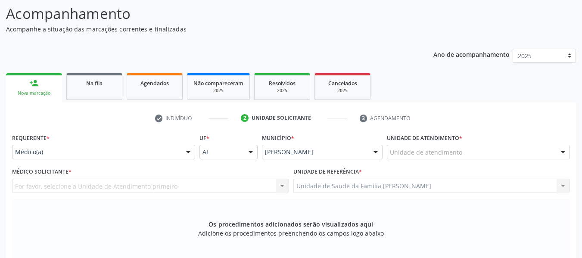
scroll to position [51, 0]
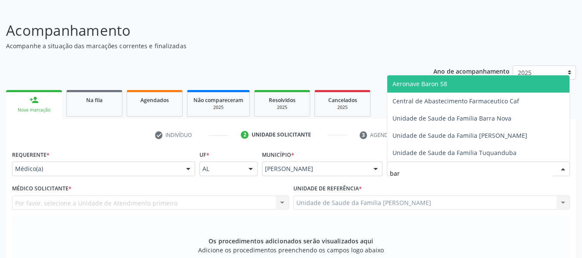
type input "barr"
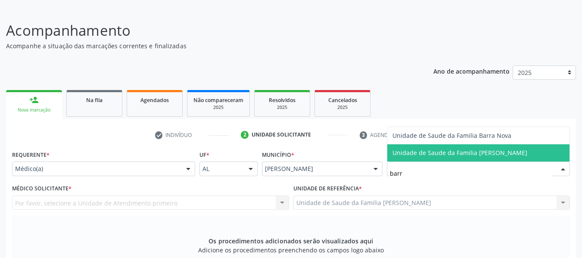
click at [440, 152] on span "Unidade de Saude da Familia [PERSON_NAME]" at bounding box center [460, 153] width 135 height 8
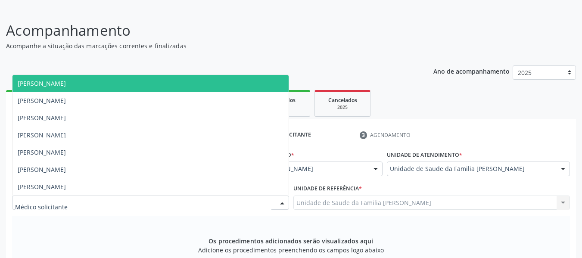
click at [281, 202] on div at bounding box center [282, 203] width 13 height 15
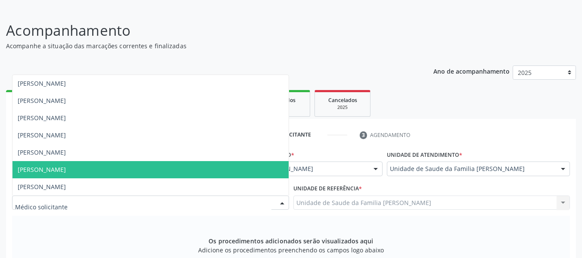
click at [104, 168] on span "[PERSON_NAME]" at bounding box center [150, 169] width 276 height 17
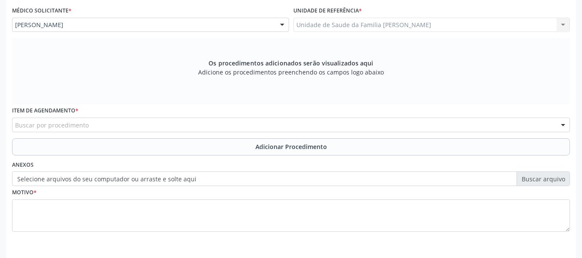
scroll to position [259, 0]
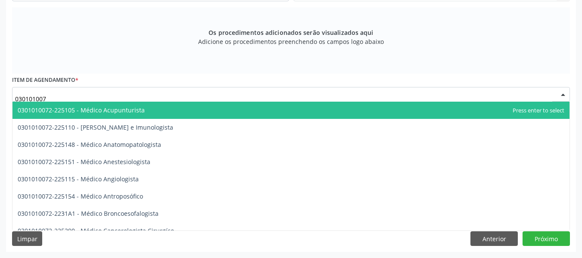
type input "0301010072"
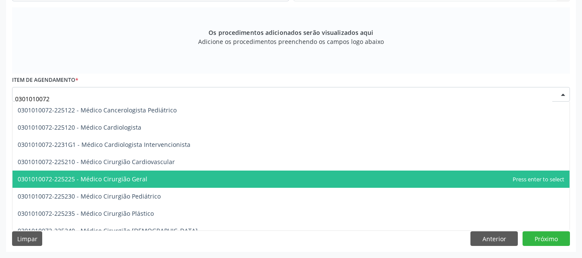
click at [139, 174] on span "0301010072-225225 - Médico Cirurgião Geral" at bounding box center [290, 179] width 557 height 17
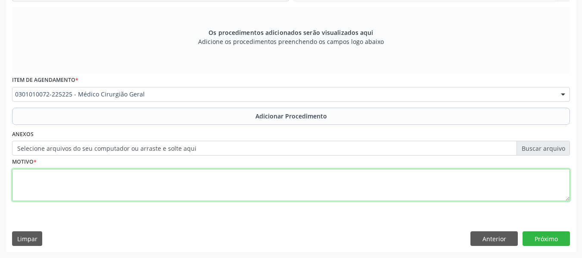
click at [29, 190] on textarea at bounding box center [291, 185] width 558 height 33
type textarea "p"
type textarea "Pequena cirurgia/ Cisto sebáceo em região da nuca."
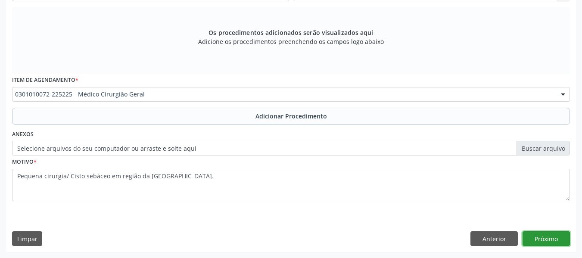
click at [543, 239] on button "Próximo" at bounding box center [546, 238] width 47 height 15
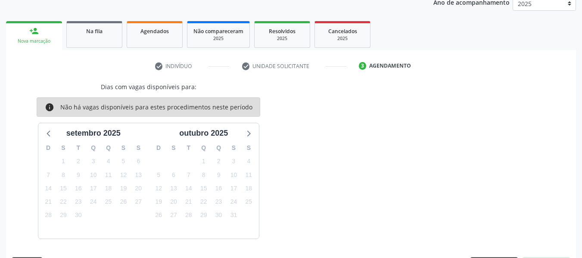
scroll to position [145, 0]
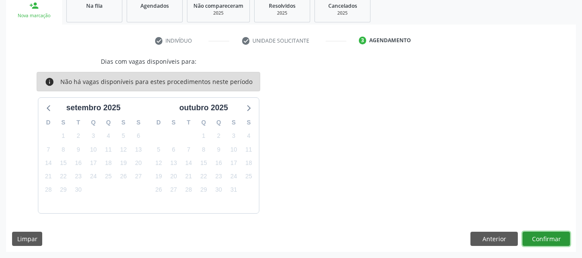
click at [543, 235] on button "Confirmar" at bounding box center [546, 239] width 47 height 15
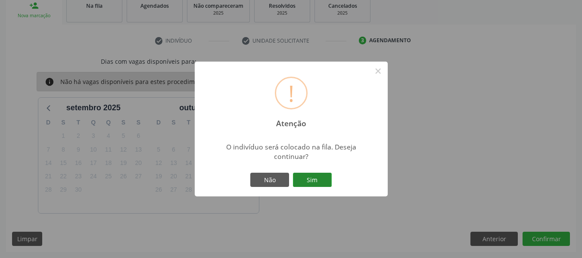
click at [318, 176] on button "Sim" at bounding box center [312, 180] width 39 height 15
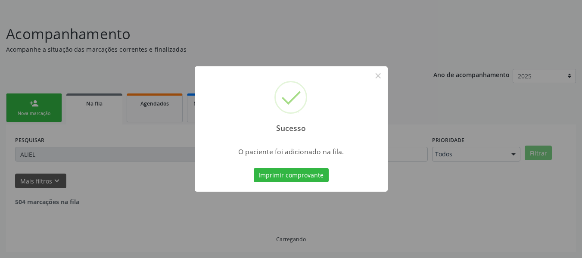
scroll to position [38, 0]
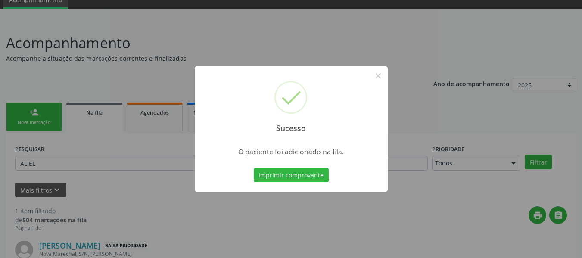
click at [26, 110] on div "Sucesso × O paciente foi adicionado na fila. Imprimir comprovante Cancel" at bounding box center [291, 129] width 582 height 258
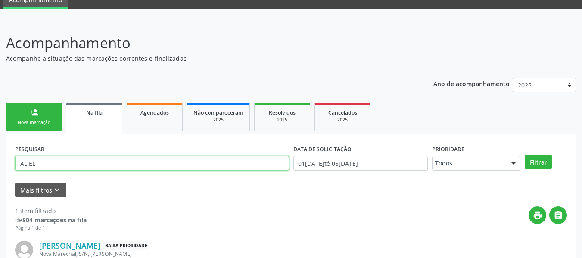
click at [39, 164] on input "ALIEL" at bounding box center [152, 163] width 274 height 15
type input "A"
click at [28, 109] on link "person_add Nova marcação" at bounding box center [34, 117] width 56 height 29
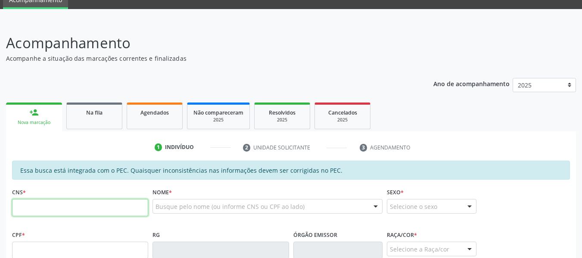
click at [37, 210] on input "text" at bounding box center [80, 207] width 136 height 17
type input "706 9091 3774 2839"
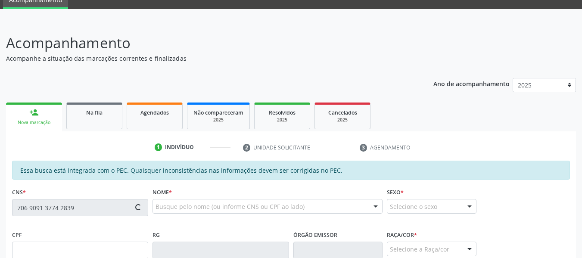
type input "637.118.264-15"
type input "02/03/1970"
type input "Maria José Soares Galdino"
type input "(82) 99123-4211"
type input "238"
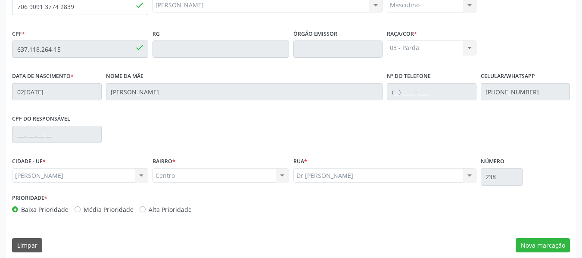
scroll to position [246, 0]
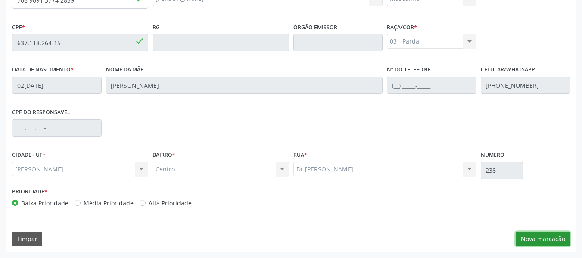
click at [541, 237] on button "Nova marcação" at bounding box center [543, 239] width 54 height 15
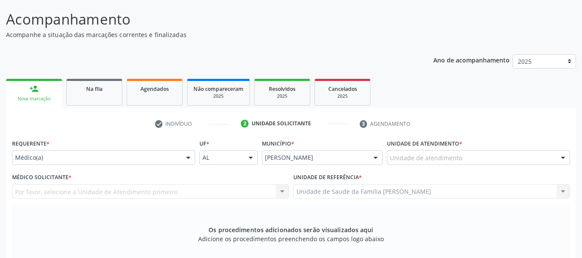
scroll to position [0, 0]
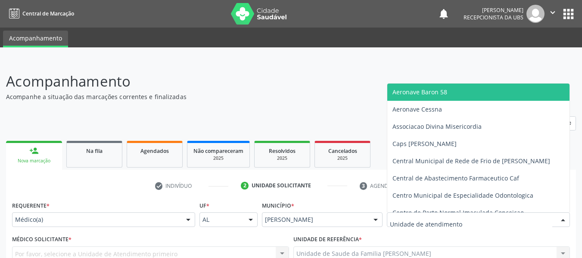
click at [482, 218] on div at bounding box center [478, 219] width 183 height 15
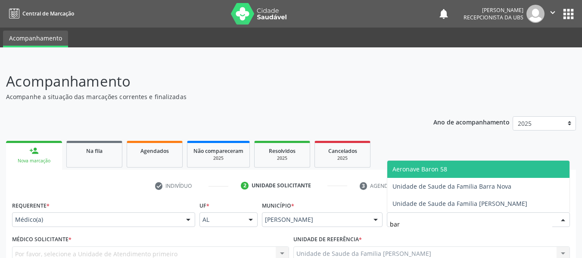
type input "barr"
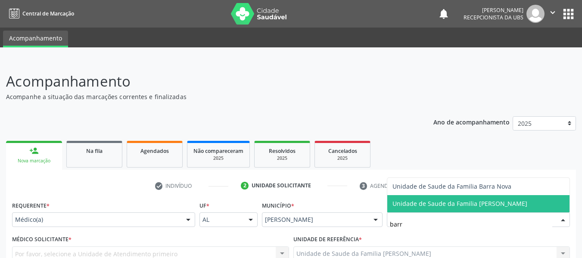
click at [468, 200] on span "Unidade de Saude da Familia [PERSON_NAME]" at bounding box center [460, 204] width 135 height 8
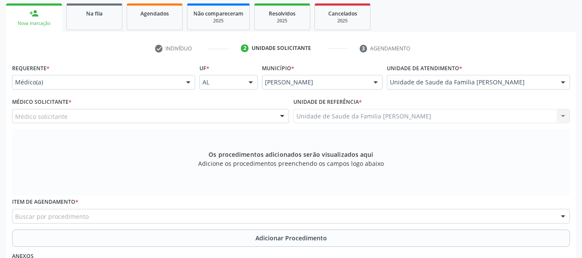
scroll to position [166, 0]
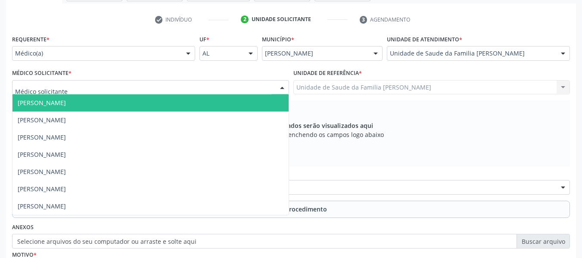
click at [282, 87] on div at bounding box center [282, 88] width 13 height 15
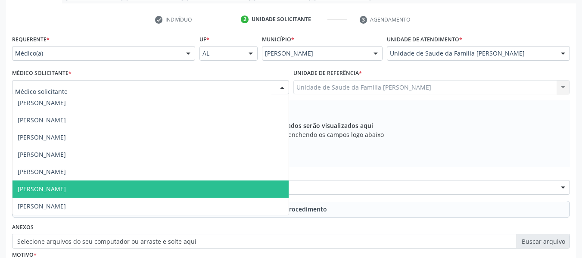
click at [65, 188] on span "[PERSON_NAME]" at bounding box center [42, 189] width 48 height 8
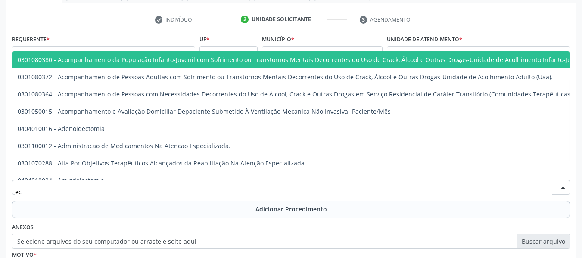
type input "e"
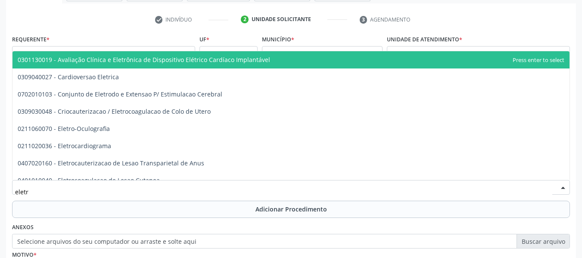
type input "eletro"
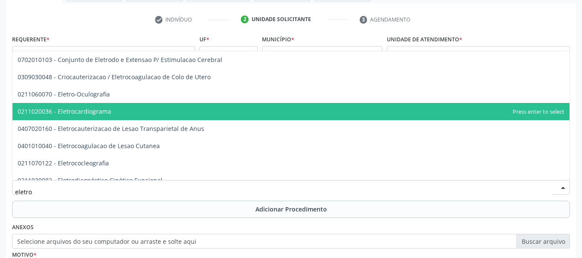
click at [72, 113] on span "0211020036 - Eletrocardiograma" at bounding box center [65, 111] width 94 height 8
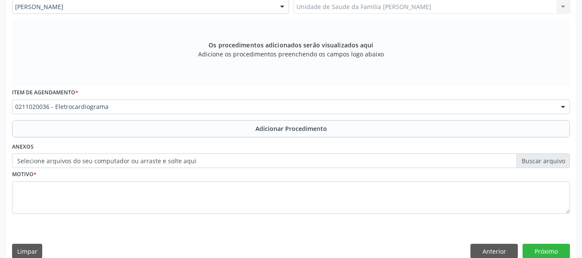
scroll to position [259, 0]
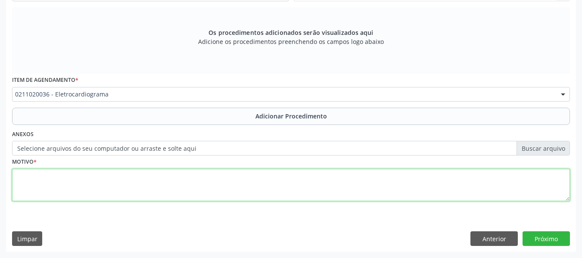
click at [47, 183] on textarea at bounding box center [291, 185] width 558 height 33
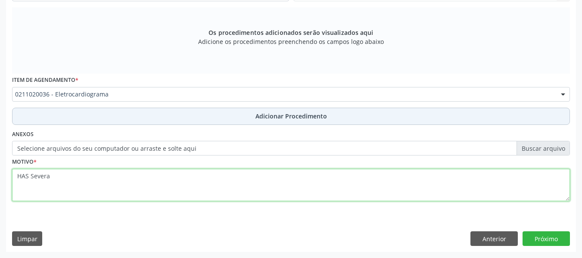
type textarea "HAS Severa"
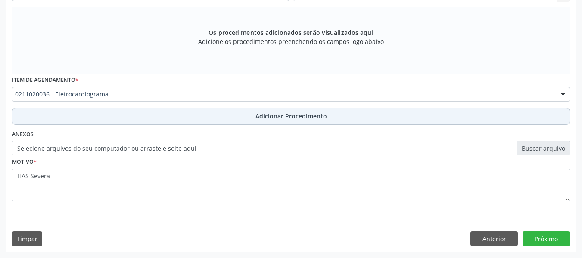
click at [271, 118] on span "Adicionar Procedimento" at bounding box center [292, 116] width 72 height 9
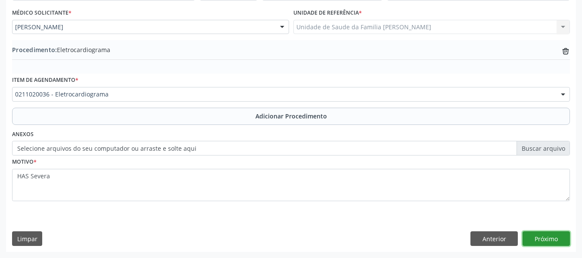
click at [546, 237] on button "Próximo" at bounding box center [546, 238] width 47 height 15
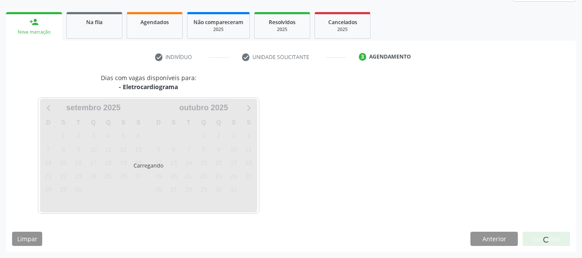
scroll to position [154, 0]
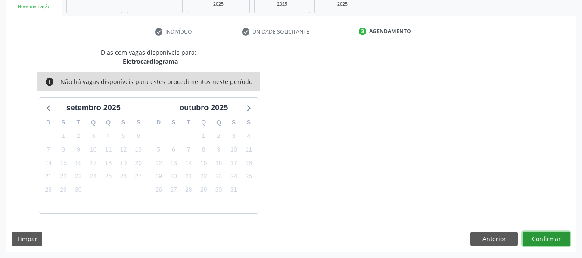
click at [546, 237] on button "Confirmar" at bounding box center [546, 239] width 47 height 15
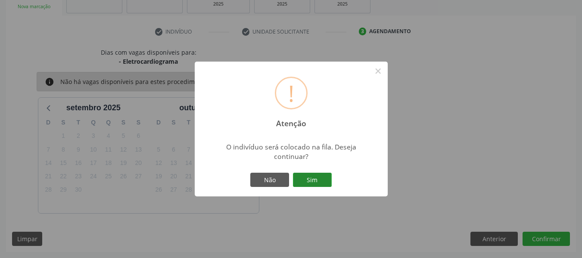
click at [320, 180] on button "Sim" at bounding box center [312, 180] width 39 height 15
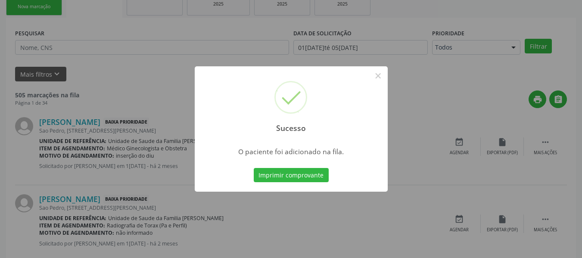
scroll to position [38, 0]
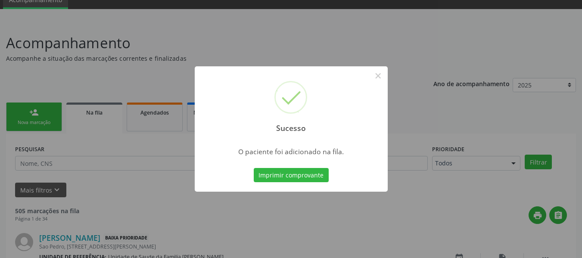
click at [29, 112] on div "Sucesso × O paciente foi adicionado na fila. Imprimir comprovante Cancel" at bounding box center [291, 129] width 582 height 258
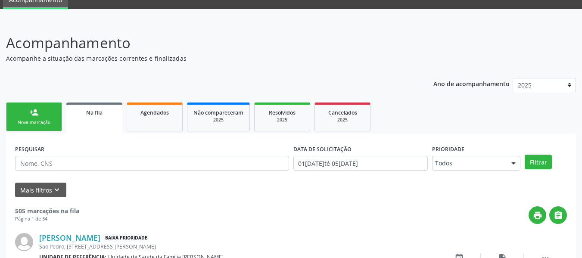
click at [29, 112] on div "person_add" at bounding box center [33, 112] width 9 height 9
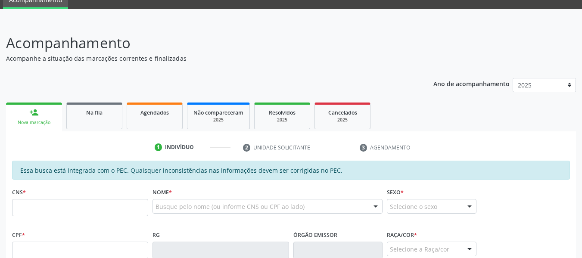
click at [29, 112] on div "person_add" at bounding box center [33, 112] width 9 height 9
click at [36, 208] on input "text" at bounding box center [80, 207] width 136 height 17
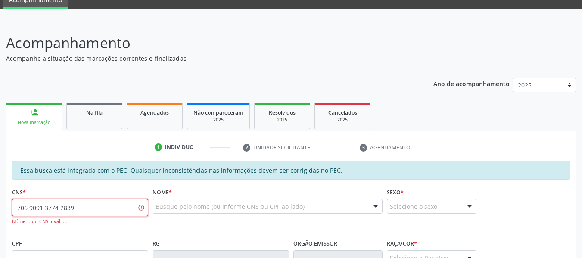
type input "706 9091 3774 2839"
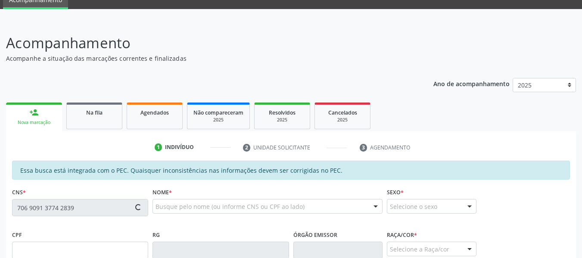
type input "637.118.264-15"
type input "02/03/1970"
type input "Maria José Soares Galdino"
type input "(82) 99123-4211"
type input "238"
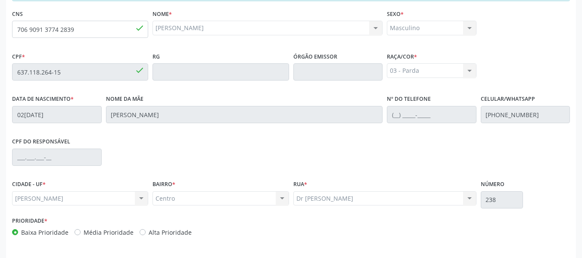
scroll to position [246, 0]
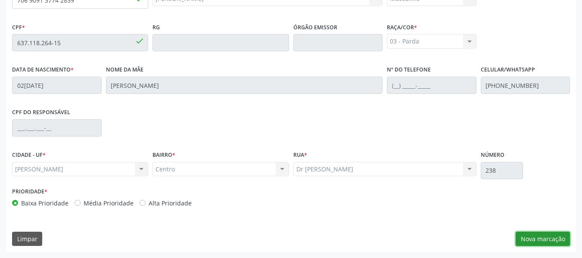
click at [534, 234] on button "Nova marcação" at bounding box center [543, 239] width 54 height 15
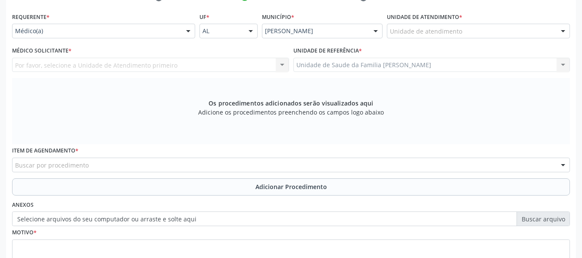
scroll to position [131, 0]
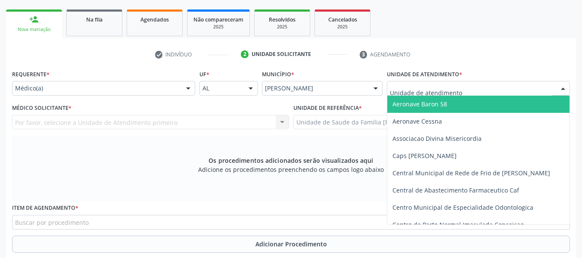
click at [562, 88] on div at bounding box center [563, 88] width 13 height 15
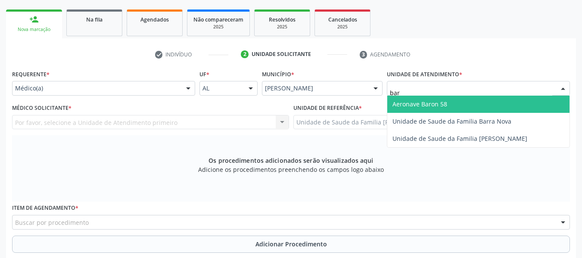
type input "barr"
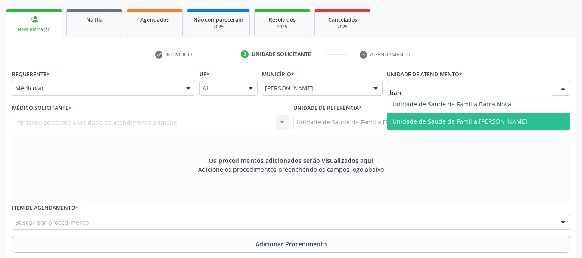
click at [471, 121] on span "Unidade de Saude da Familia [PERSON_NAME]" at bounding box center [460, 121] width 135 height 8
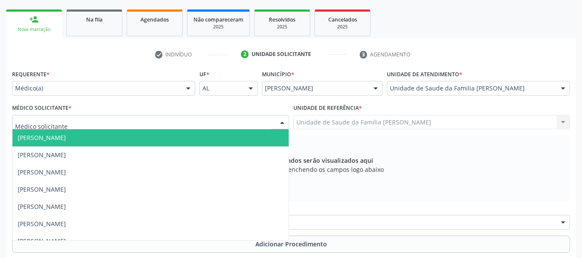
click at [281, 120] on div at bounding box center [282, 122] width 13 height 15
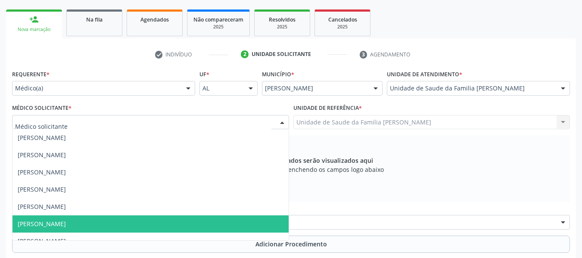
click at [66, 222] on span "[PERSON_NAME]" at bounding box center [42, 224] width 48 height 8
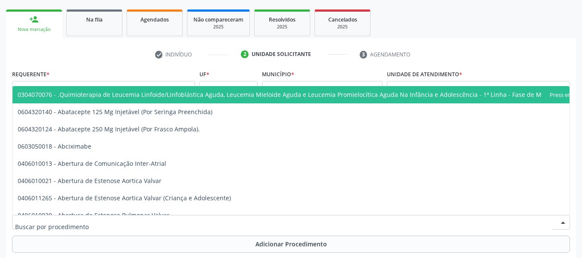
click at [87, 221] on div at bounding box center [291, 222] width 558 height 15
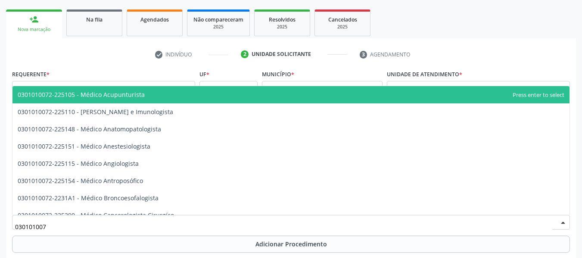
type input "0301010072"
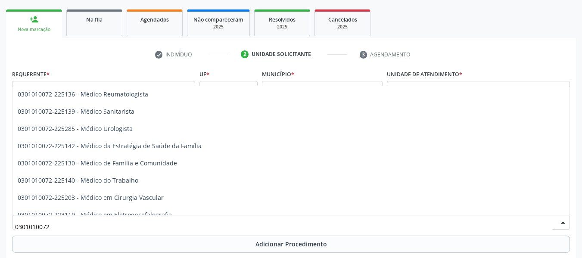
scroll to position [954, 0]
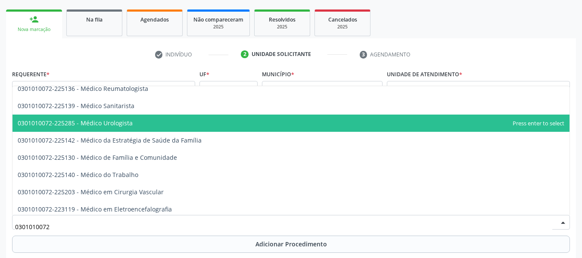
click at [111, 122] on span "0301010072-225285 - Médico Urologista" at bounding box center [75, 123] width 115 height 8
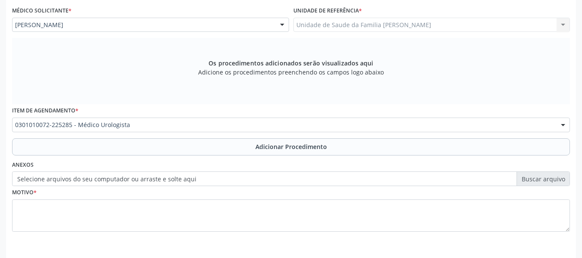
scroll to position [259, 0]
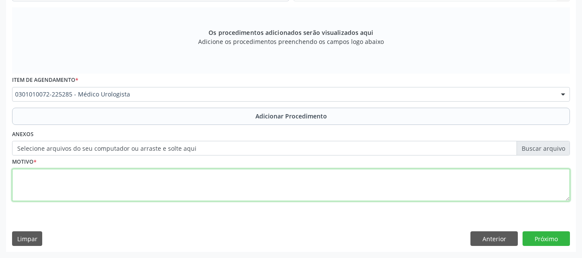
click at [41, 187] on textarea at bounding box center [291, 185] width 558 height 33
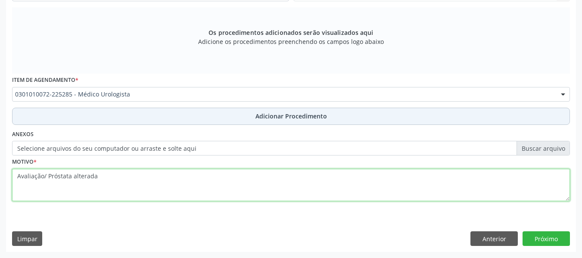
type textarea "Avaliação/ Próstata alterada"
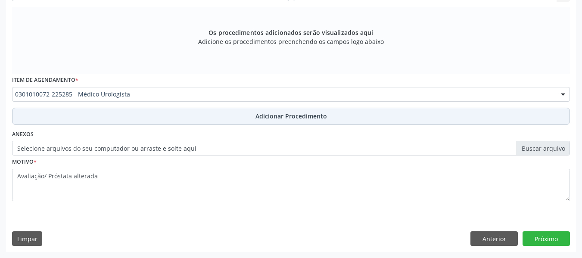
click at [299, 115] on span "Adicionar Procedimento" at bounding box center [292, 116] width 72 height 9
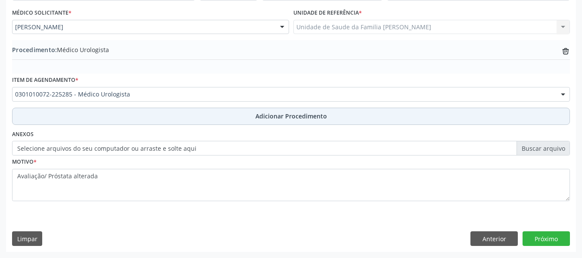
scroll to position [227, 0]
click at [299, 115] on span "Adicionar Procedimento" at bounding box center [292, 116] width 72 height 9
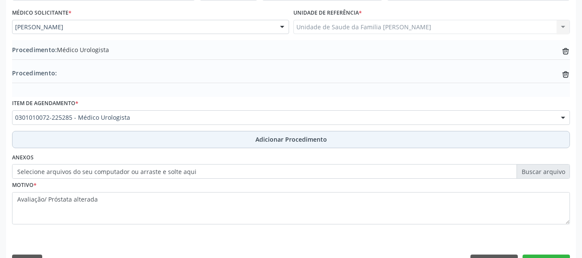
scroll to position [250, 0]
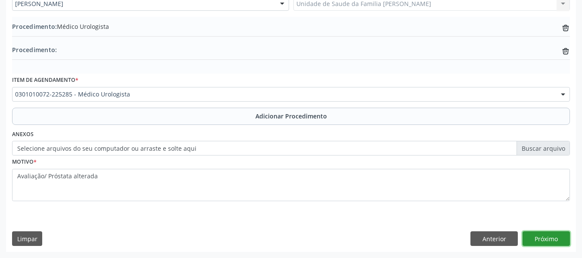
click at [549, 236] on button "Próximo" at bounding box center [546, 238] width 47 height 15
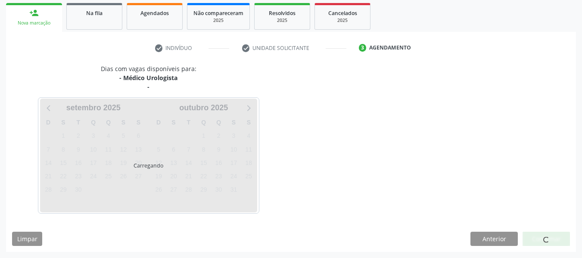
scroll to position [163, 0]
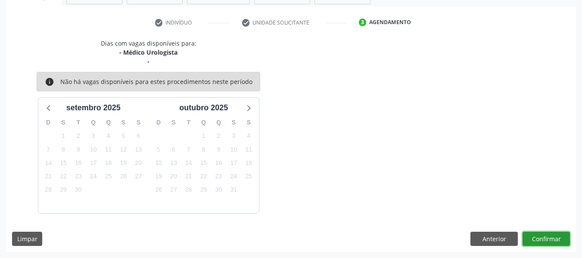
click at [539, 242] on button "Confirmar" at bounding box center [546, 239] width 47 height 15
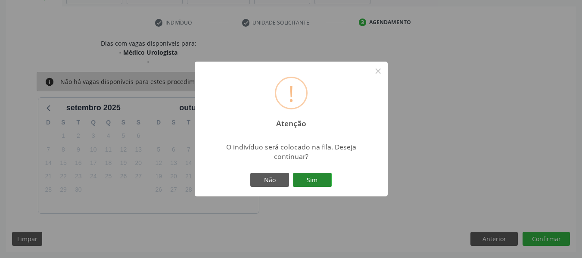
click at [324, 180] on button "Sim" at bounding box center [312, 180] width 39 height 15
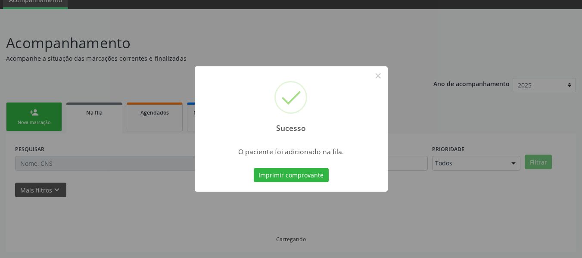
scroll to position [38, 0]
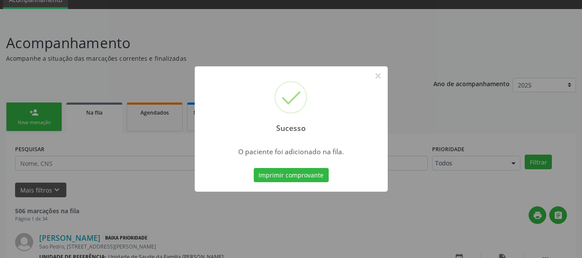
click at [28, 113] on div "Sucesso × O paciente foi adicionado na fila. Imprimir comprovante Cancel" at bounding box center [291, 129] width 582 height 258
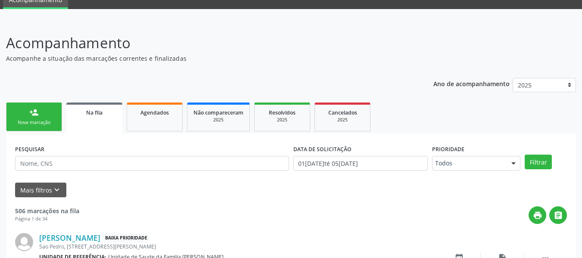
click at [33, 110] on div "person_add" at bounding box center [33, 112] width 9 height 9
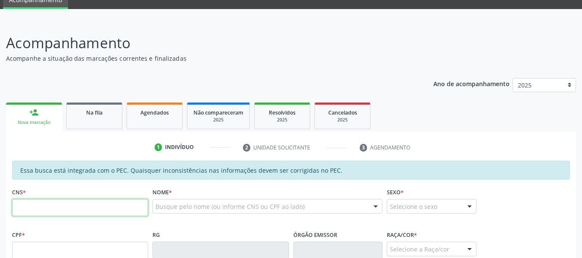
click at [46, 207] on input "text" at bounding box center [80, 207] width 136 height 17
type input "701 8002 7267 0370"
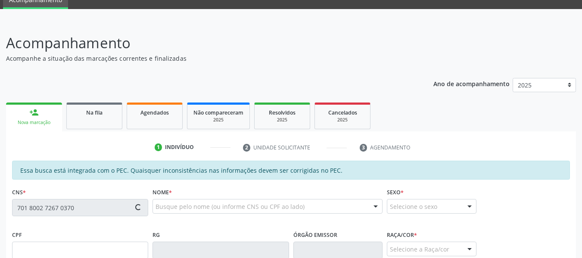
type input "725.407.704-44"
type input "03/06/1957"
type input "Irene Correia de Lima"
type input "(82) 99412-6856"
type input "S/N"
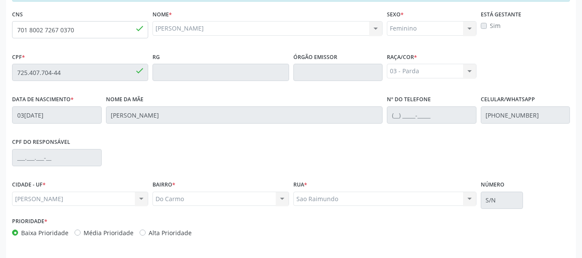
scroll to position [246, 0]
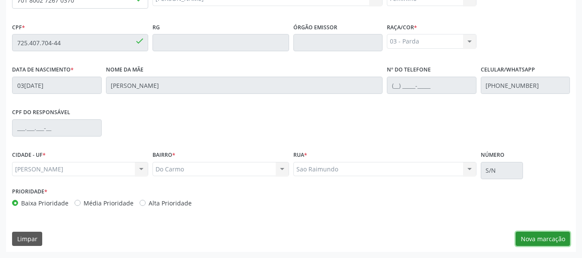
click at [552, 240] on button "Nova marcação" at bounding box center [543, 239] width 54 height 15
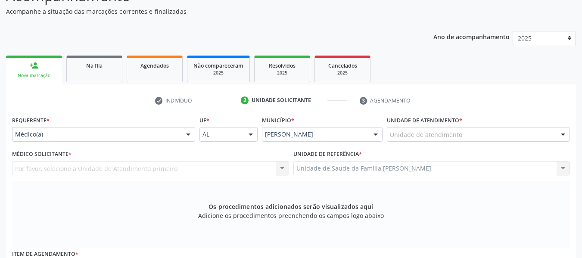
scroll to position [56, 0]
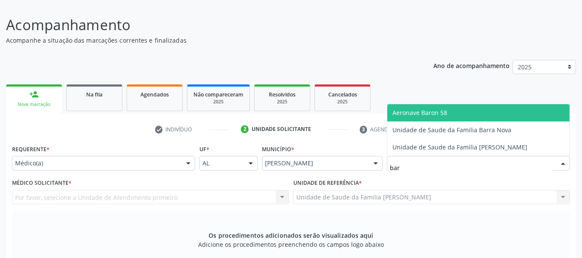
type input "barr"
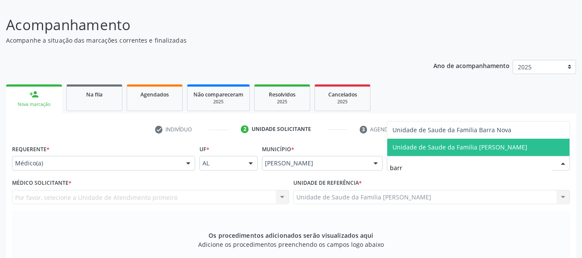
click at [437, 147] on span "Unidade de Saude da Familia [PERSON_NAME]" at bounding box center [460, 147] width 135 height 8
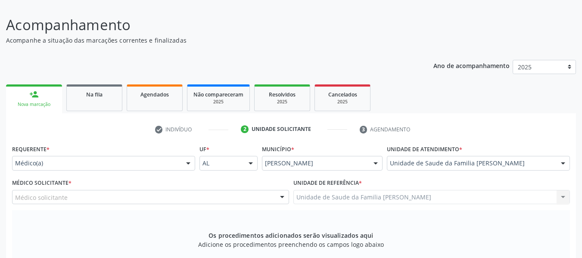
click at [286, 199] on div at bounding box center [282, 197] width 13 height 15
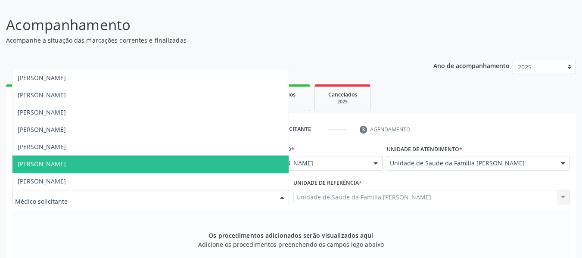
click at [39, 164] on span "[PERSON_NAME]" at bounding box center [42, 164] width 48 height 8
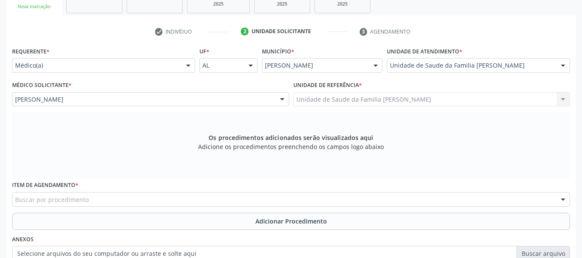
scroll to position [160, 0]
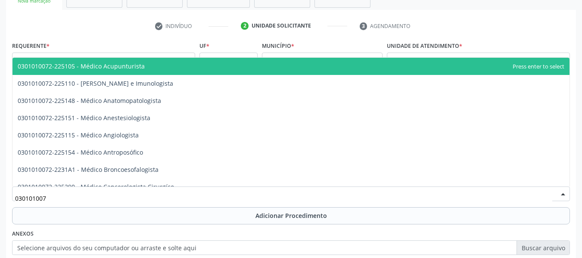
type input "0301010072"
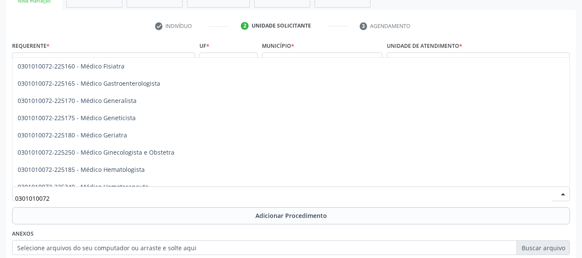
scroll to position [431, 0]
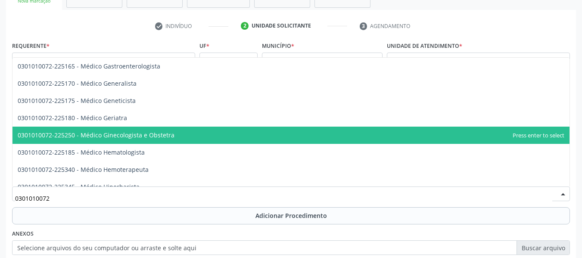
click at [184, 131] on span "0301010072-225250 - Médico Ginecologista e Obstetra" at bounding box center [290, 135] width 557 height 17
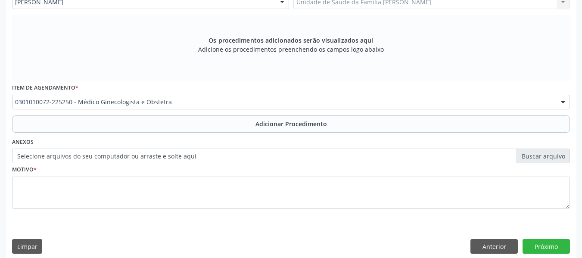
scroll to position [259, 0]
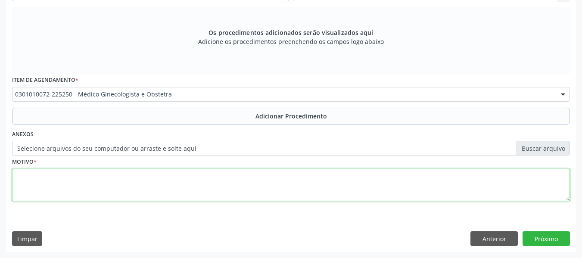
click at [30, 186] on textarea at bounding box center [291, 185] width 558 height 33
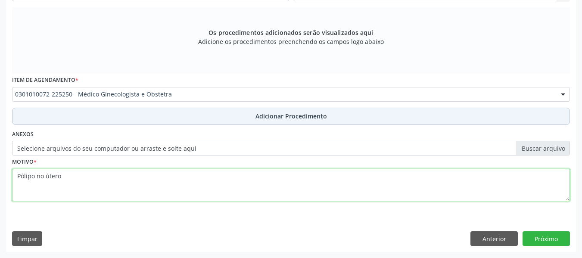
type textarea "Pólipo no útero"
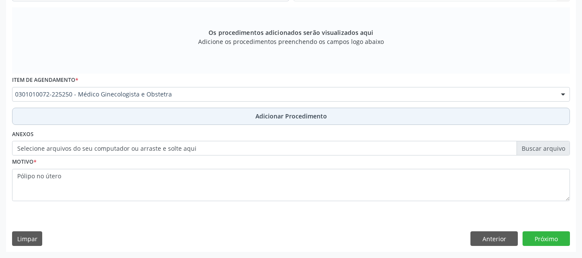
click at [299, 115] on span "Adicionar Procedimento" at bounding box center [292, 116] width 72 height 9
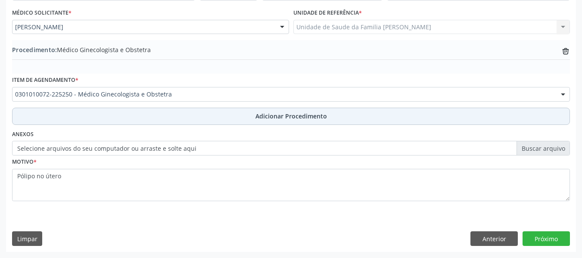
scroll to position [227, 0]
click at [327, 117] on button "Adicionar Procedimento" at bounding box center [291, 116] width 558 height 17
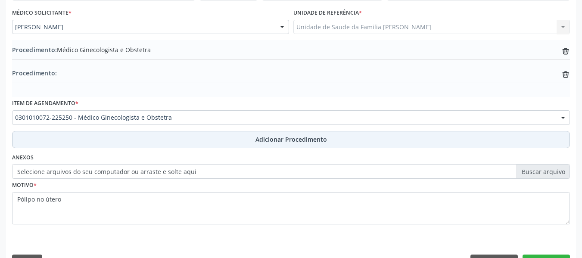
scroll to position [250, 0]
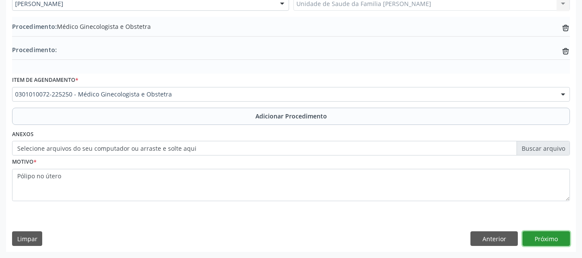
click at [552, 237] on button "Próximo" at bounding box center [546, 238] width 47 height 15
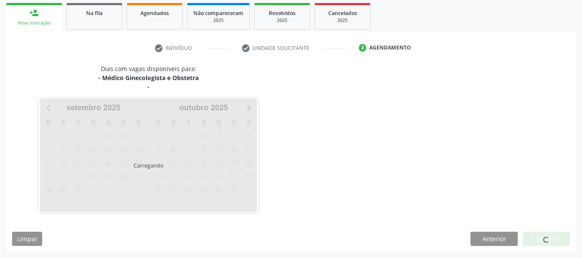
scroll to position [163, 0]
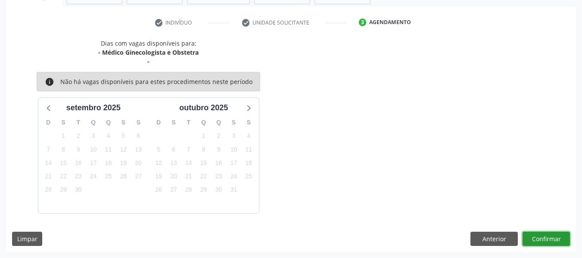
click at [545, 239] on button "Confirmar" at bounding box center [546, 239] width 47 height 15
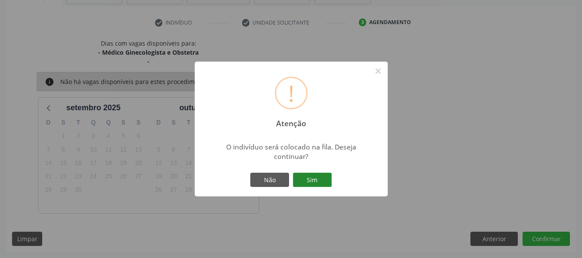
click at [321, 176] on button "Sim" at bounding box center [312, 180] width 39 height 15
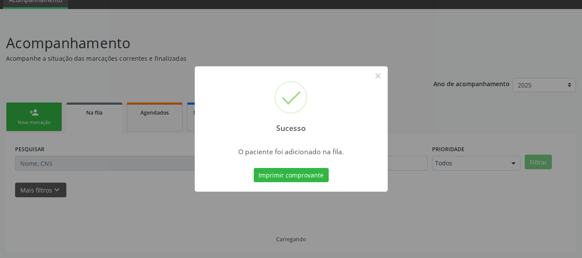
scroll to position [38, 0]
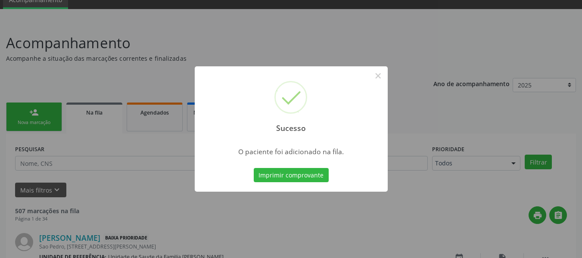
click at [32, 114] on div "Sucesso × O paciente foi adicionado na fila. Imprimir comprovante Cancel" at bounding box center [291, 129] width 582 height 258
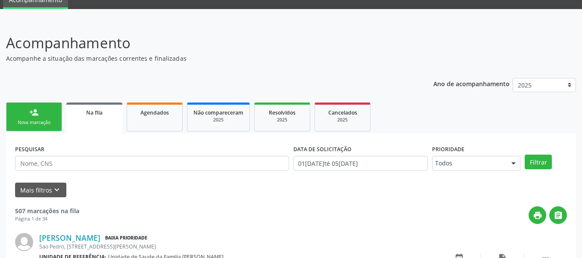
click at [32, 114] on div "person_add" at bounding box center [33, 112] width 9 height 9
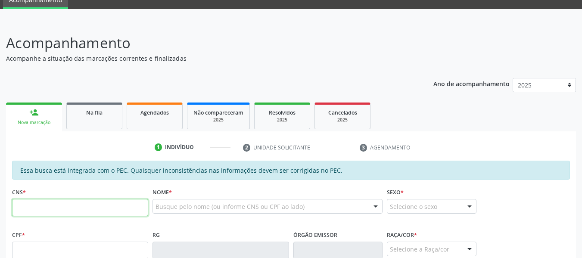
click at [34, 212] on input "text" at bounding box center [80, 207] width 136 height 17
type input "704 6026 0406 5527"
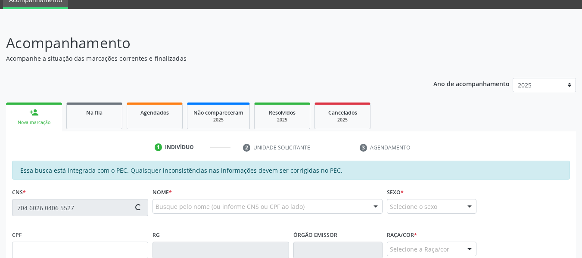
type input "084.758.884-02"
type input "07/06/1989"
type input "Maria Jose dos Santos"
type input "(82) 99197-3499"
type input "28"
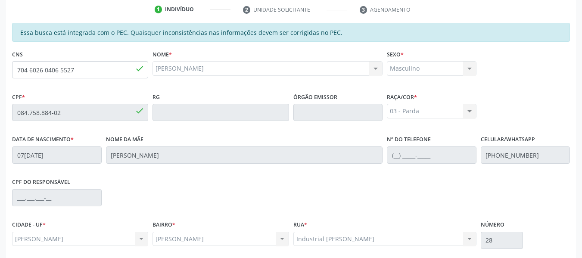
scroll to position [246, 0]
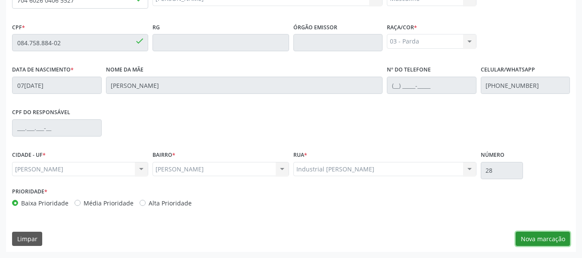
click at [549, 237] on button "Nova marcação" at bounding box center [543, 239] width 54 height 15
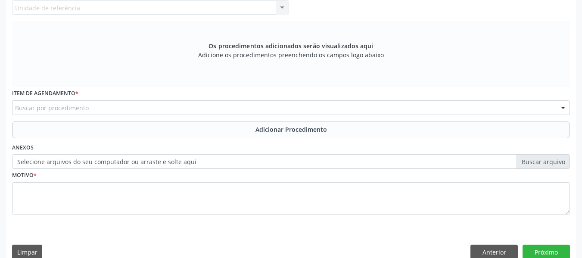
scroll to position [0, 0]
